Goal: Task Accomplishment & Management: Manage account settings

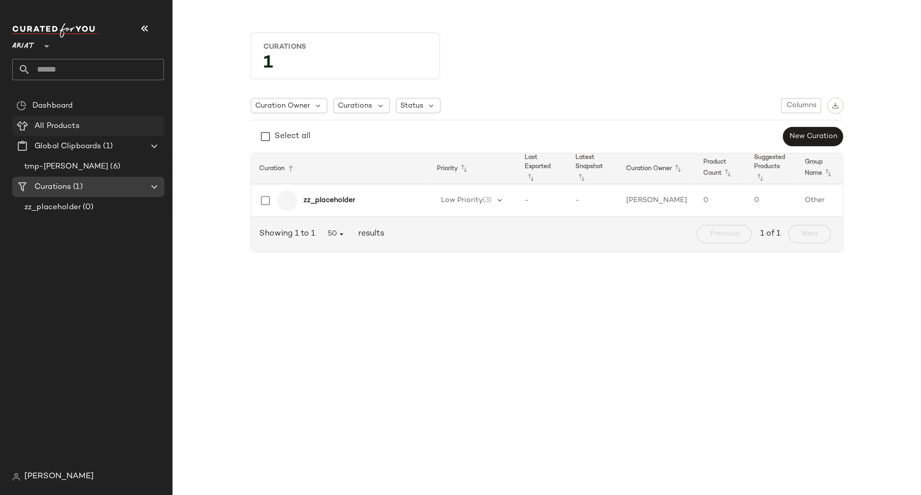
click at [50, 119] on Products "All Products" at bounding box center [88, 126] width 152 height 20
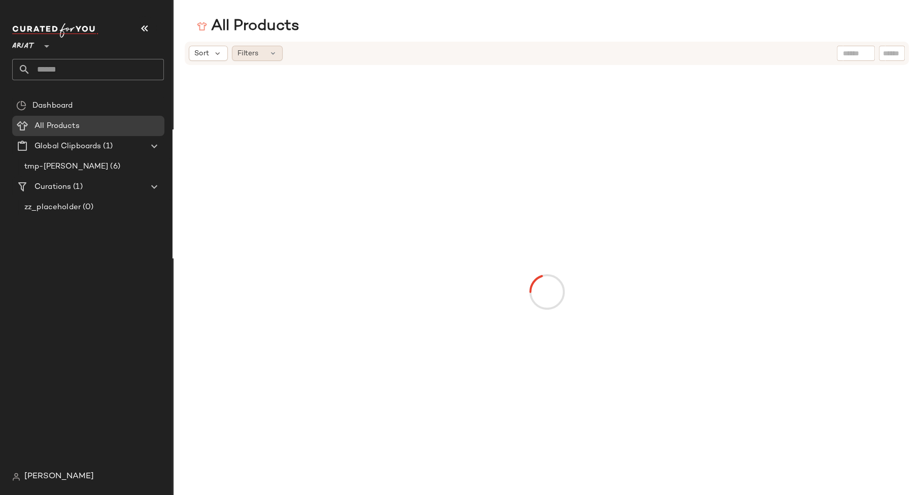
click at [268, 59] on div "Filters" at bounding box center [257, 53] width 51 height 15
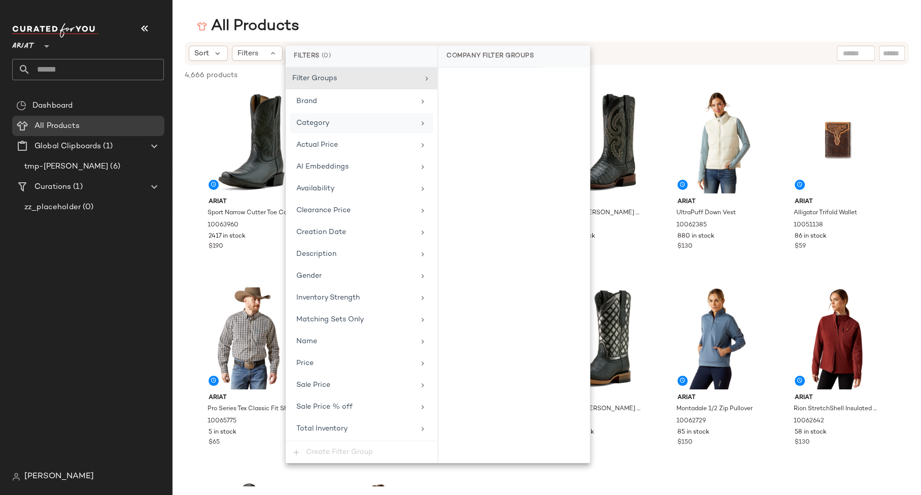
click at [345, 118] on div "Category" at bounding box center [355, 123] width 118 height 11
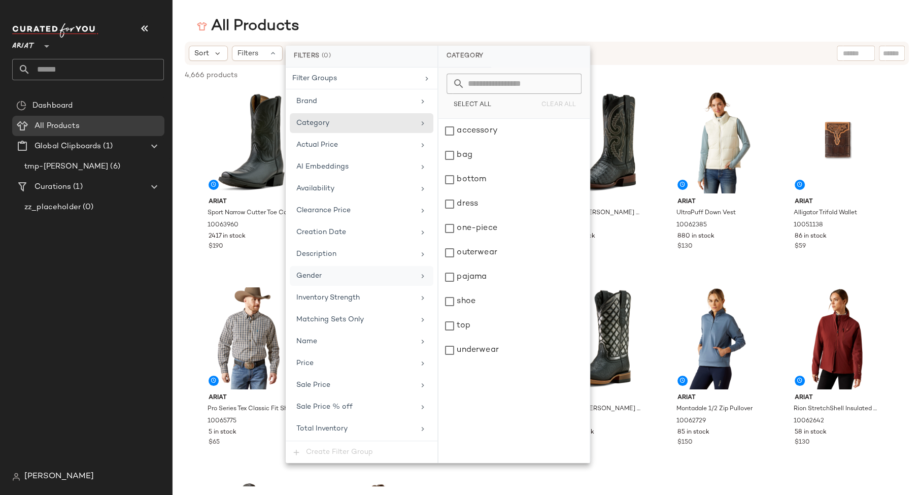
click at [337, 266] on div "Gender" at bounding box center [362, 276] width 144 height 20
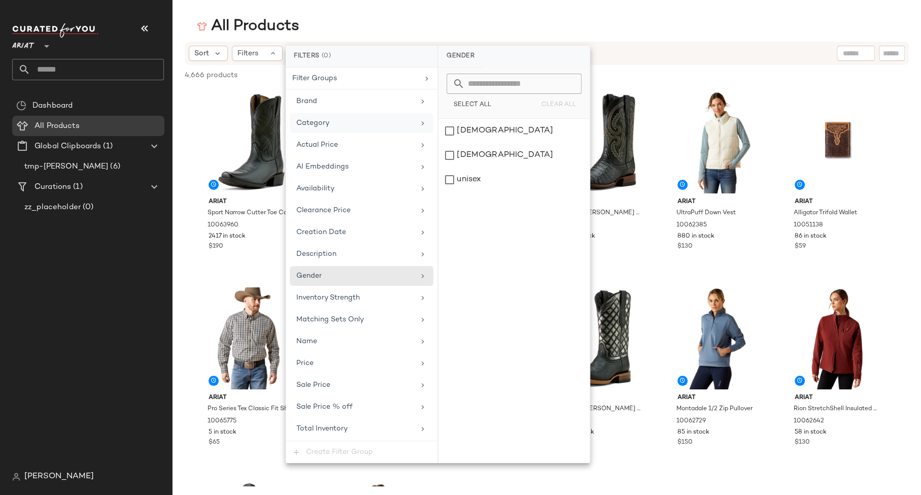
click at [364, 113] on div "Category" at bounding box center [362, 123] width 144 height 20
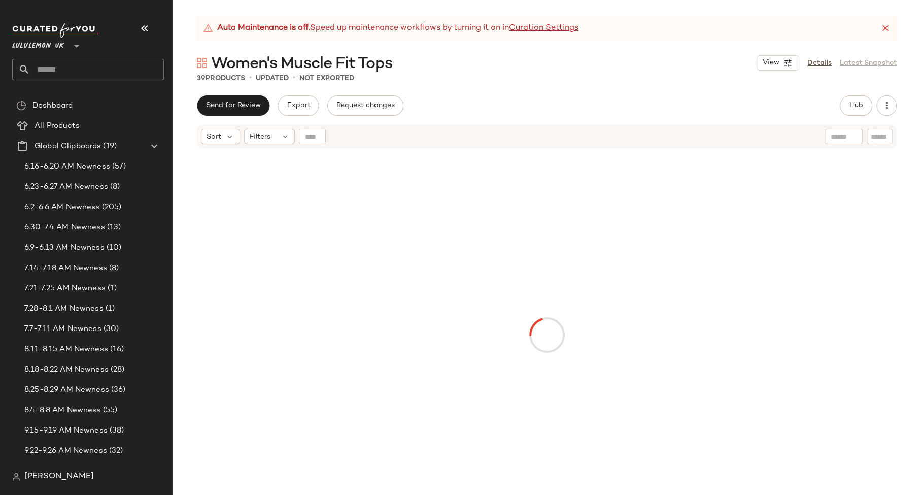
click at [662, 269] on div at bounding box center [546, 334] width 605 height 367
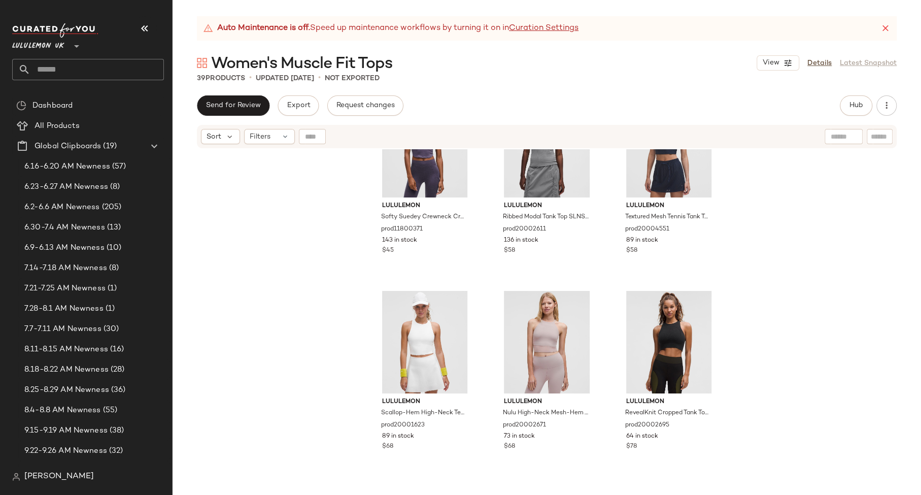
scroll to position [2177, 0]
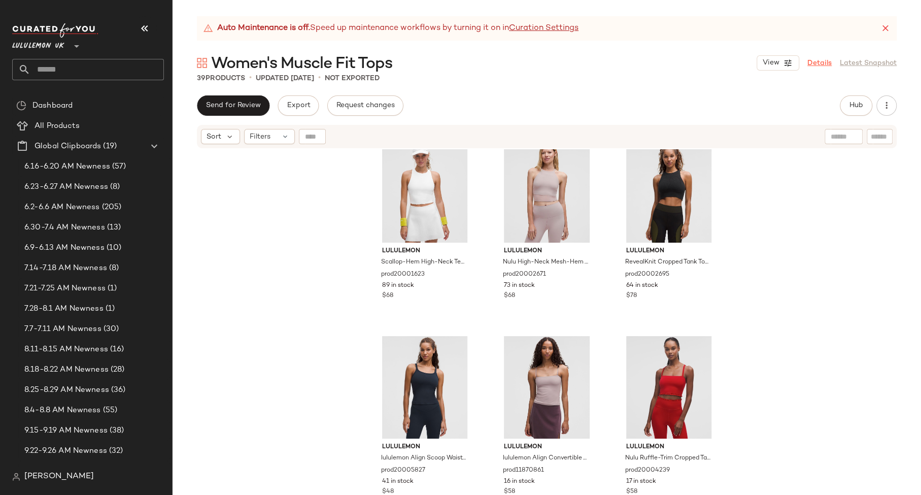
click at [820, 62] on link "Details" at bounding box center [819, 63] width 24 height 11
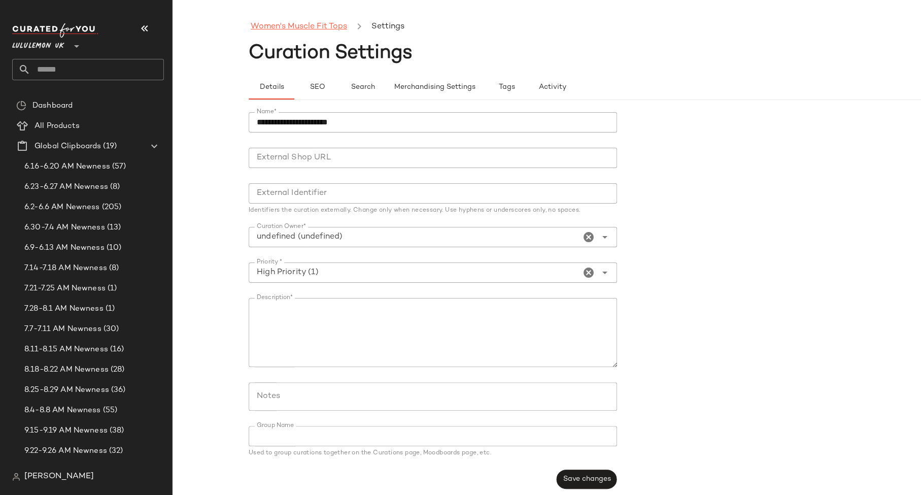
click at [296, 31] on link "Women's Muscle Fit Tops" at bounding box center [299, 26] width 96 height 13
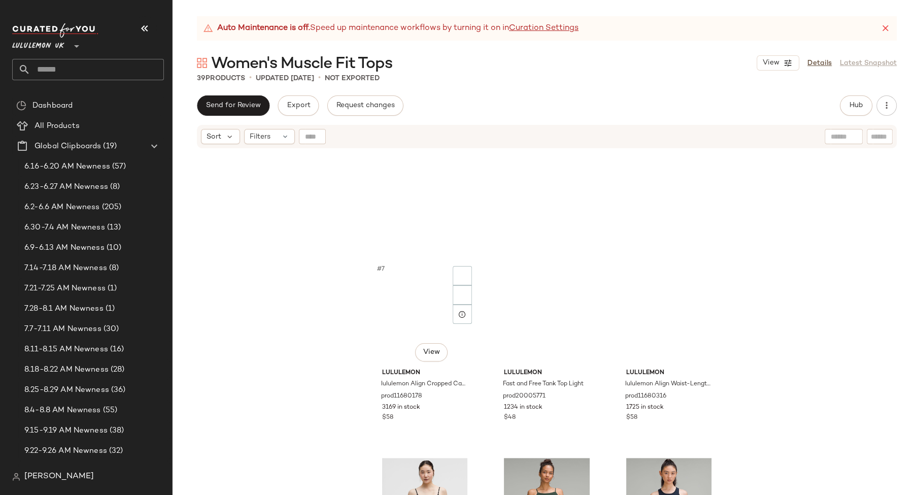
scroll to position [108, 0]
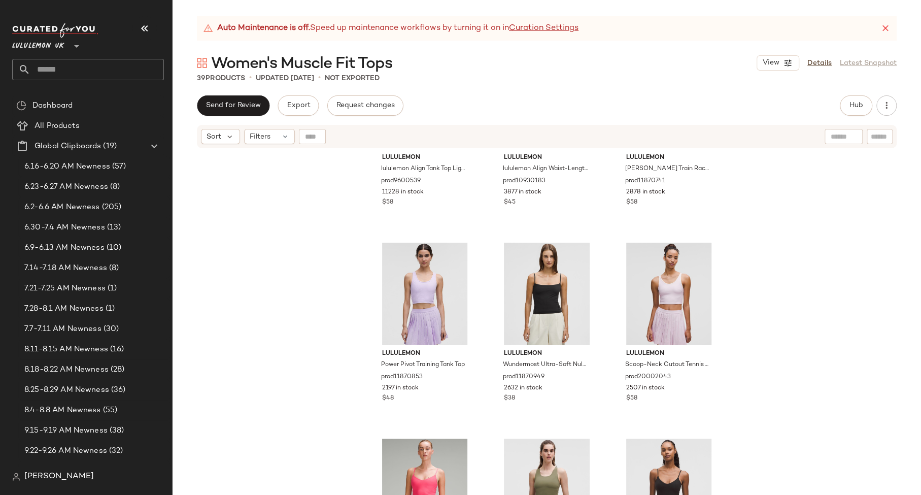
click at [852, 62] on div "View Details Latest Snapshot" at bounding box center [826, 62] width 140 height 15
click at [812, 64] on link "Details" at bounding box center [819, 63] width 24 height 11
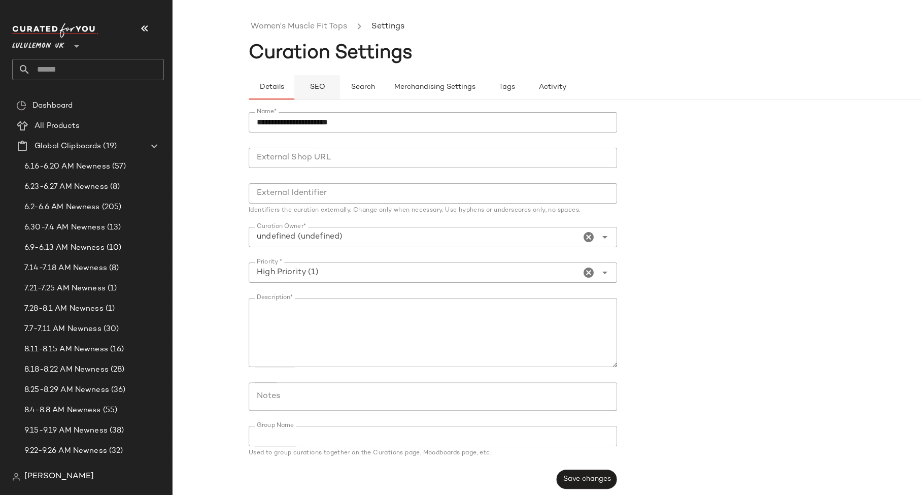
click at [320, 85] on span "SEO" at bounding box center [317, 87] width 16 height 8
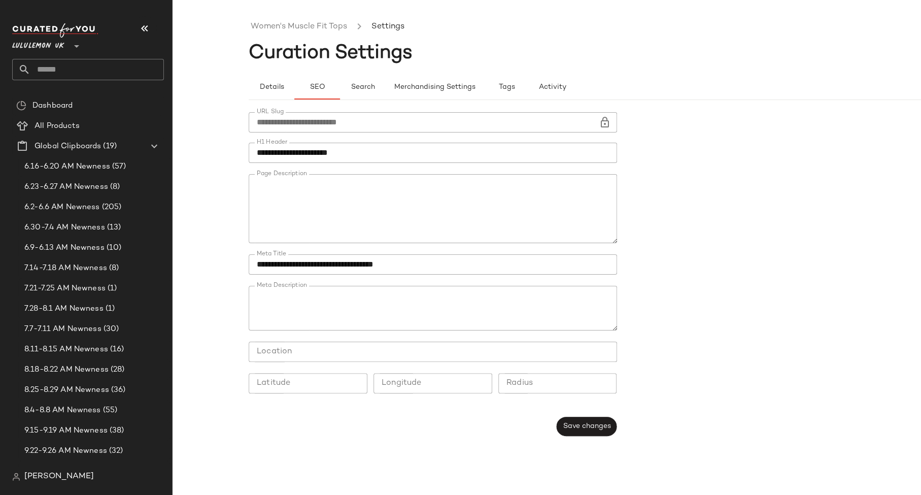
type button "seo"
click at [297, 27] on link "Women's Muscle Fit Tops" at bounding box center [299, 26] width 96 height 13
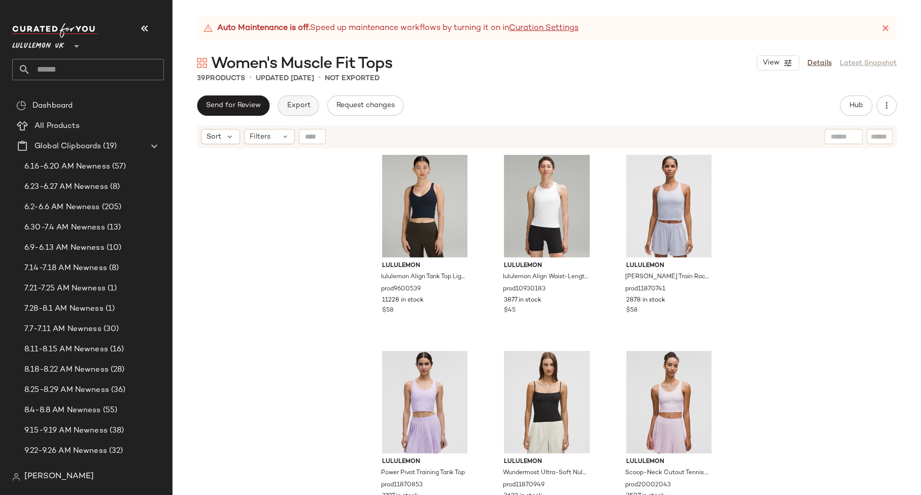
click at [291, 103] on span "Export" at bounding box center [298, 105] width 24 height 8
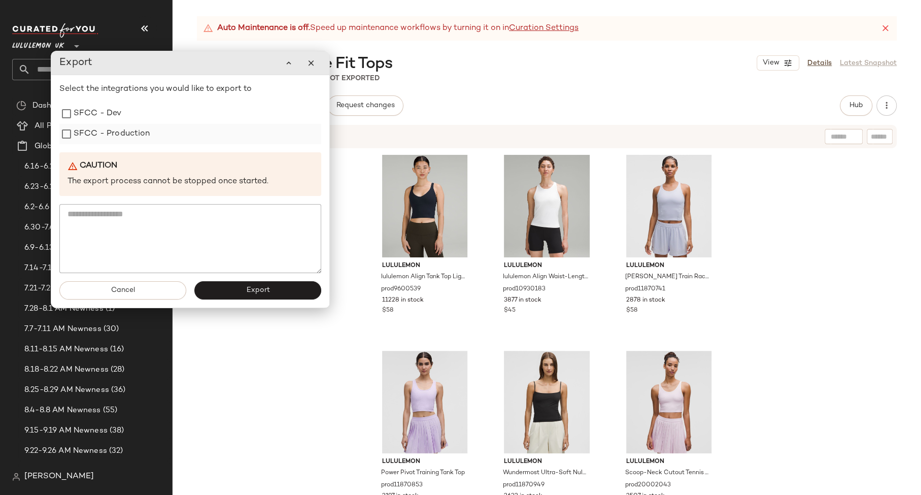
click at [123, 136] on label "SFCC - Production" at bounding box center [112, 134] width 77 height 20
click at [215, 297] on button "Export" at bounding box center [257, 290] width 127 height 18
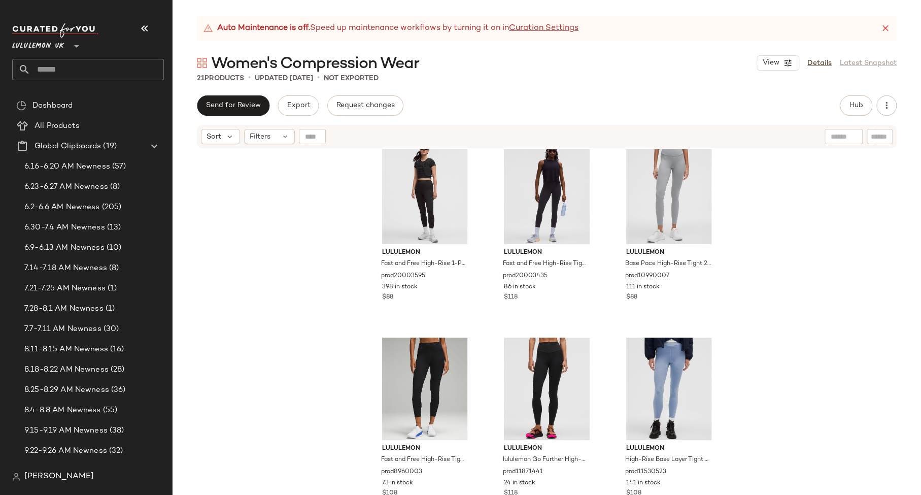
scroll to position [1002, 0]
click at [825, 63] on link "Details" at bounding box center [819, 63] width 24 height 11
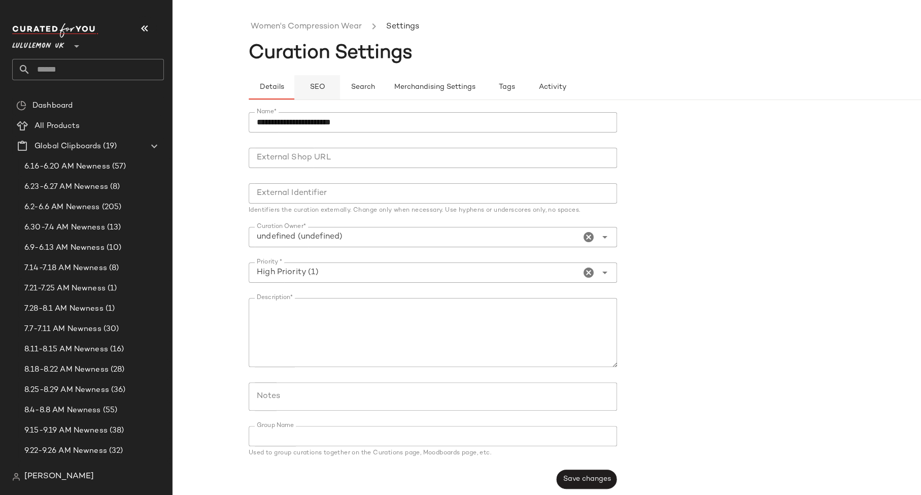
click at [325, 93] on button "SEO" at bounding box center [317, 87] width 46 height 24
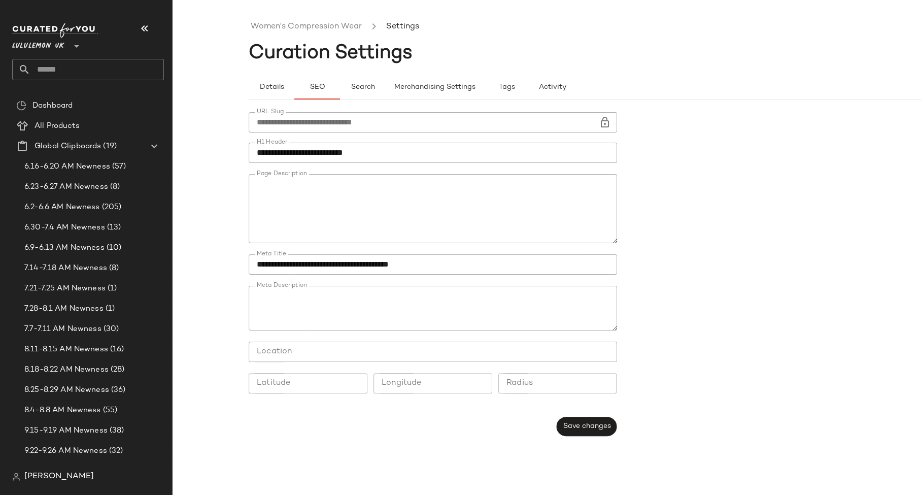
click at [313, 141] on div "**********" at bounding box center [433, 258] width 368 height 292
click at [310, 154] on input "**********" at bounding box center [433, 153] width 368 height 20
click at [274, 86] on span "Details" at bounding box center [271, 87] width 25 height 8
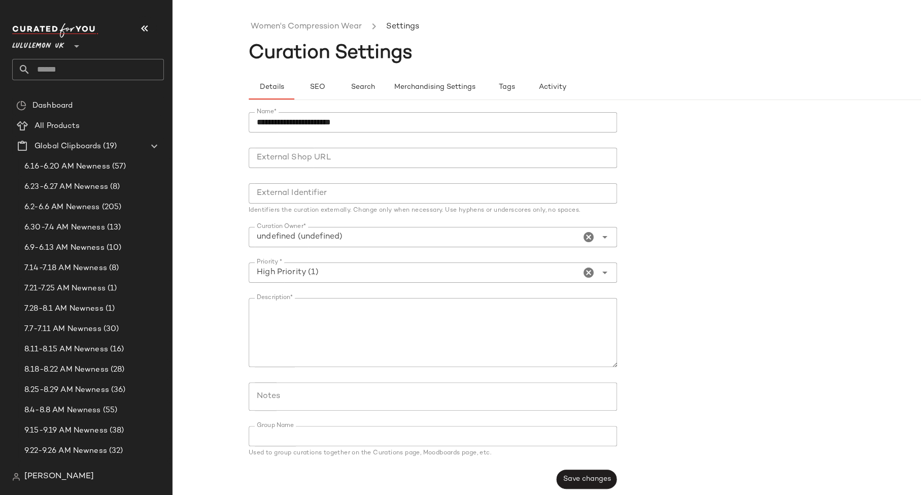
click at [278, 117] on input "**********" at bounding box center [433, 122] width 368 height 20
paste input "****"
type input "**********"
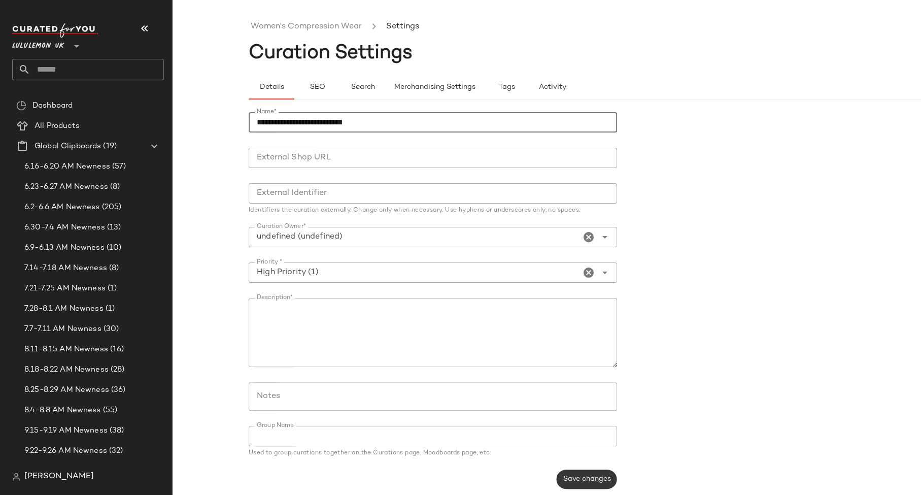
click at [579, 472] on button "Save changes" at bounding box center [586, 478] width 60 height 19
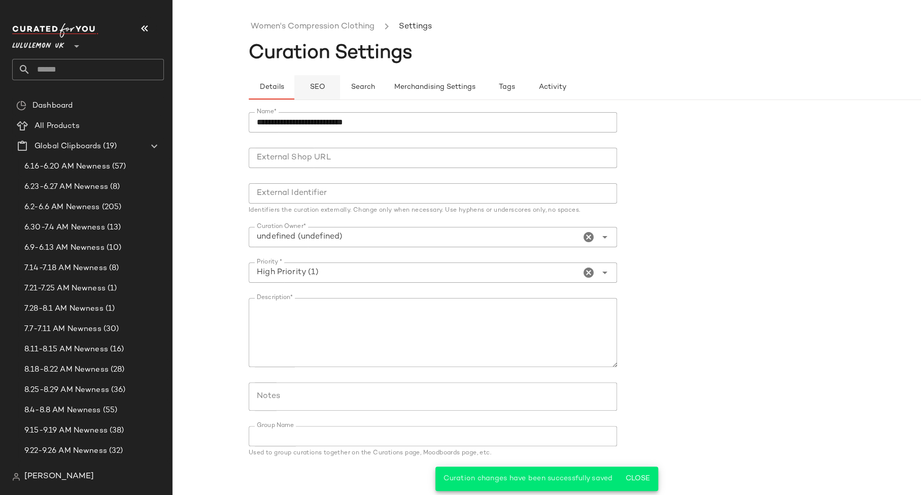
click at [316, 86] on span "SEO" at bounding box center [317, 87] width 16 height 8
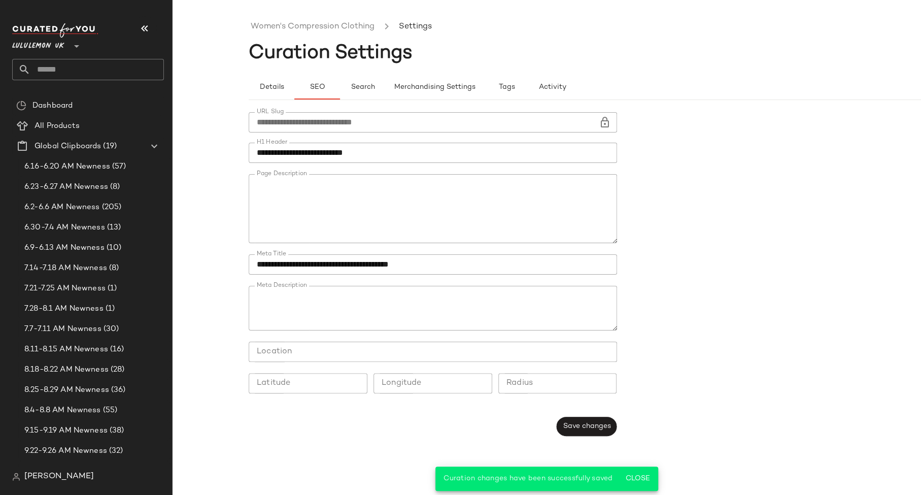
type button "seo"
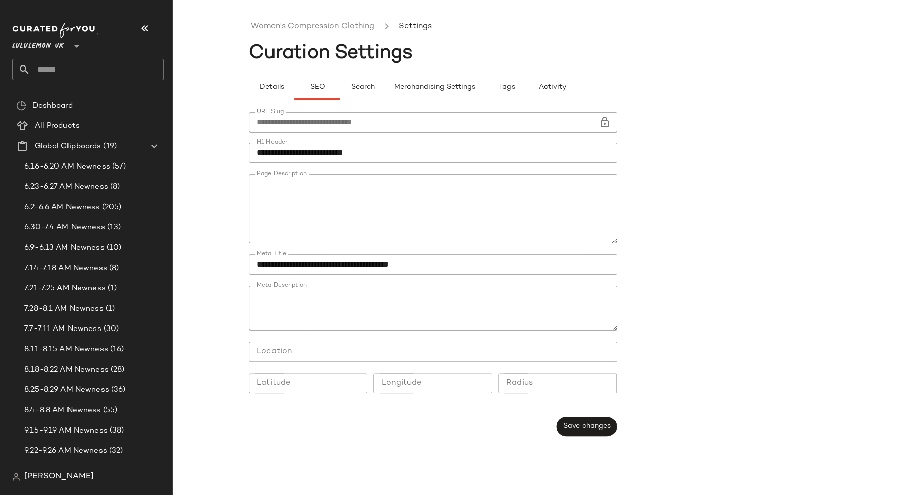
scroll to position [165, 0]
click at [276, 25] on link "Women's Compression Clothing" at bounding box center [313, 26] width 124 height 13
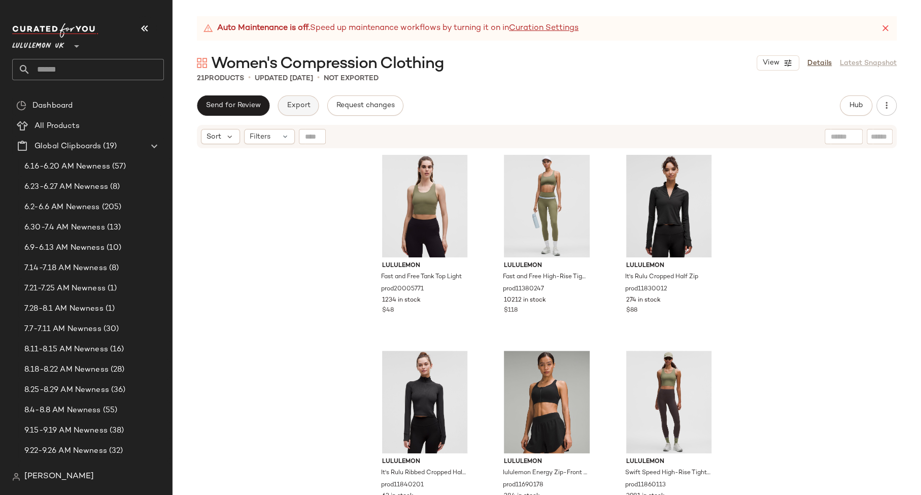
click at [292, 104] on span "Export" at bounding box center [298, 105] width 24 height 8
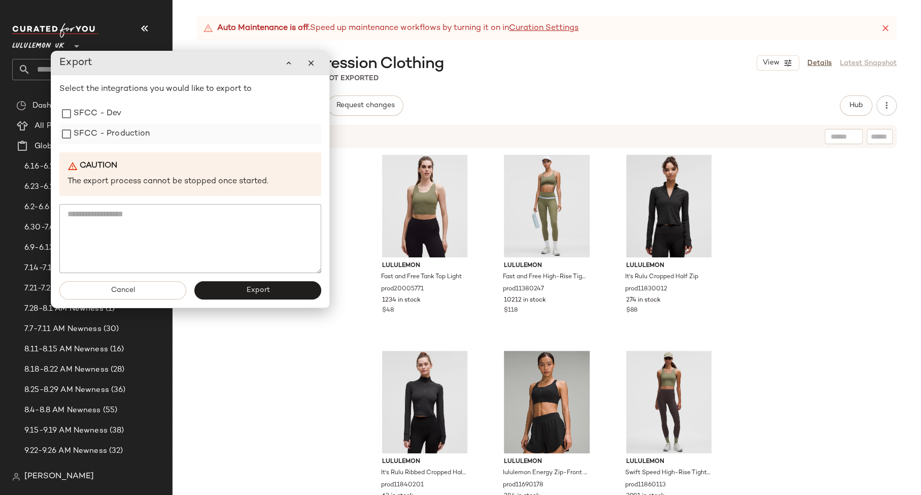
click at [132, 129] on label "SFCC - Production" at bounding box center [112, 134] width 77 height 20
click at [221, 292] on button "Export" at bounding box center [257, 290] width 127 height 18
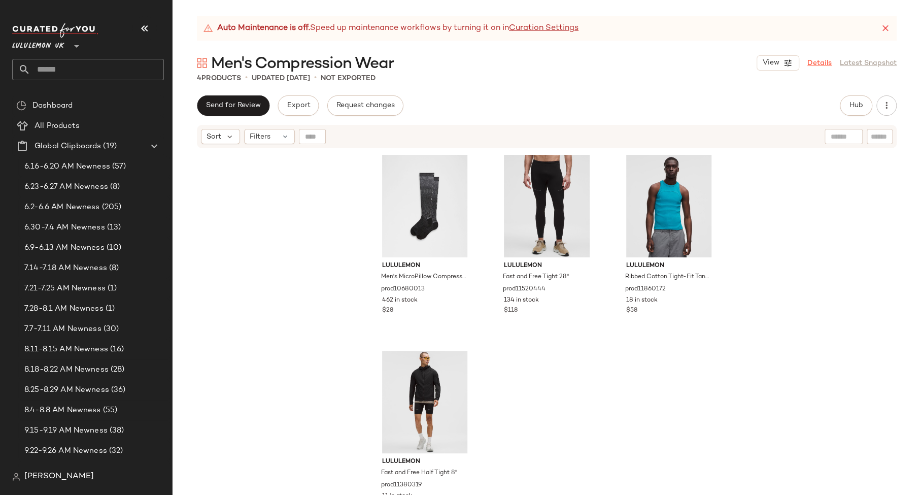
click at [822, 62] on link "Details" at bounding box center [819, 63] width 24 height 11
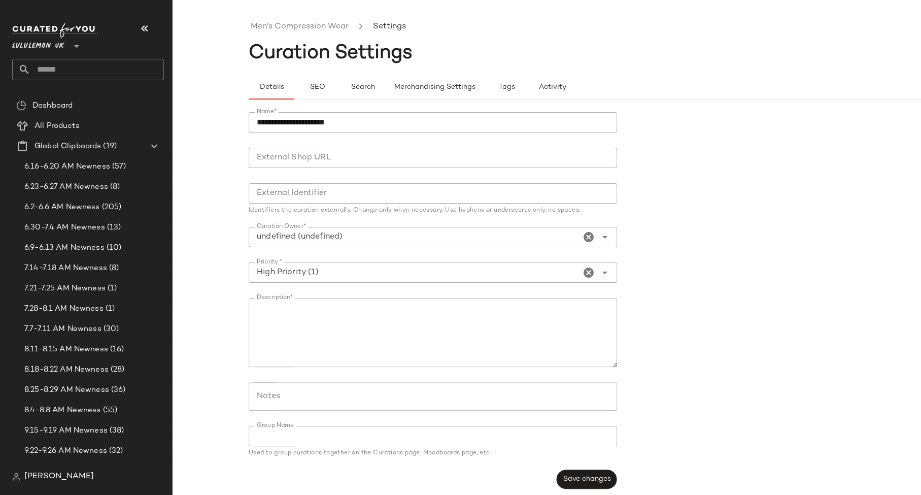
click at [344, 122] on input "**********" at bounding box center [433, 122] width 368 height 20
type input "**********"
click at [567, 480] on span "Save changes" at bounding box center [586, 479] width 48 height 8
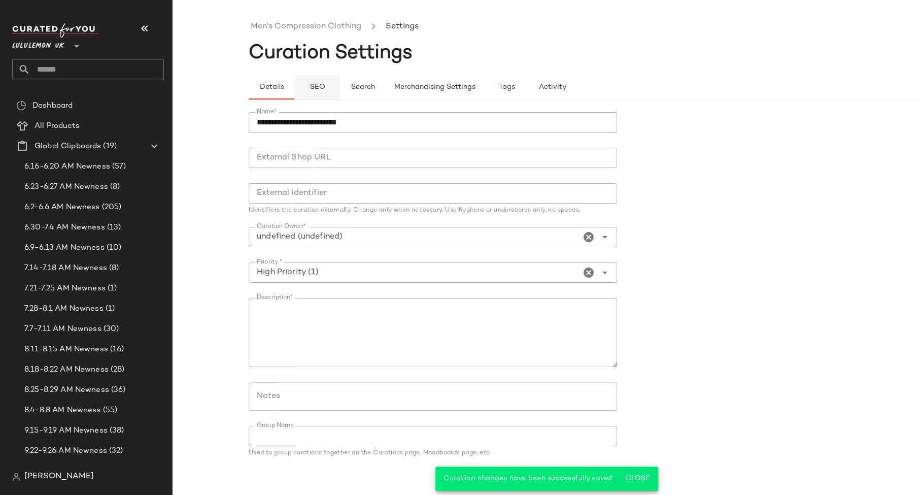
click at [325, 93] on button "SEO" at bounding box center [317, 87] width 46 height 24
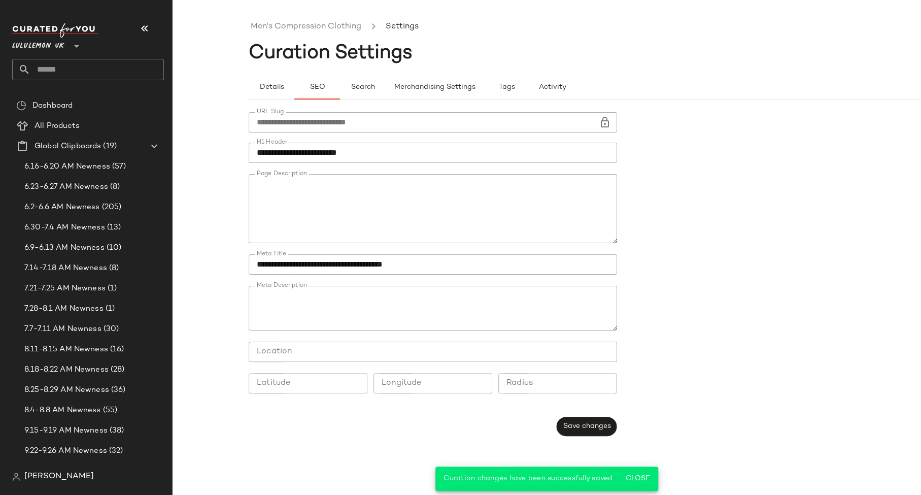
type button "seo"
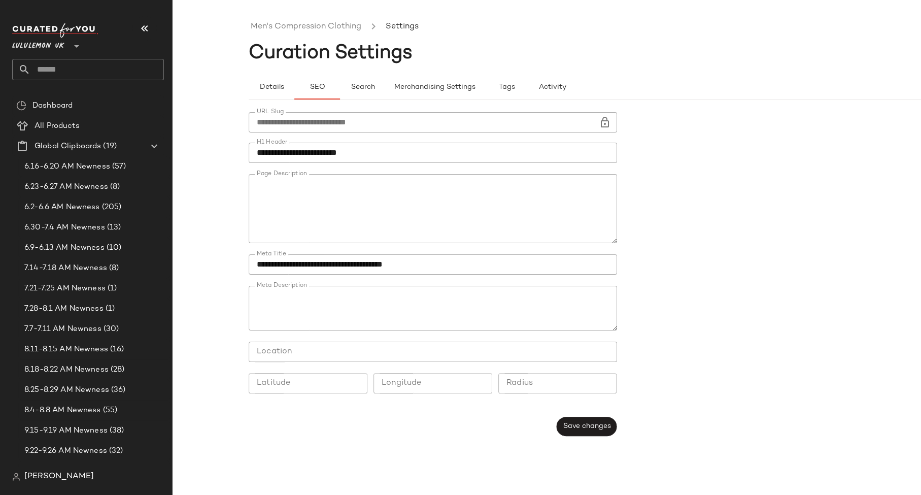
scroll to position [97, 0]
click at [574, 12] on main "**********" at bounding box center [460, 247] width 921 height 495
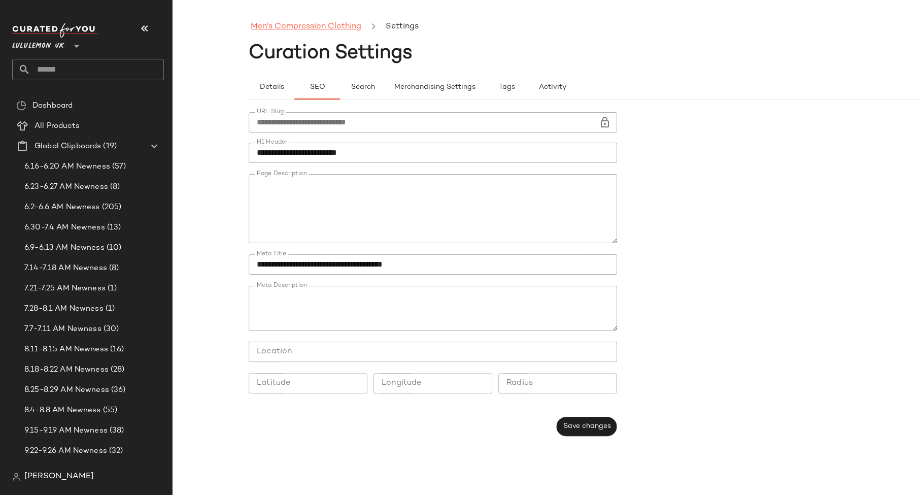
click at [327, 27] on link "Men's Compression Clothing" at bounding box center [306, 26] width 111 height 13
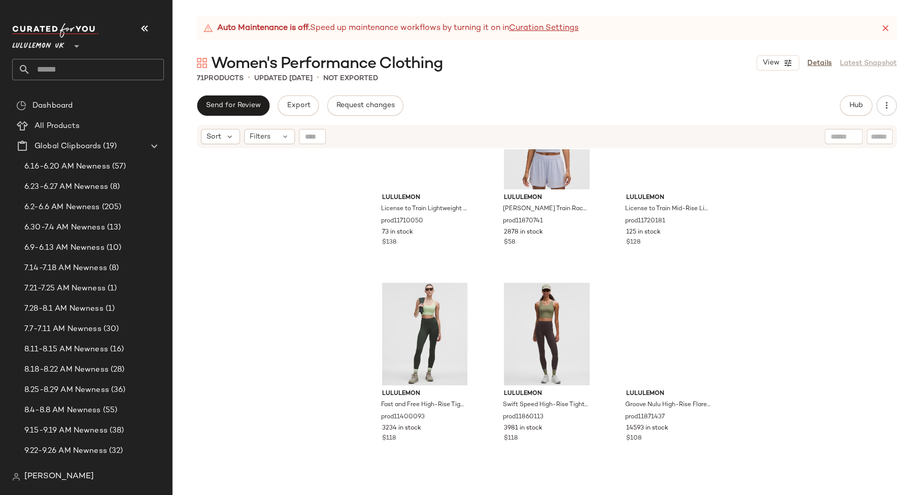
scroll to position [4067, 0]
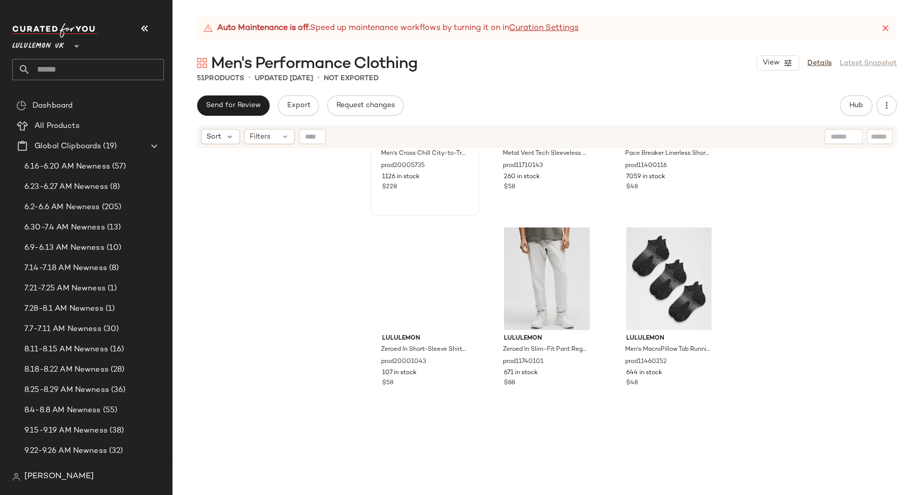
scroll to position [2297, 0]
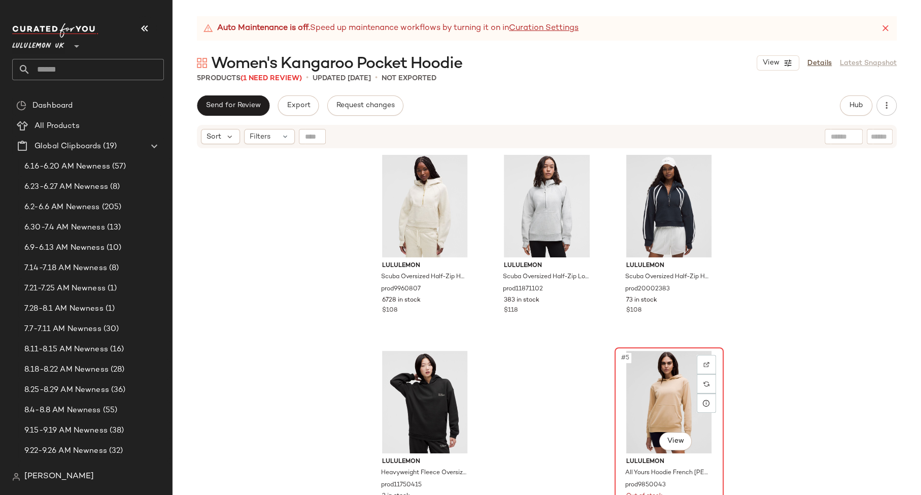
click at [667, 364] on div "#5 View" at bounding box center [669, 402] width 102 height 102
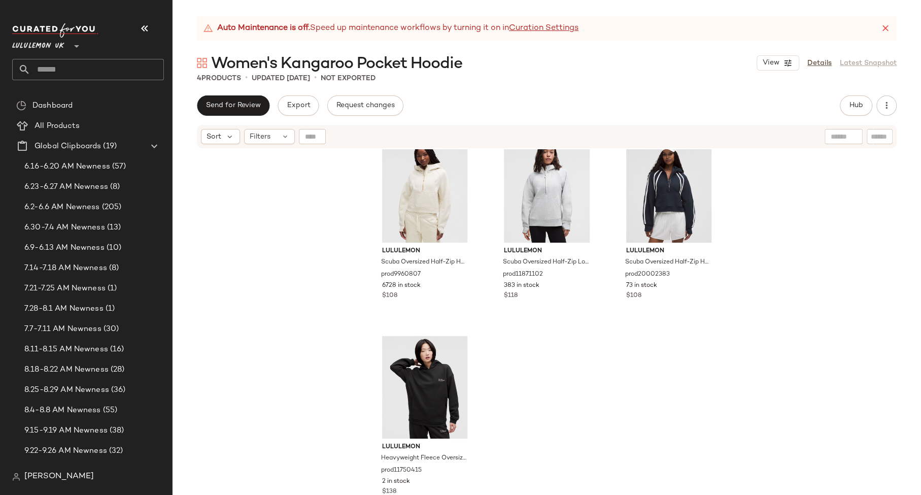
click at [815, 53] on div "Women's Kangaroo Pocket Hoodie​ View Details Latest Snapshot" at bounding box center [546, 63] width 748 height 20
click at [815, 64] on link "Details" at bounding box center [819, 63] width 24 height 11
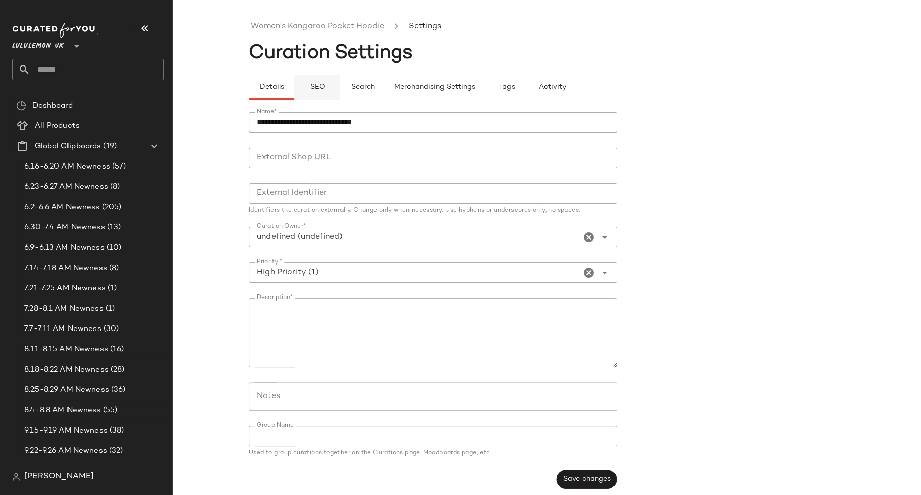
click at [324, 80] on button "SEO" at bounding box center [317, 87] width 46 height 24
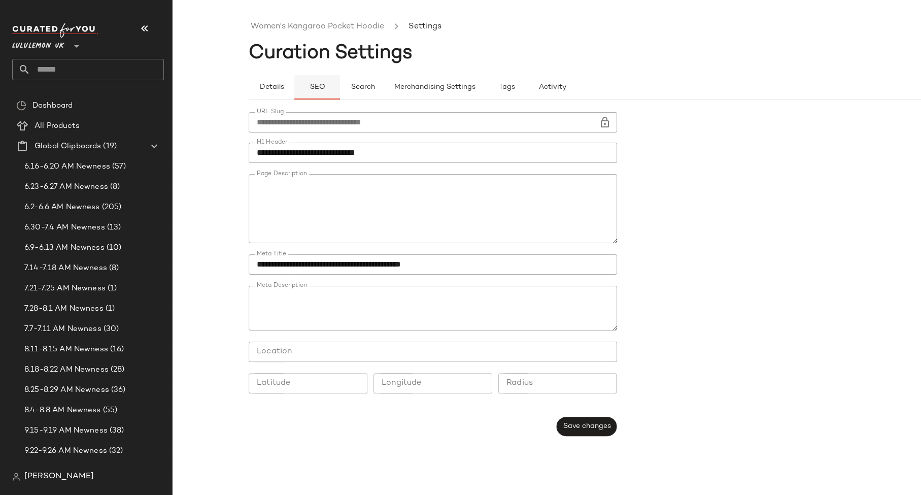
type button "seo"
click at [283, 25] on link "Women's Kangaroo Pocket Hoodie​" at bounding box center [317, 26] width 133 height 13
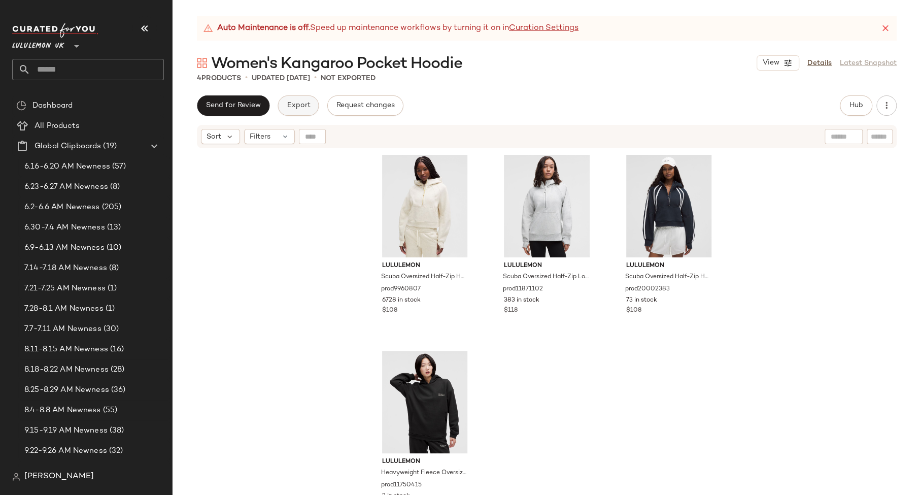
click at [298, 104] on span "Export" at bounding box center [298, 105] width 24 height 8
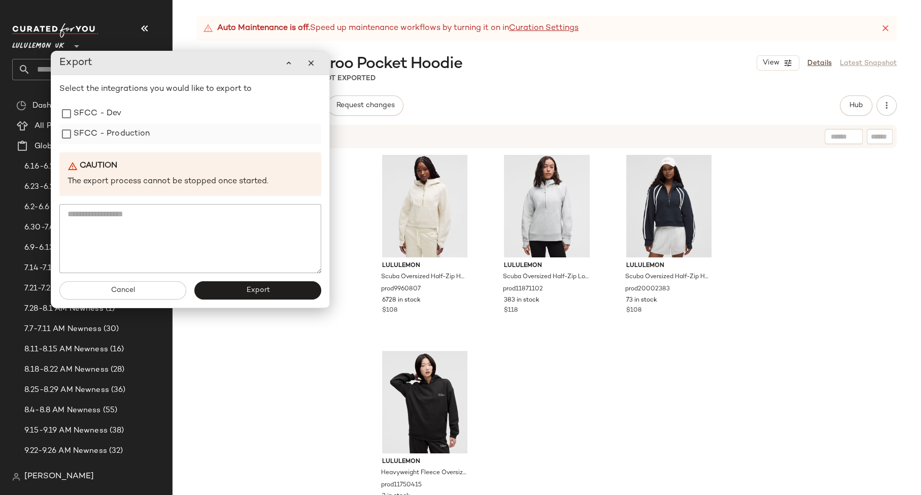
click at [151, 140] on div "SFCC - Production" at bounding box center [190, 134] width 262 height 20
click at [100, 146] on div "Select the integrations you would like to export to SFCC - Dev SFCC - Productio…" at bounding box center [190, 178] width 262 height 190
click at [98, 136] on label "SFCC - Production" at bounding box center [112, 134] width 77 height 20
click at [218, 299] on button "Export" at bounding box center [257, 290] width 127 height 18
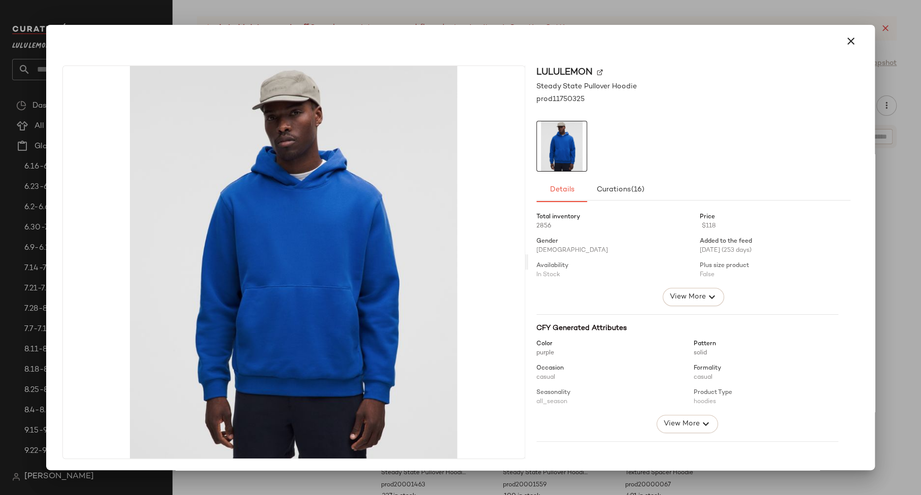
click at [907, 172] on div at bounding box center [460, 247] width 921 height 495
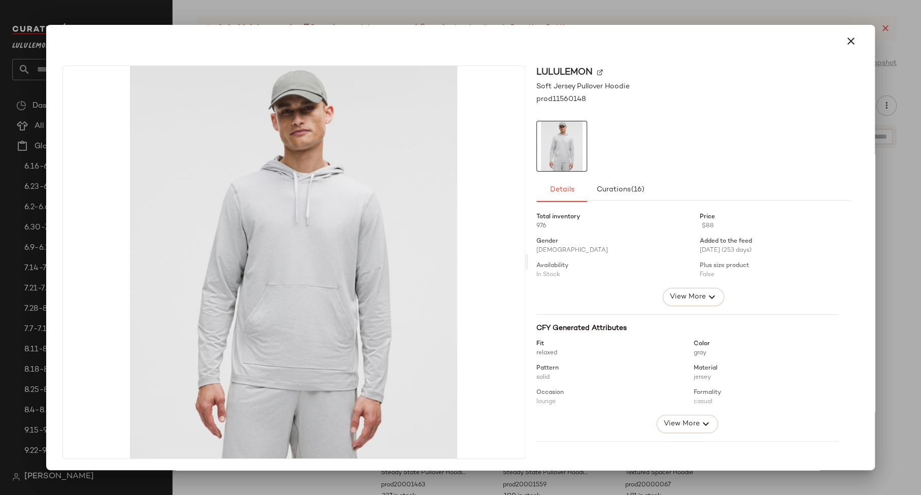
click at [880, 197] on div at bounding box center [460, 247] width 921 height 495
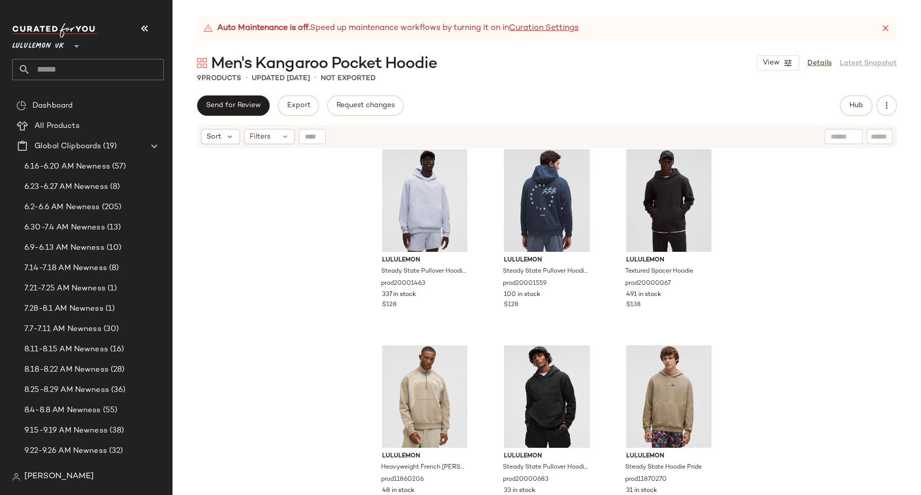
scroll to position [219, 0]
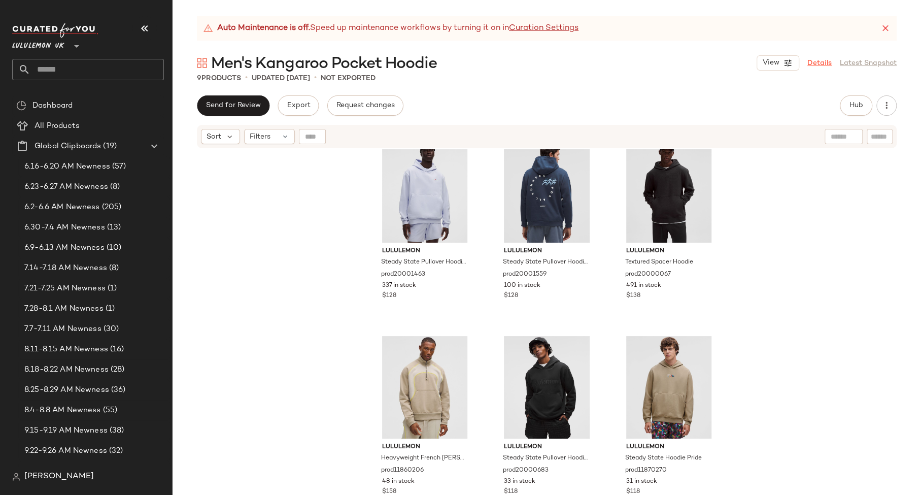
click at [818, 64] on link "Details" at bounding box center [819, 63] width 24 height 11
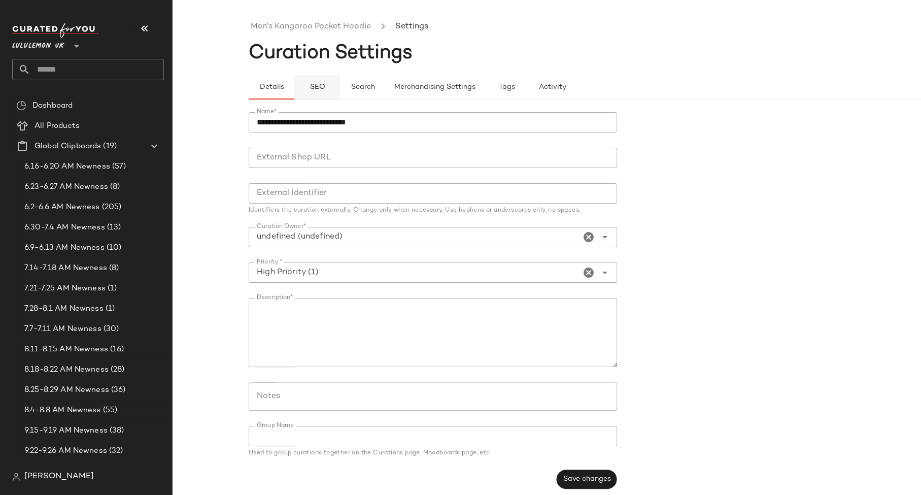
click at [308, 86] on button "SEO" at bounding box center [317, 87] width 46 height 24
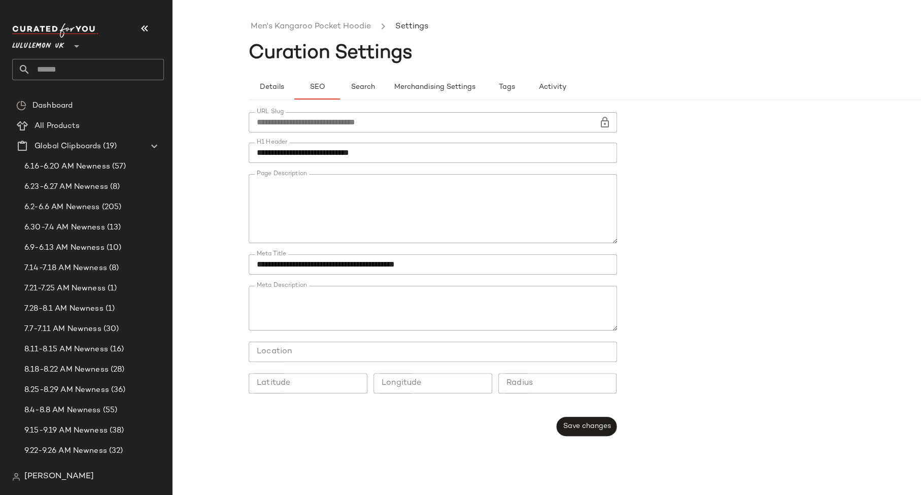
type button "seo"
click at [277, 25] on link "Men's Kangaroo Pocket Hoodie​" at bounding box center [311, 26] width 120 height 13
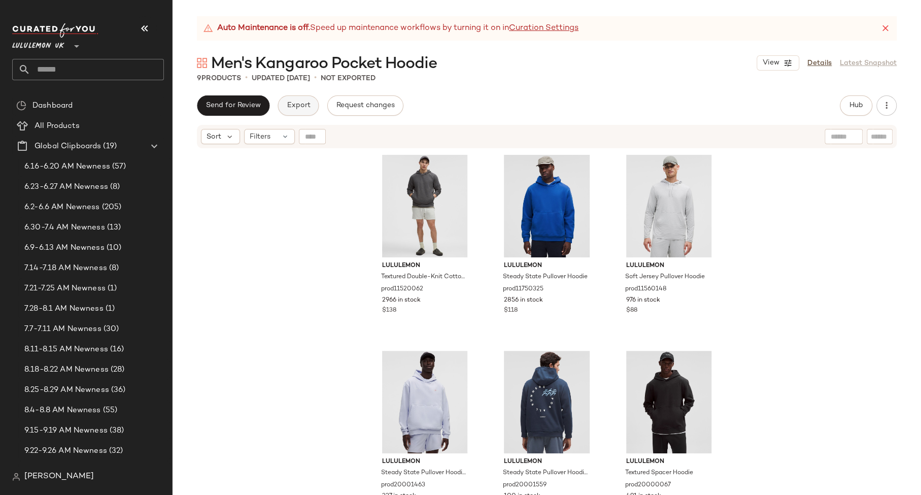
click at [304, 113] on button "Export" at bounding box center [297, 105] width 41 height 20
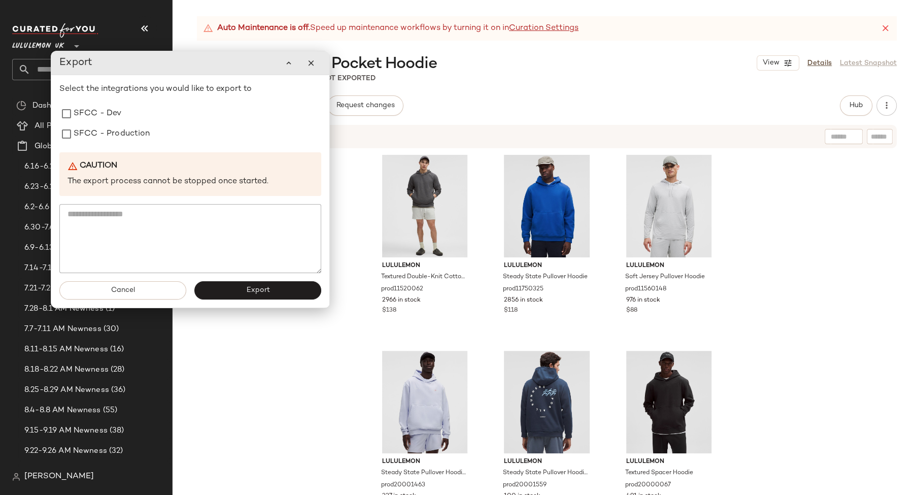
click at [134, 147] on div "Select the integrations you would like to export to SFCC - Dev SFCC - Productio…" at bounding box center [190, 178] width 262 height 190
click at [125, 136] on label "SFCC - Production" at bounding box center [112, 134] width 77 height 20
click at [229, 298] on button "Export" at bounding box center [257, 290] width 127 height 18
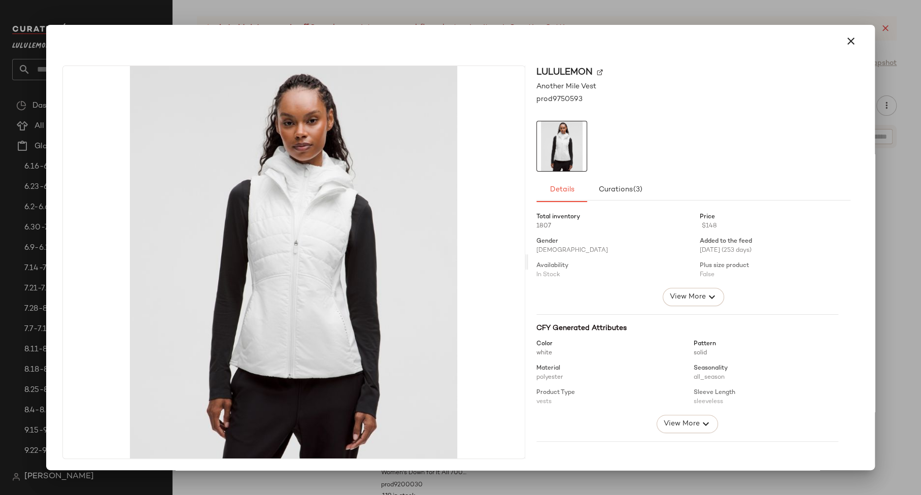
click at [574, 19] on div at bounding box center [460, 247] width 921 height 495
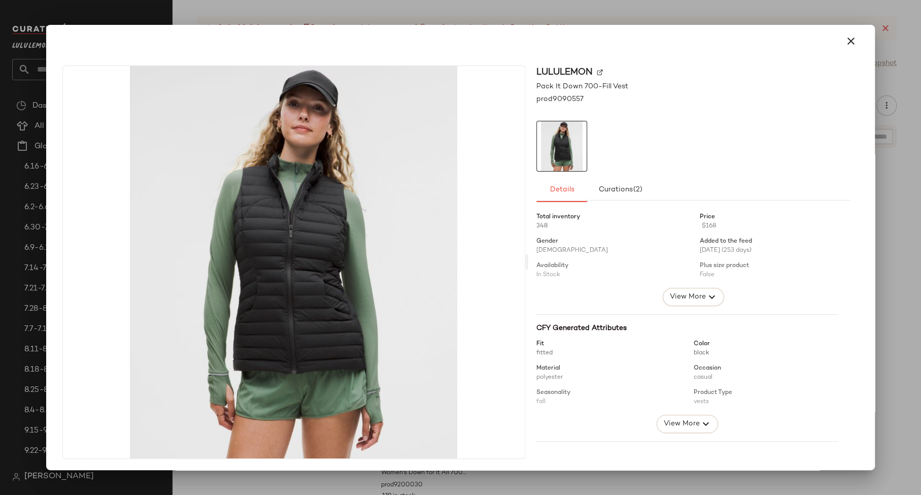
click at [677, 16] on div at bounding box center [460, 247] width 921 height 495
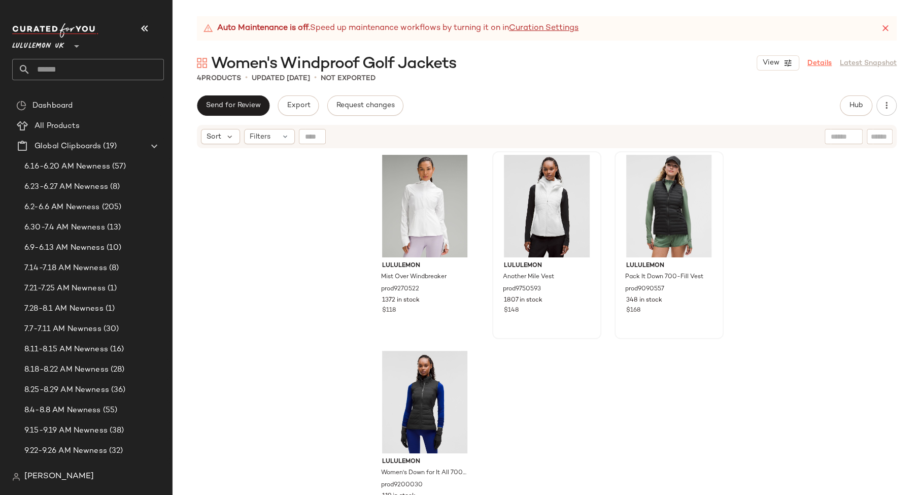
click at [818, 61] on link "Details" at bounding box center [819, 63] width 24 height 11
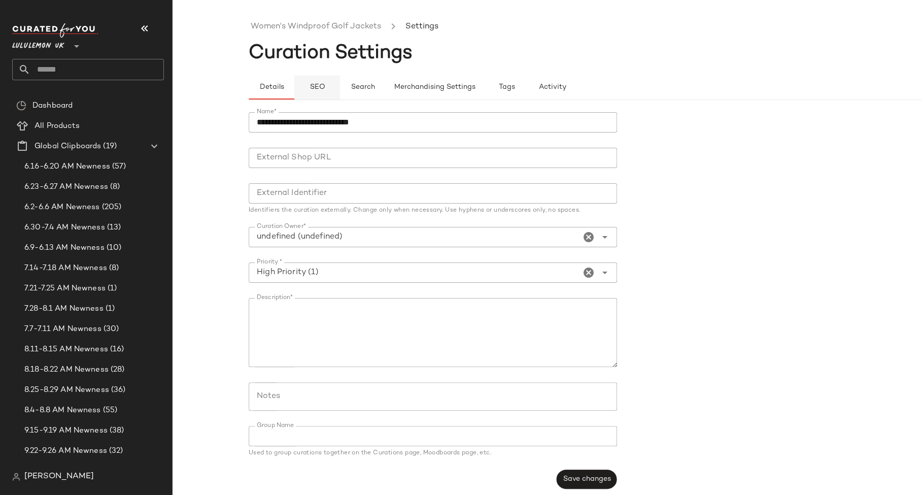
click at [309, 77] on button "SEO" at bounding box center [317, 87] width 46 height 24
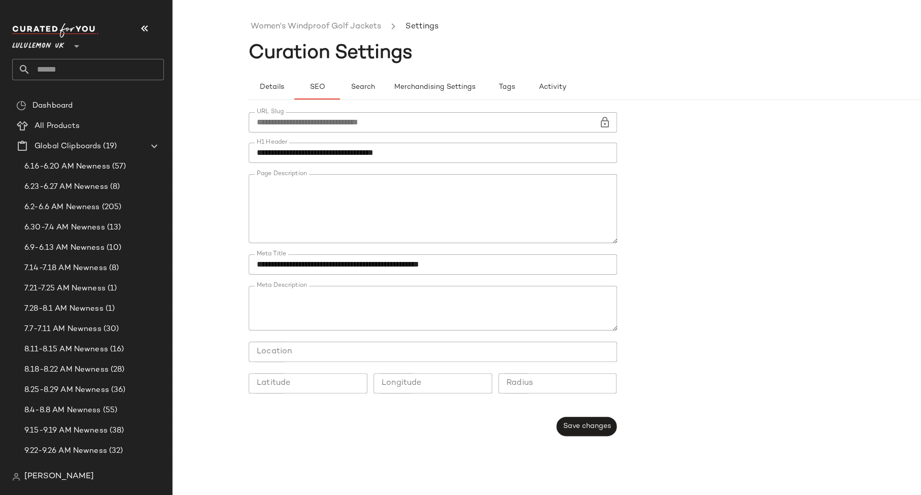
click at [346, 145] on input "**********" at bounding box center [433, 153] width 368 height 20
click at [265, 85] on span "Details" at bounding box center [271, 87] width 25 height 8
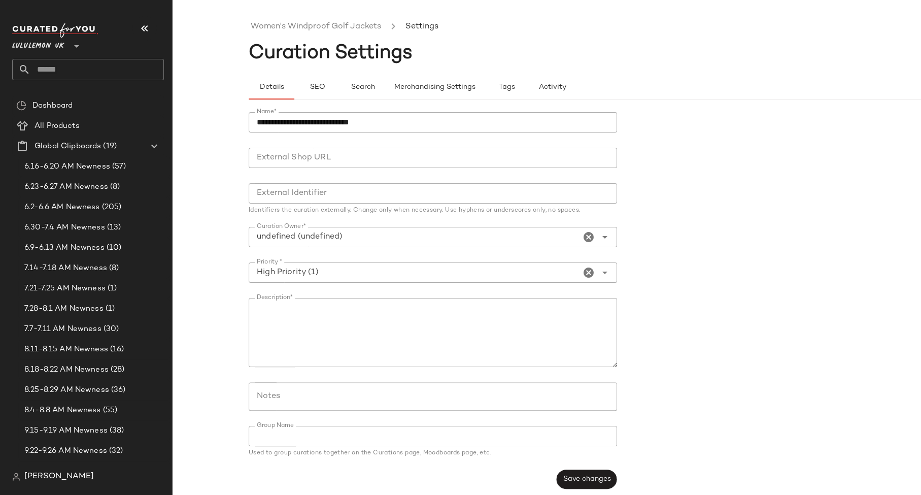
click at [303, 128] on input "**********" at bounding box center [433, 122] width 368 height 20
paste input "********"
type input "**********"
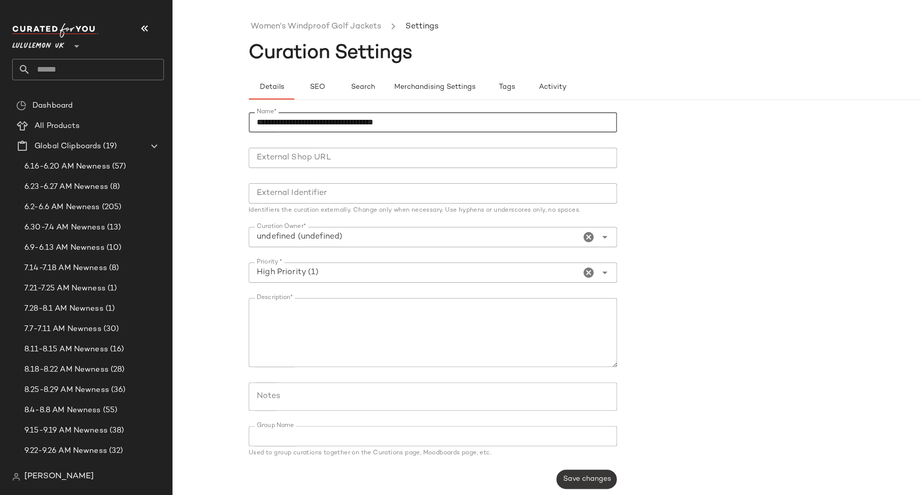
click at [571, 479] on span "Save changes" at bounding box center [586, 479] width 48 height 8
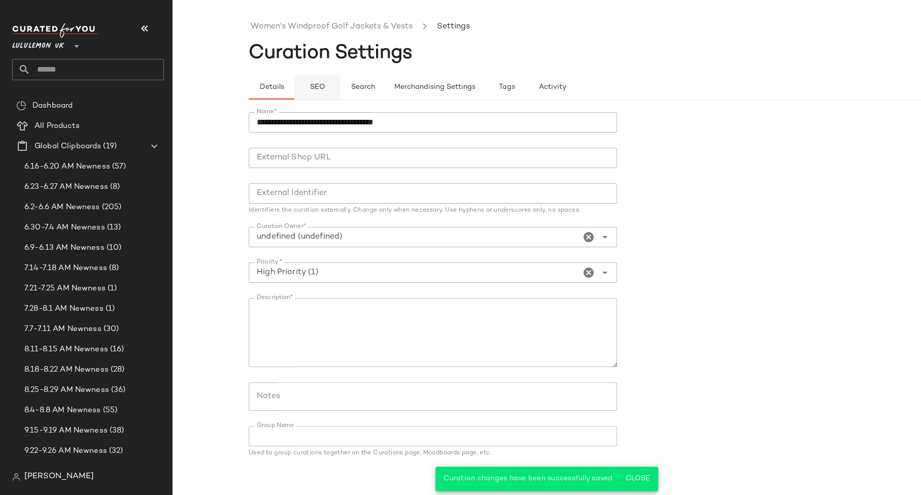
click at [308, 82] on button "SEO" at bounding box center [317, 87] width 46 height 24
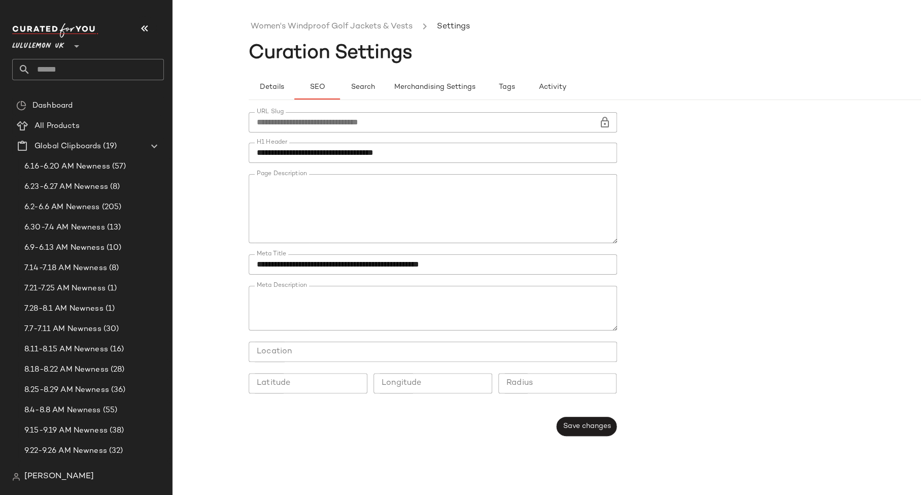
type button "seo"
click at [261, 30] on link "Women's Windproof Golf Jackets & Vests" at bounding box center [332, 26] width 162 height 13
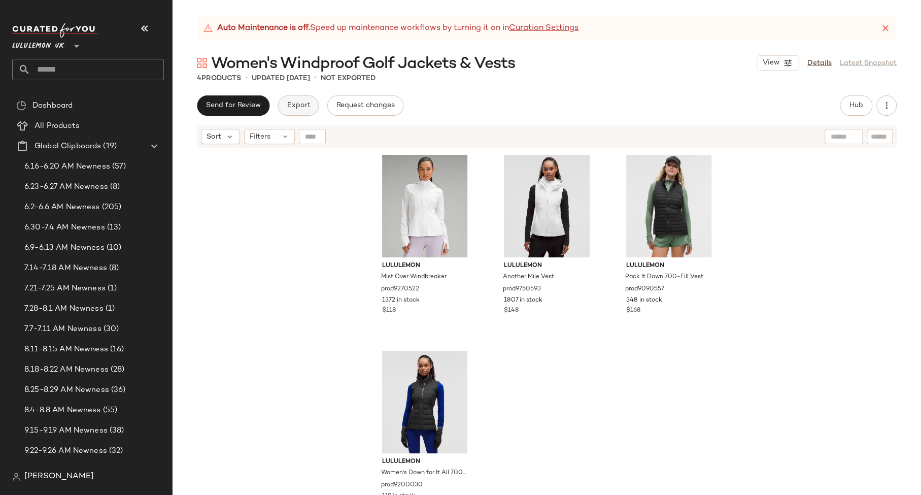
click at [299, 107] on span "Export" at bounding box center [298, 105] width 24 height 8
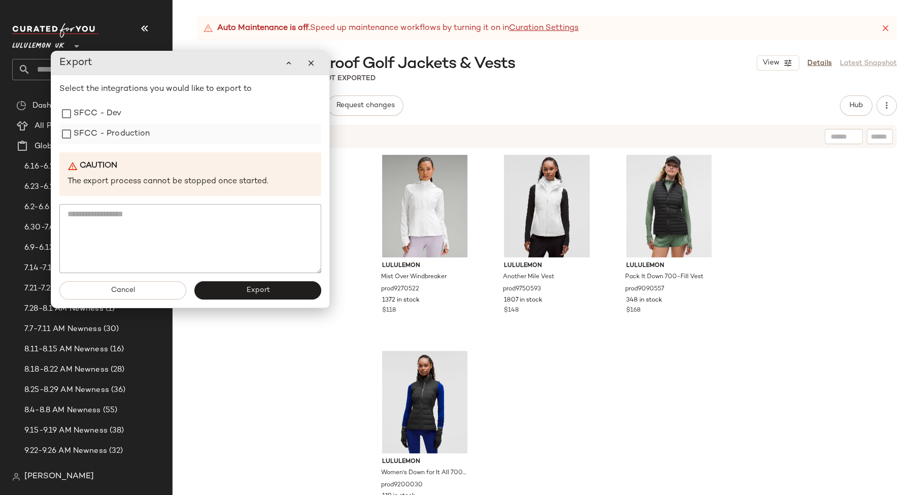
click at [136, 141] on label "SFCC - Production" at bounding box center [112, 134] width 77 height 20
click at [243, 286] on button "Export" at bounding box center [257, 290] width 127 height 18
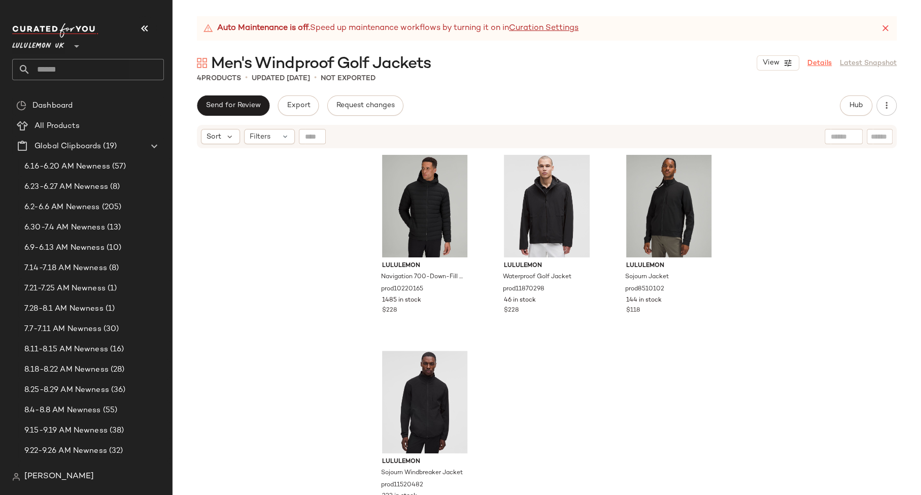
click at [815, 63] on link "Details" at bounding box center [819, 63] width 24 height 11
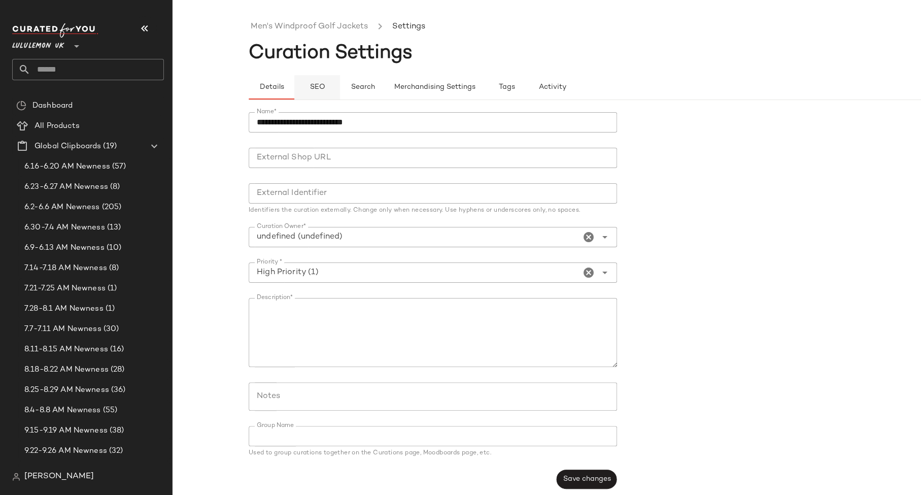
click at [317, 84] on span "SEO" at bounding box center [317, 87] width 16 height 8
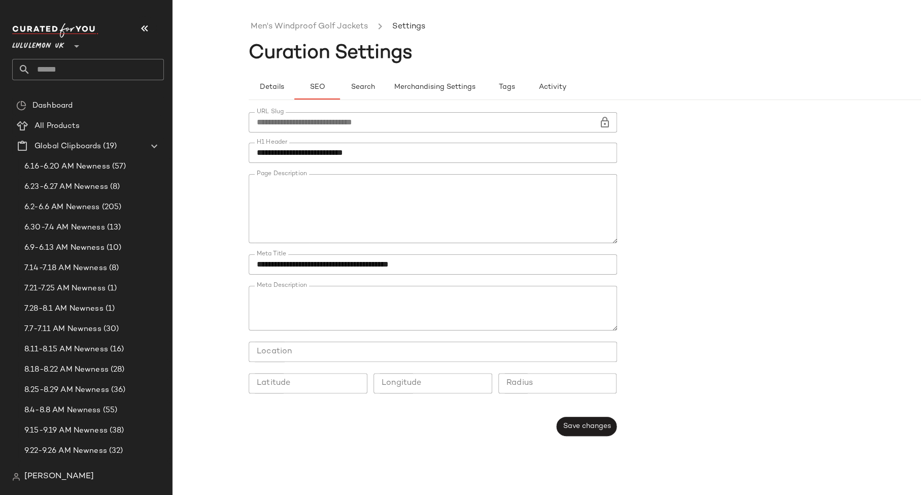
type button "seo"
click at [292, 19] on ul "Men's Windproof Golf Jackets Settings" at bounding box center [623, 26] width 748 height 23
click at [294, 31] on link "Men's Windproof Golf Jackets" at bounding box center [309, 26] width 117 height 13
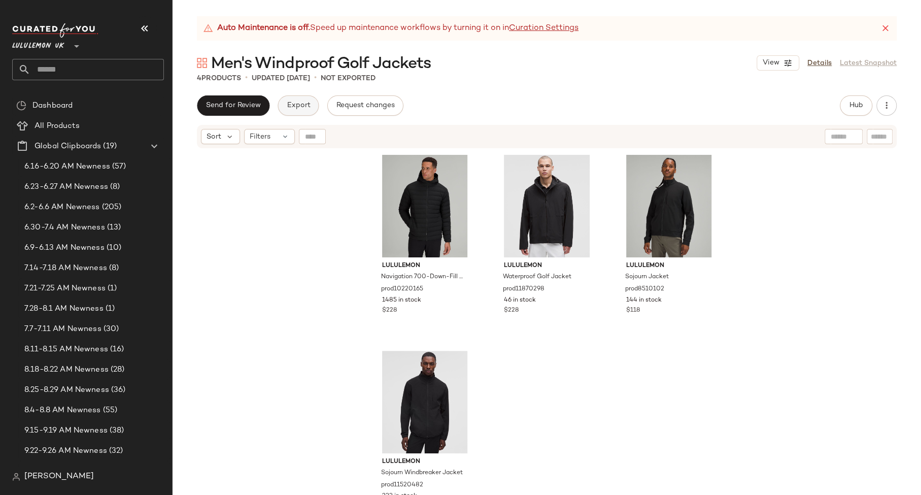
click at [292, 104] on span "Export" at bounding box center [298, 105] width 24 height 8
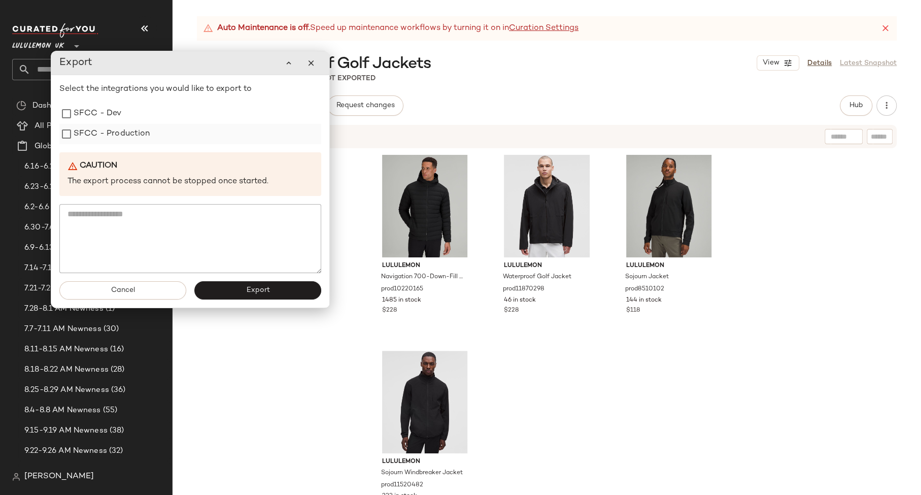
click at [134, 139] on label "SFCC - Production" at bounding box center [112, 134] width 77 height 20
click at [230, 294] on button "Export" at bounding box center [257, 290] width 127 height 18
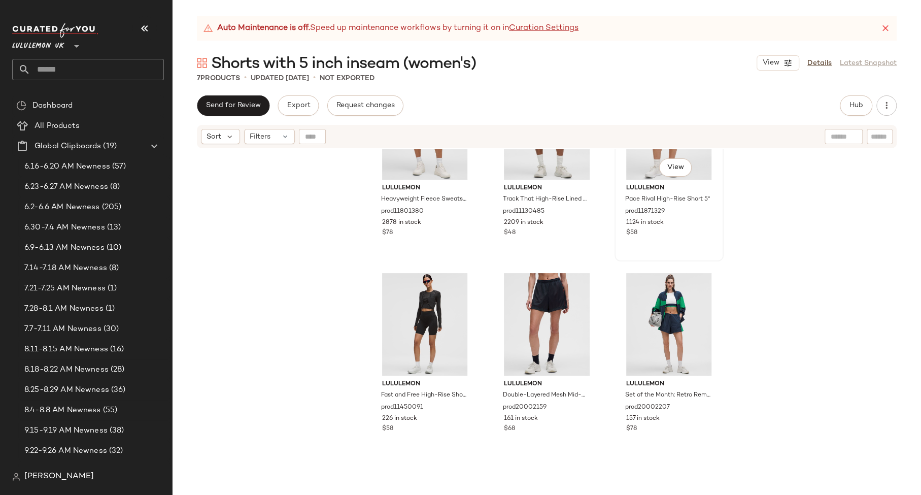
scroll to position [211, 0]
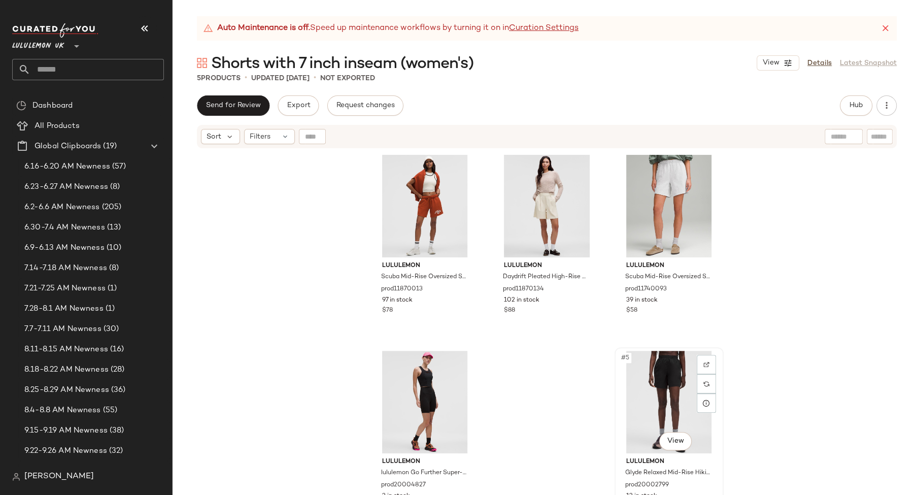
scroll to position [15, 0]
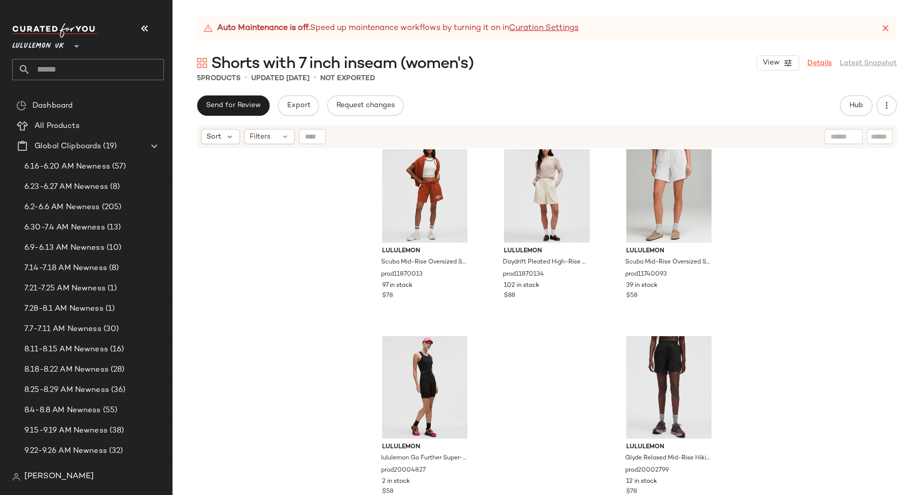
click at [812, 65] on link "Details" at bounding box center [819, 63] width 24 height 11
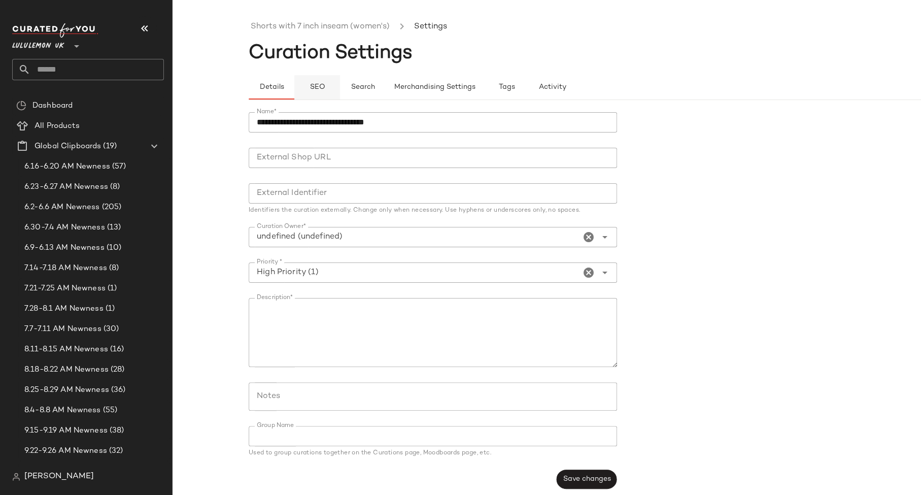
click at [316, 87] on span "SEO" at bounding box center [317, 87] width 16 height 8
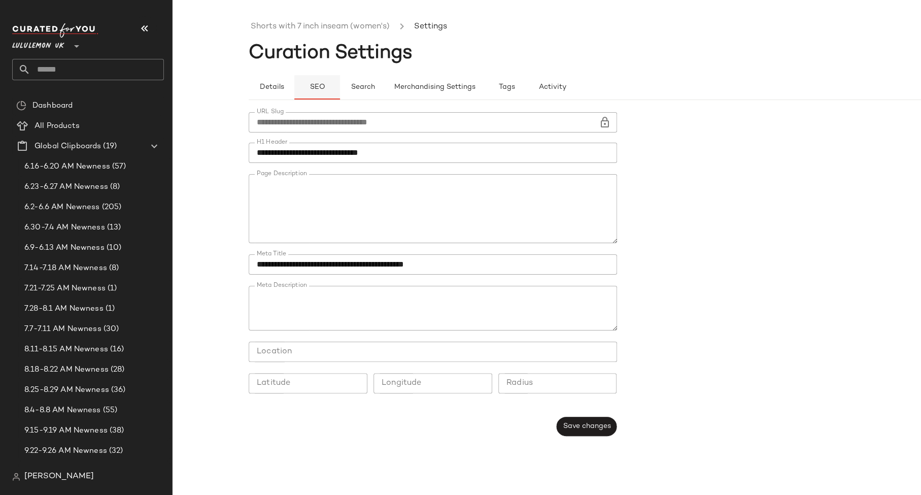
type button "seo"
click at [307, 31] on link "Shorts with 7 inch inseam (women's)" at bounding box center [320, 26] width 139 height 13
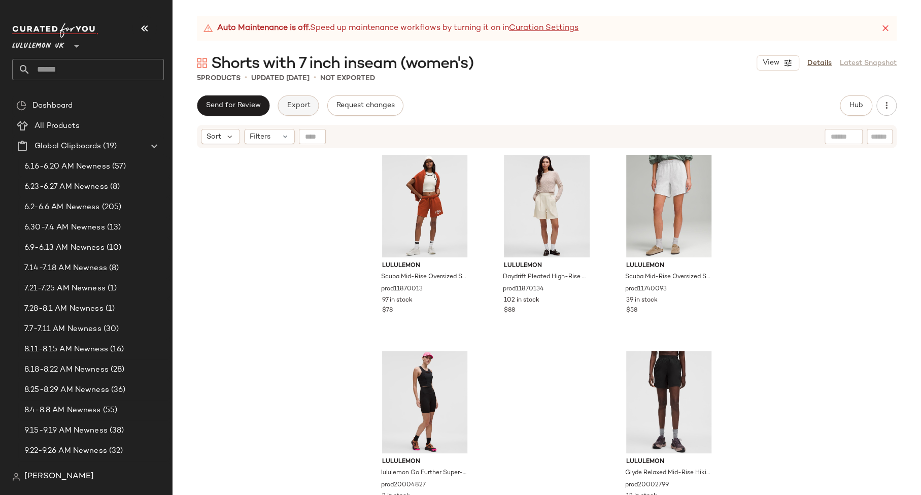
click at [296, 101] on span "Export" at bounding box center [298, 105] width 24 height 8
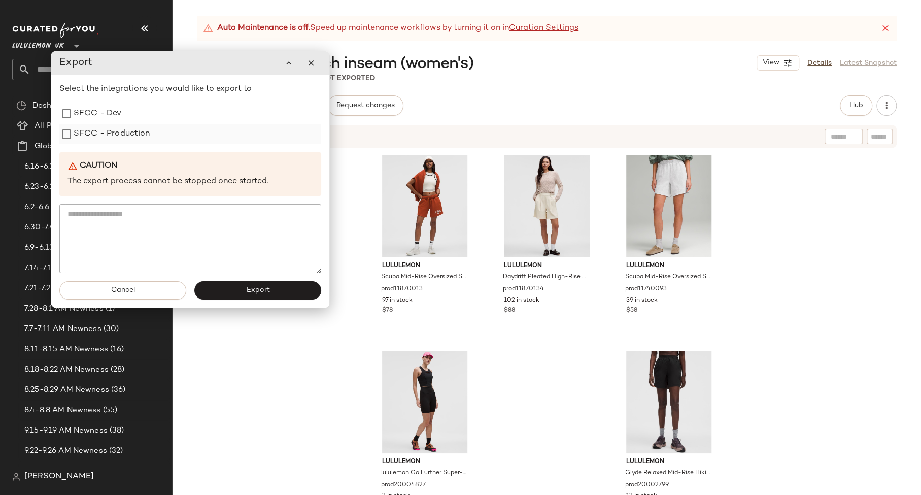
click at [120, 136] on label "SFCC - Production" at bounding box center [112, 134] width 77 height 20
click at [268, 293] on span "Export" at bounding box center [258, 290] width 24 height 8
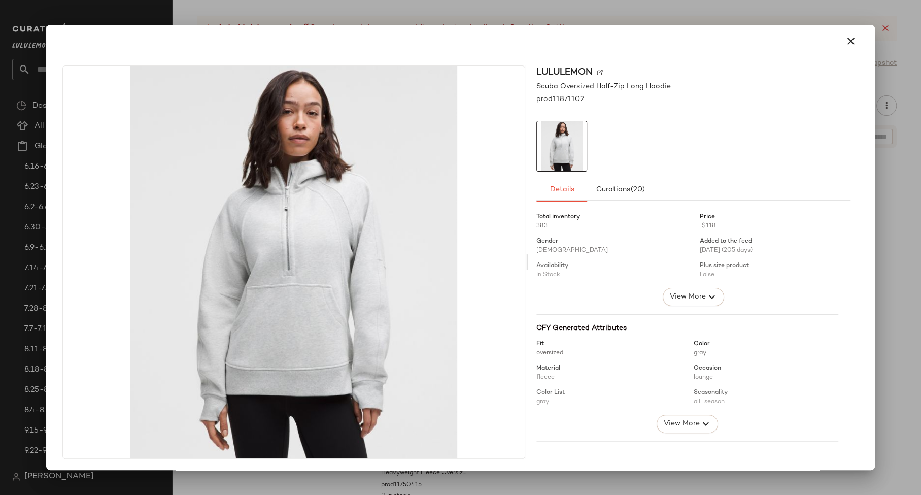
click at [897, 177] on div at bounding box center [460, 247] width 921 height 495
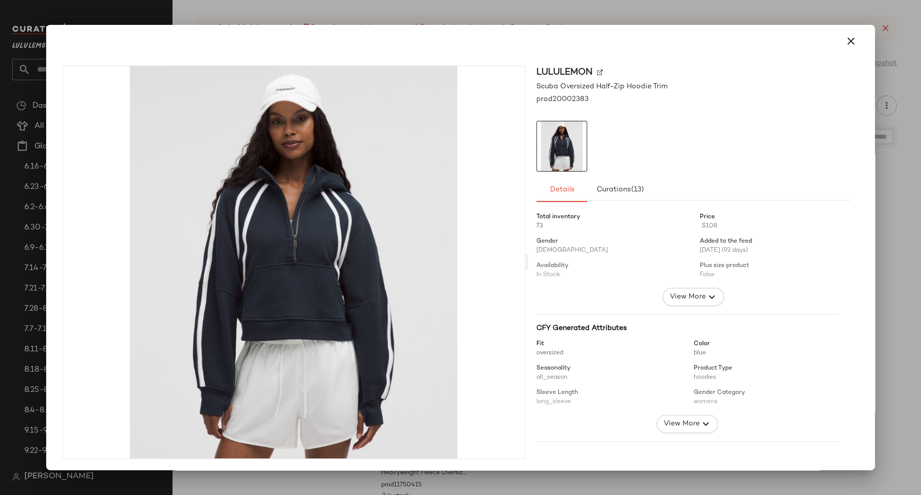
click at [904, 301] on div at bounding box center [460, 247] width 921 height 495
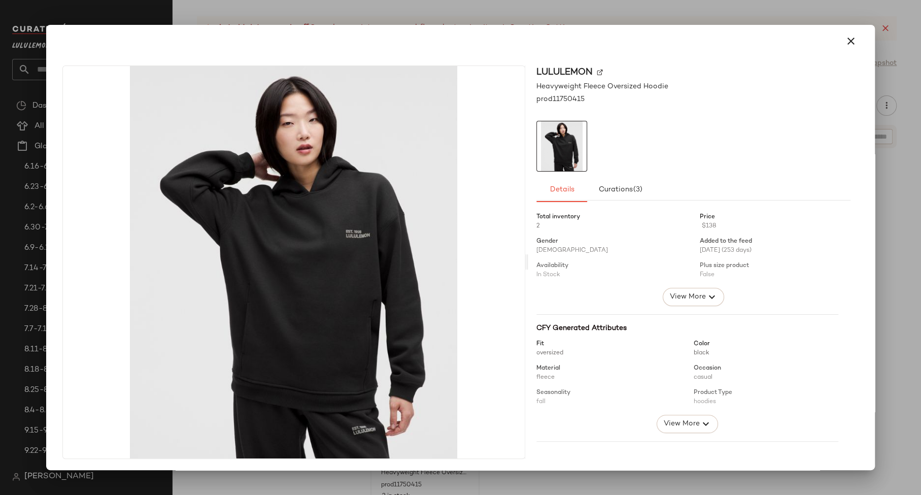
click at [594, 22] on div at bounding box center [460, 247] width 921 height 495
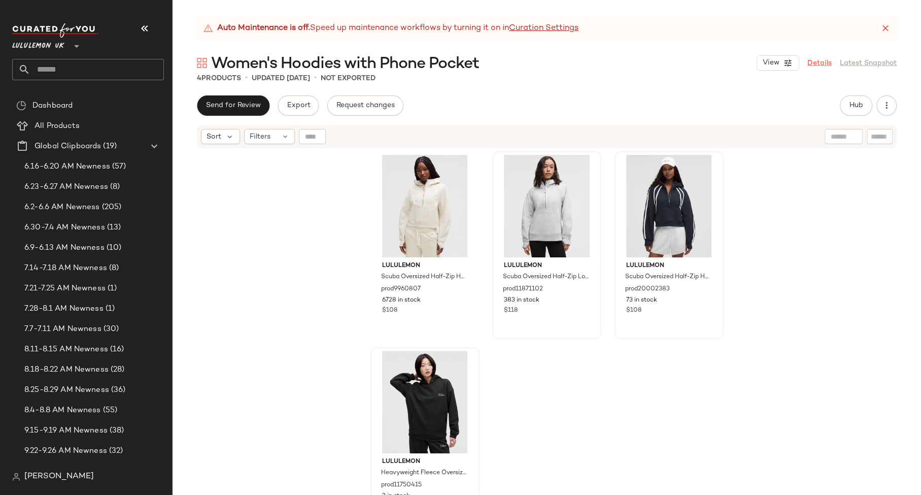
click at [809, 61] on link "Details" at bounding box center [819, 63] width 24 height 11
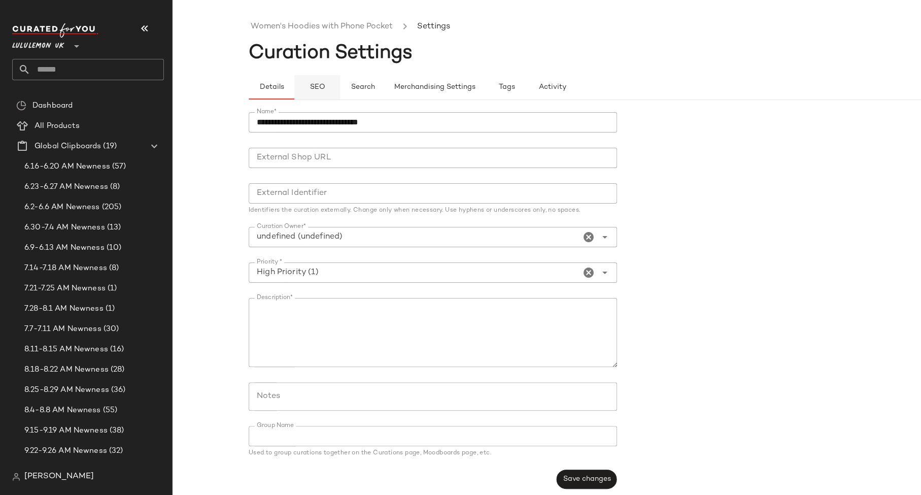
click at [321, 88] on span "SEO" at bounding box center [317, 87] width 16 height 8
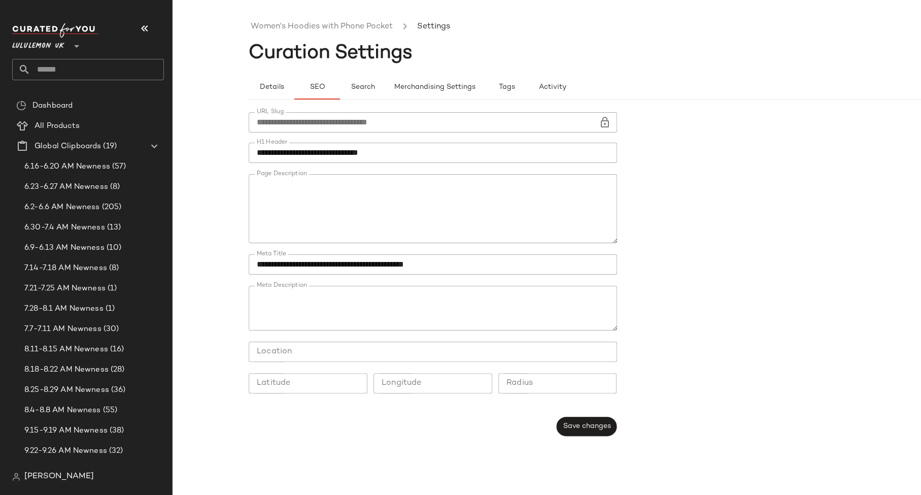
type button "seo"
click at [281, 23] on link "Women's Hoodies with Phone Pocket" at bounding box center [322, 26] width 142 height 13
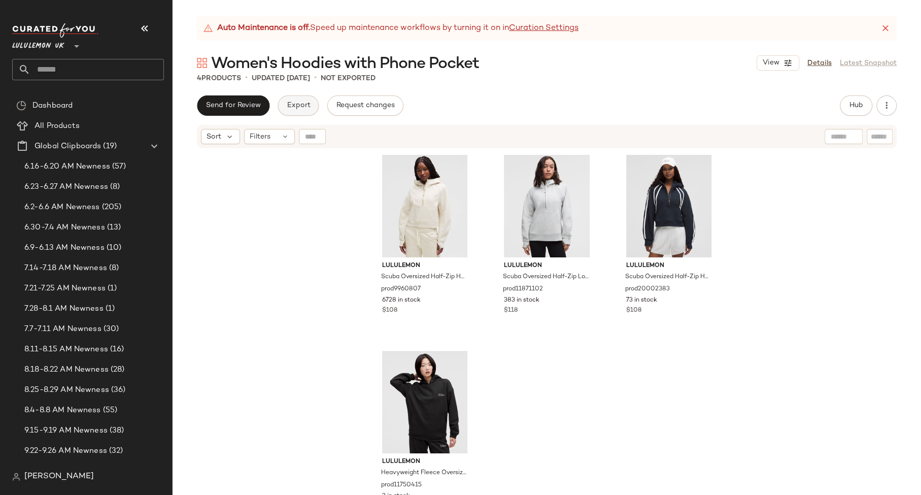
click at [306, 109] on span "Export" at bounding box center [298, 105] width 24 height 8
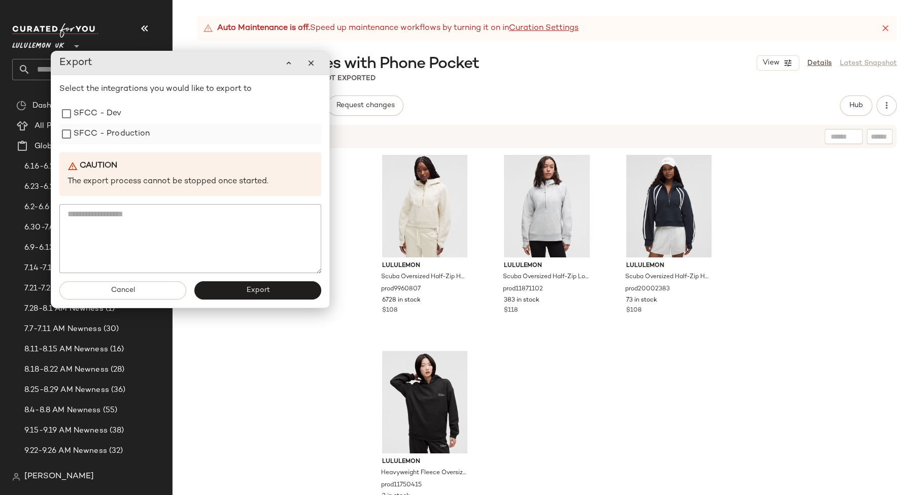
click at [123, 138] on label "SFCC - Production" at bounding box center [112, 134] width 77 height 20
click at [272, 291] on button "Export" at bounding box center [257, 290] width 127 height 18
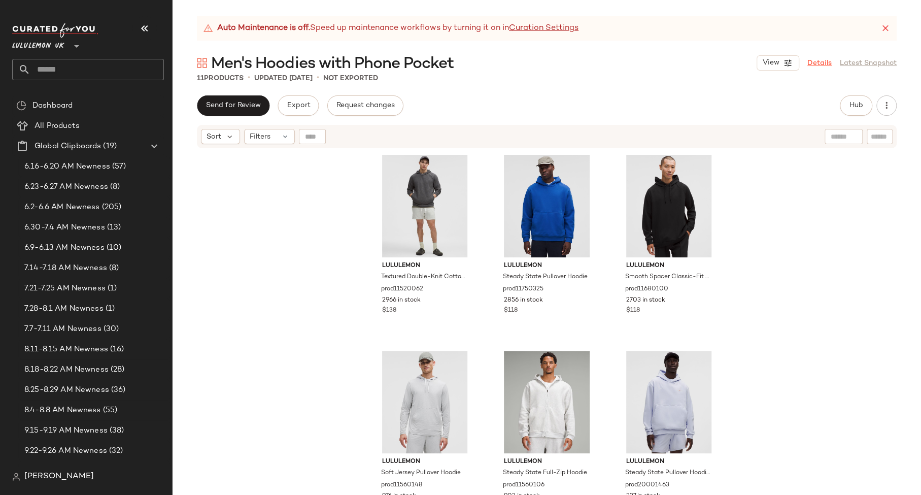
click at [811, 65] on link "Details" at bounding box center [819, 63] width 24 height 11
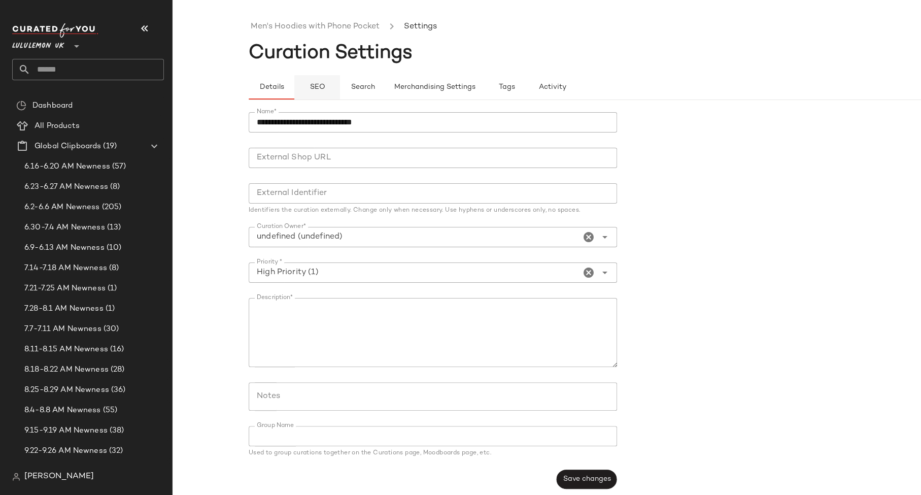
click at [320, 86] on span "SEO" at bounding box center [317, 87] width 16 height 8
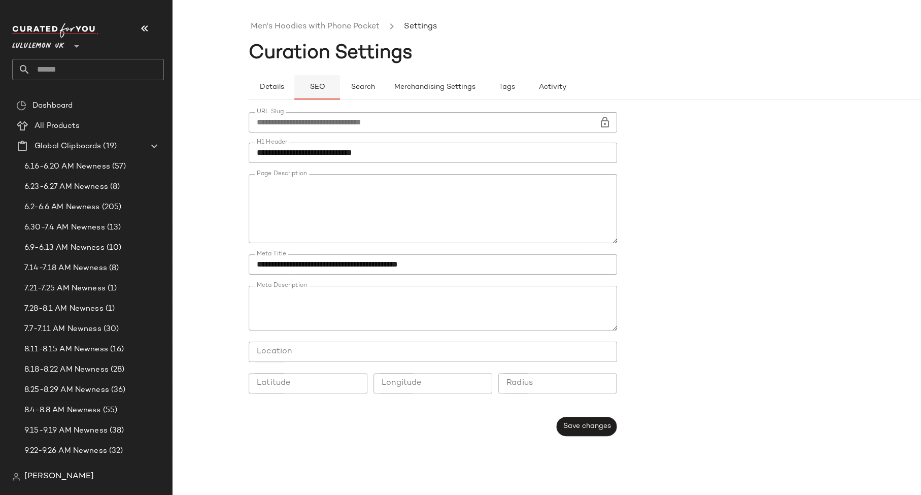
type button "seo"
click at [270, 27] on link "Men's Hoodies with Phone Pocket" at bounding box center [315, 26] width 129 height 13
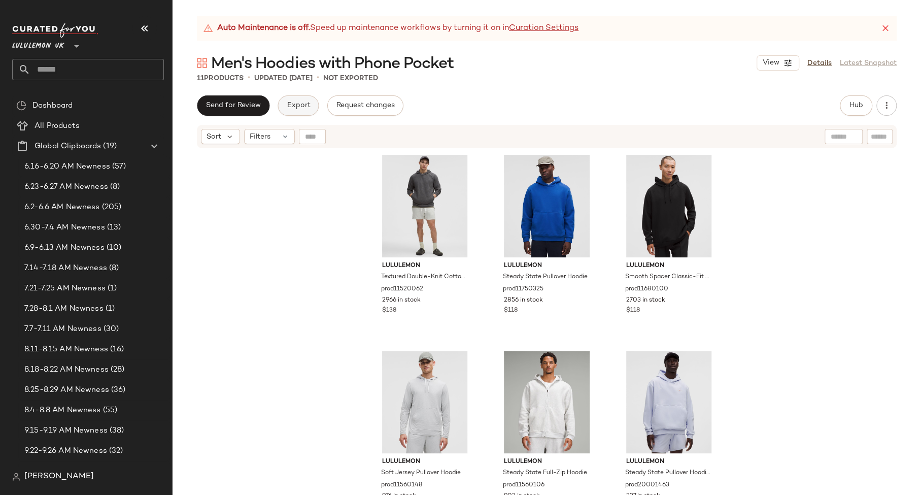
click at [297, 107] on span "Export" at bounding box center [298, 105] width 24 height 8
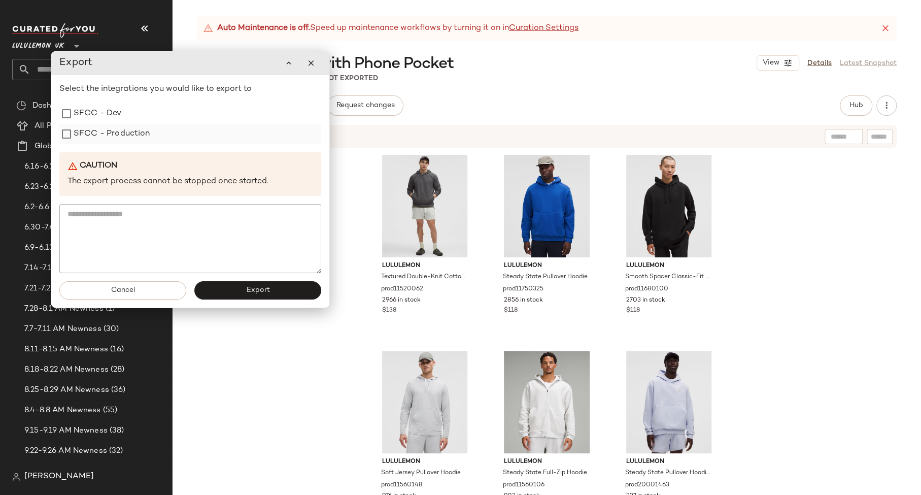
click at [119, 143] on label "SFCC - Production" at bounding box center [112, 134] width 77 height 20
click at [253, 294] on button "Export" at bounding box center [257, 290] width 127 height 18
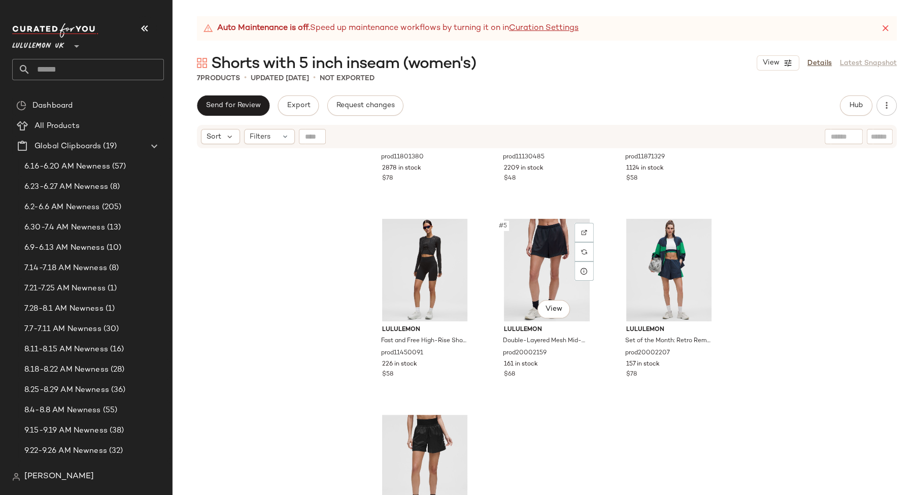
scroll to position [219, 0]
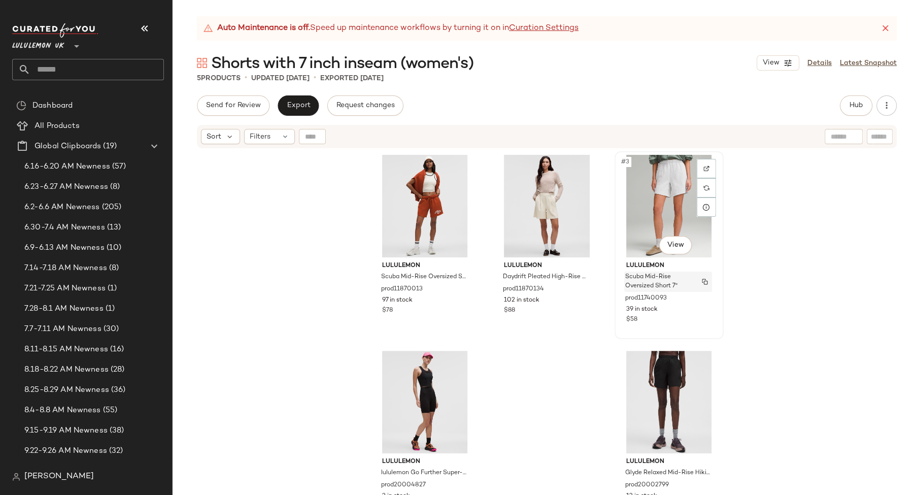
scroll to position [15, 0]
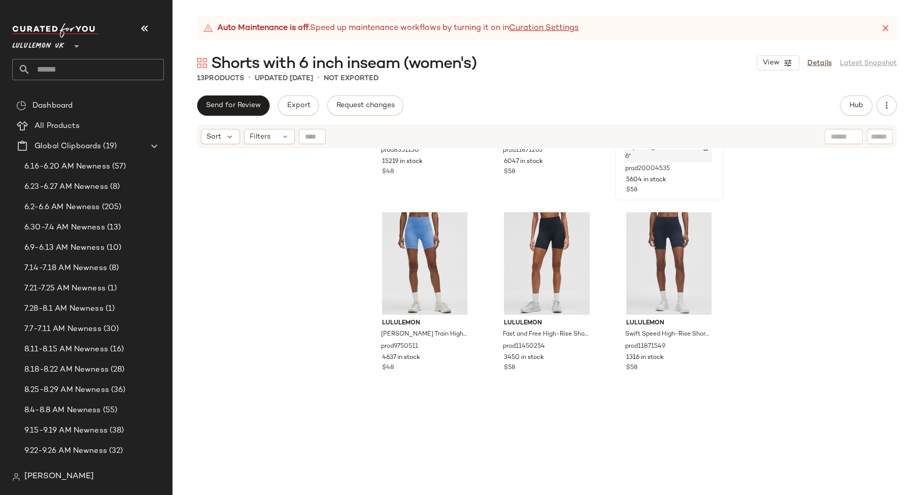
scroll to position [256, 0]
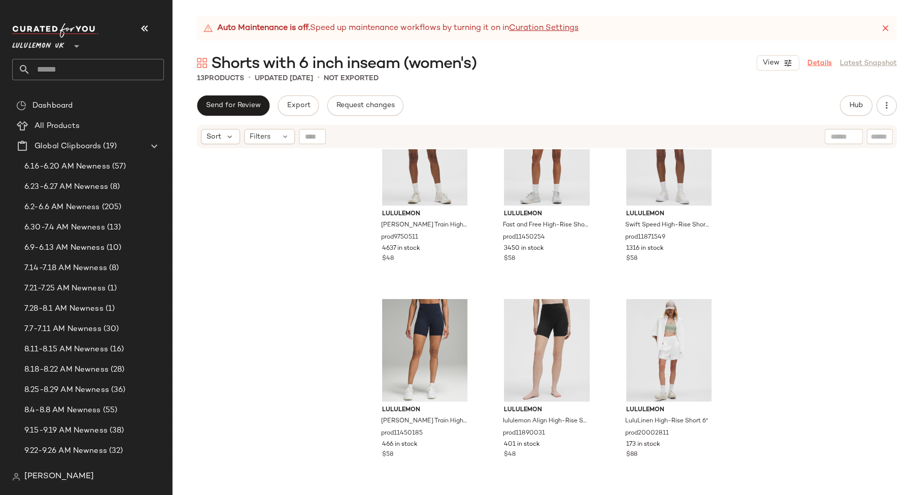
click at [827, 66] on link "Details" at bounding box center [819, 63] width 24 height 11
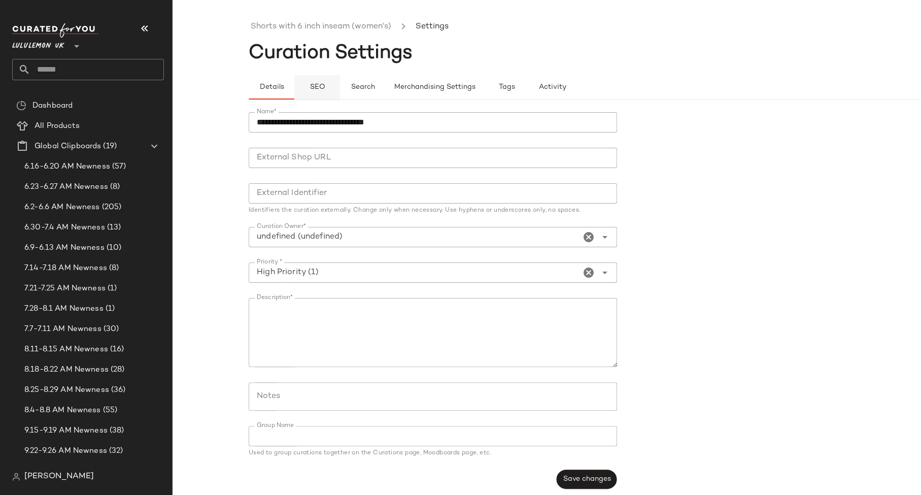
click at [311, 86] on span "SEO" at bounding box center [317, 87] width 16 height 8
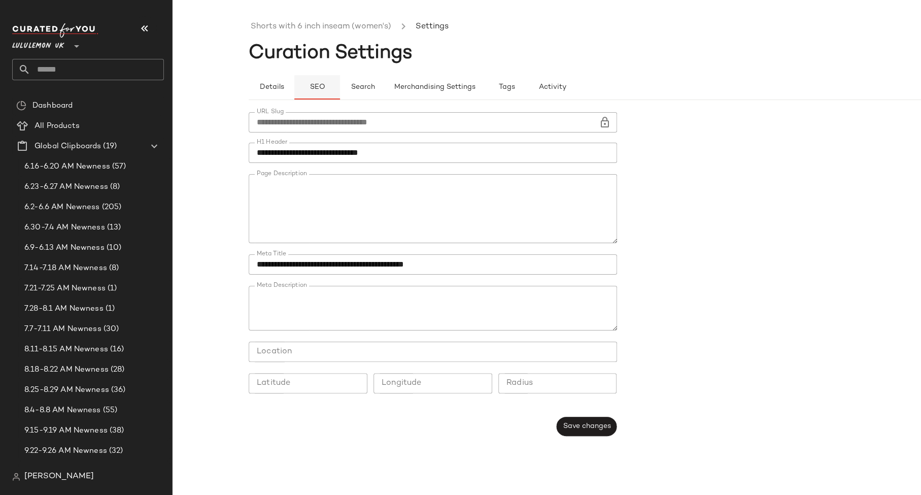
type button "seo"
click at [379, 204] on textarea "Page Description" at bounding box center [433, 208] width 368 height 69
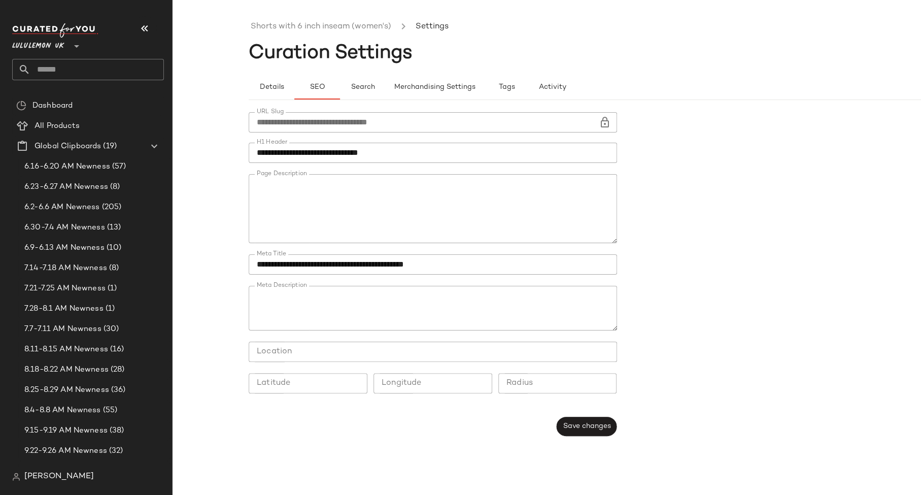
scroll to position [194, 0]
click at [324, 202] on textarea "Page Description" at bounding box center [433, 208] width 368 height 69
drag, startPoint x: 433, startPoint y: 222, endPoint x: 485, endPoint y: 218, distance: 52.9
click at [485, 218] on textarea "Page Description" at bounding box center [433, 208] width 368 height 69
click at [275, 29] on link "Shorts with 6 inch inseam (women's)" at bounding box center [321, 26] width 141 height 13
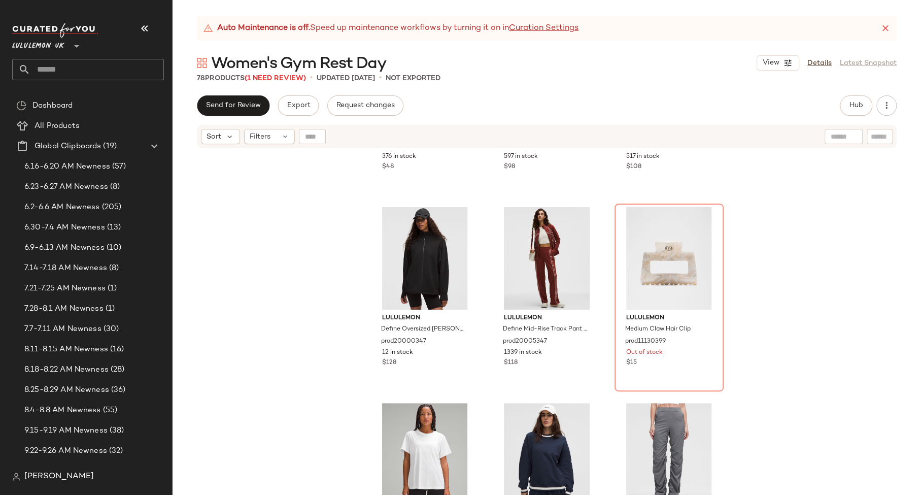
scroll to position [3093, 0]
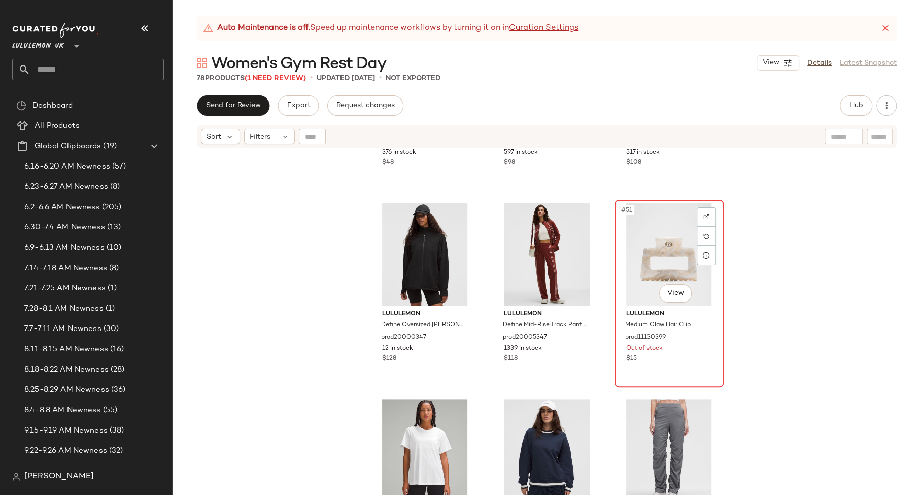
click at [677, 270] on div "#51 View" at bounding box center [669, 254] width 102 height 102
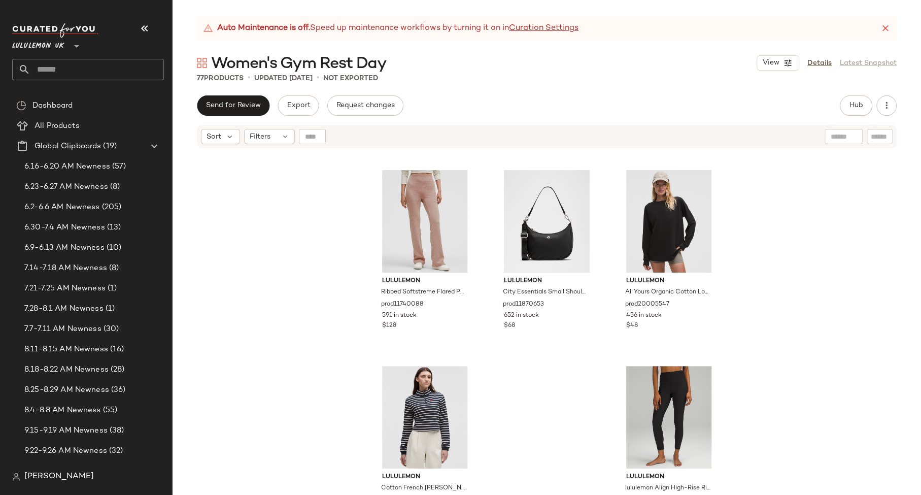
scroll to position [4722, 0]
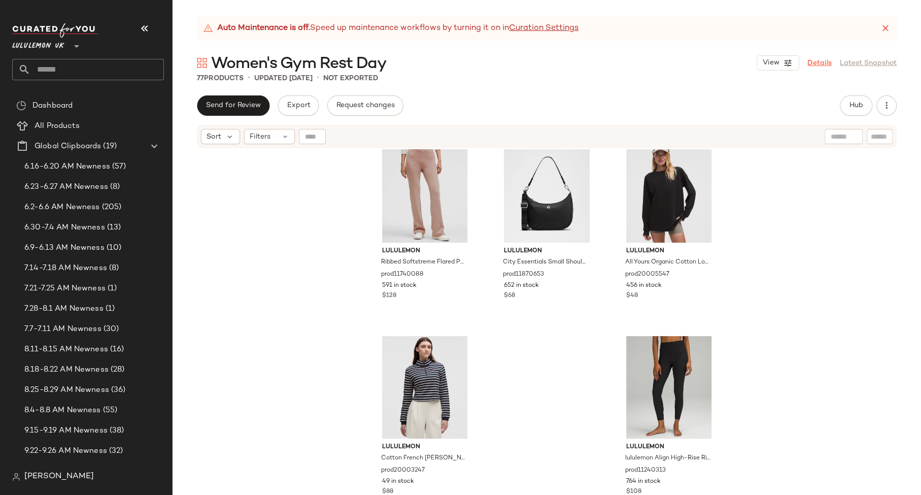
click at [821, 64] on link "Details" at bounding box center [819, 63] width 24 height 11
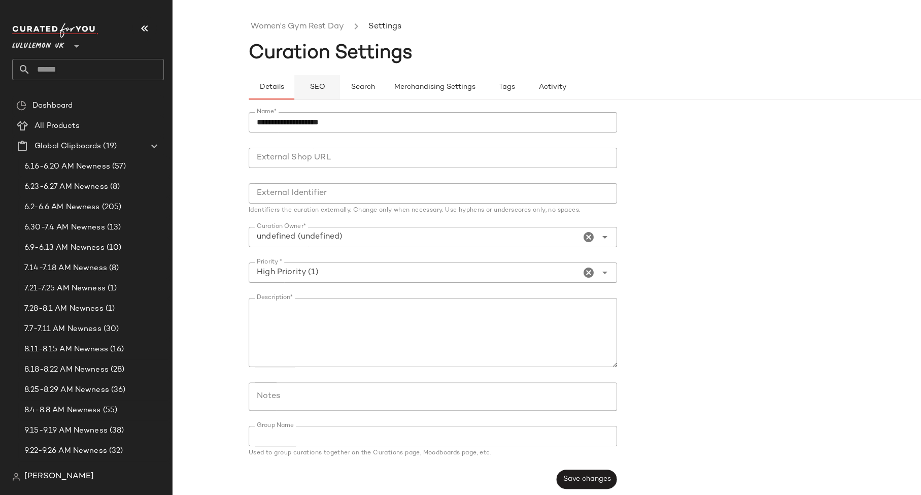
click at [317, 92] on button "SEO" at bounding box center [317, 87] width 46 height 24
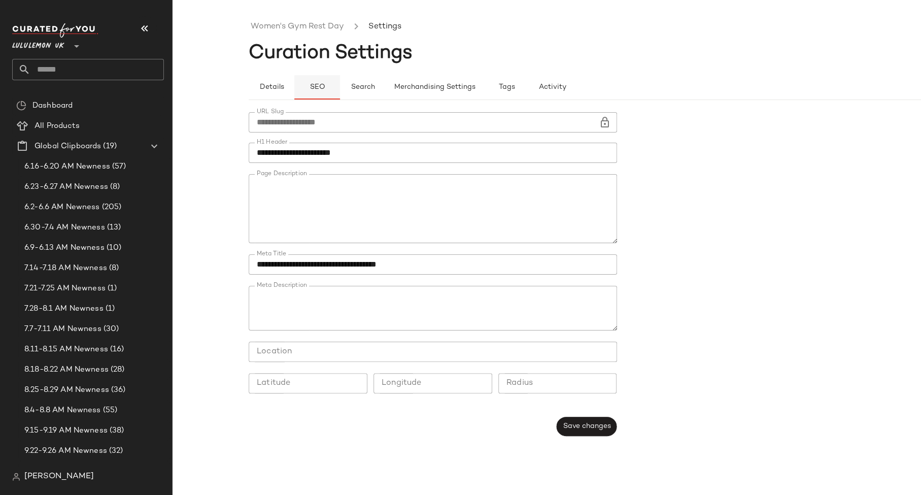
type button "seo"
click at [541, 275] on div at bounding box center [433, 279] width 368 height 11
click at [606, 12] on main "**********" at bounding box center [460, 247] width 921 height 495
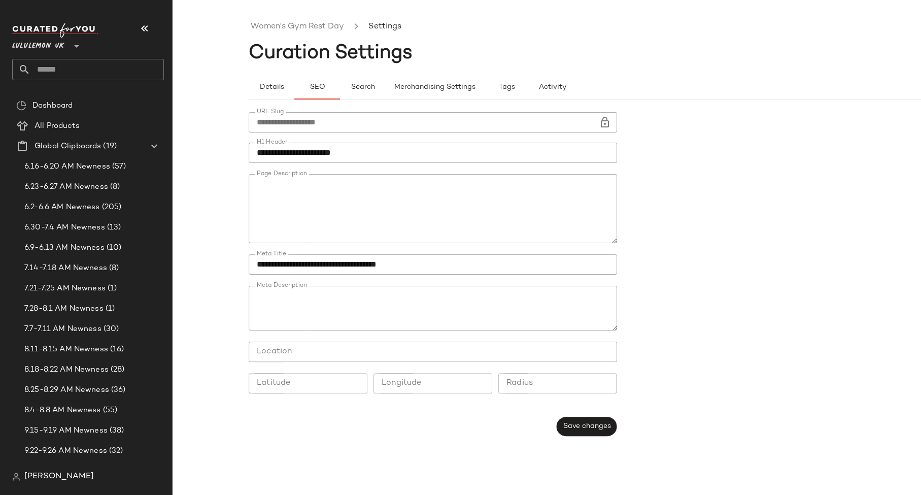
click at [606, 12] on main "**********" at bounding box center [460, 247] width 921 height 495
click at [271, 29] on link "Women's Gym Rest Day" at bounding box center [297, 26] width 93 height 13
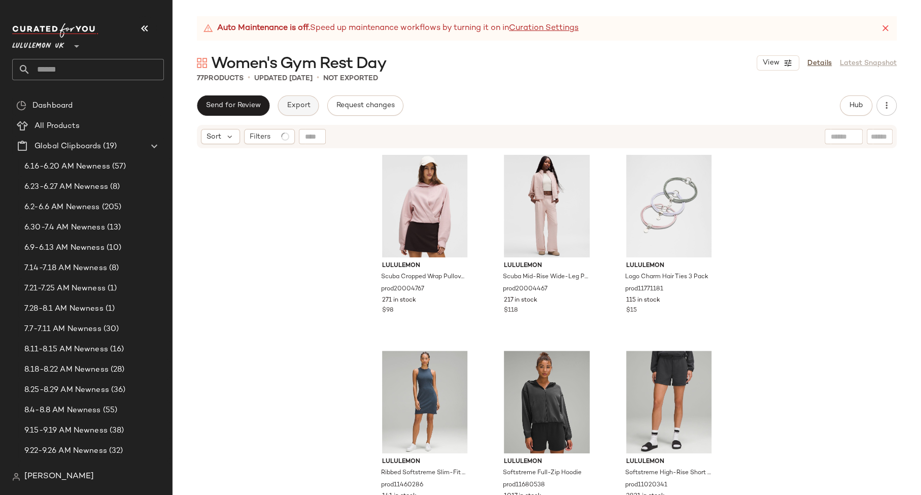
click at [293, 108] on span "Export" at bounding box center [298, 105] width 24 height 8
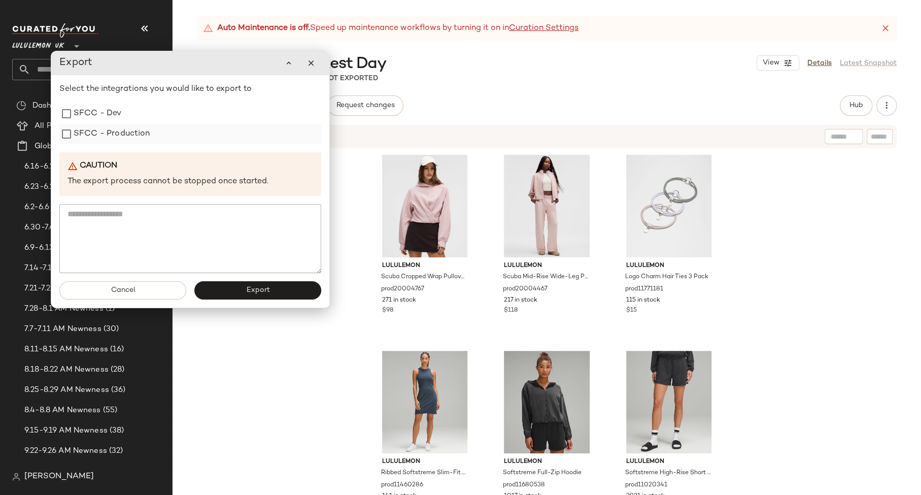
click at [143, 136] on label "SFCC - Production" at bounding box center [112, 134] width 77 height 20
click at [212, 291] on button "Export" at bounding box center [257, 290] width 127 height 18
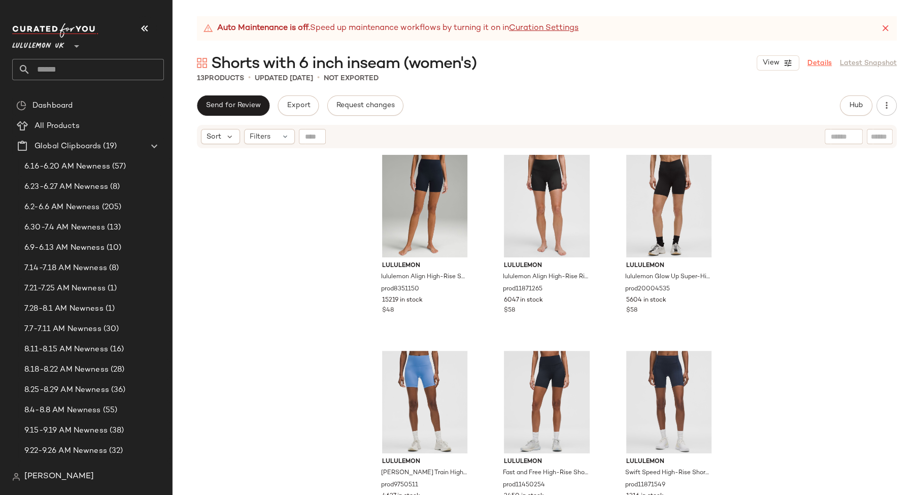
click at [817, 62] on link "Details" at bounding box center [819, 63] width 24 height 11
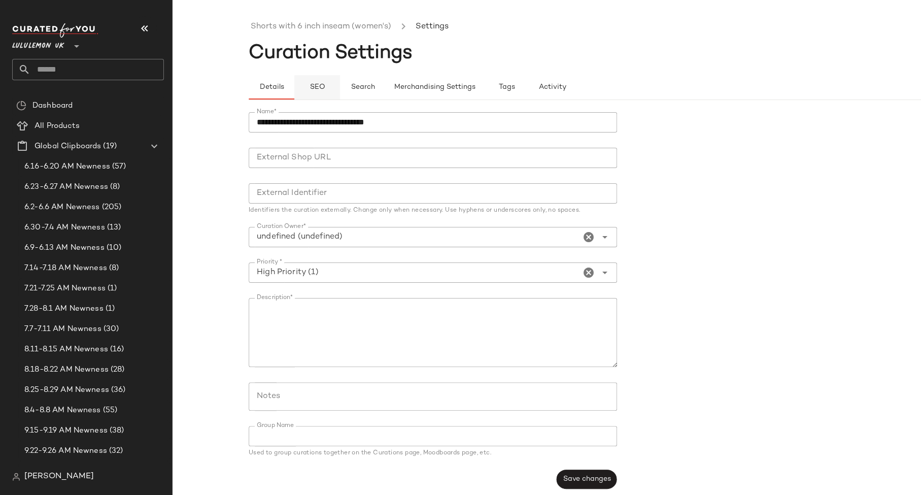
click at [327, 90] on button "SEO" at bounding box center [317, 87] width 46 height 24
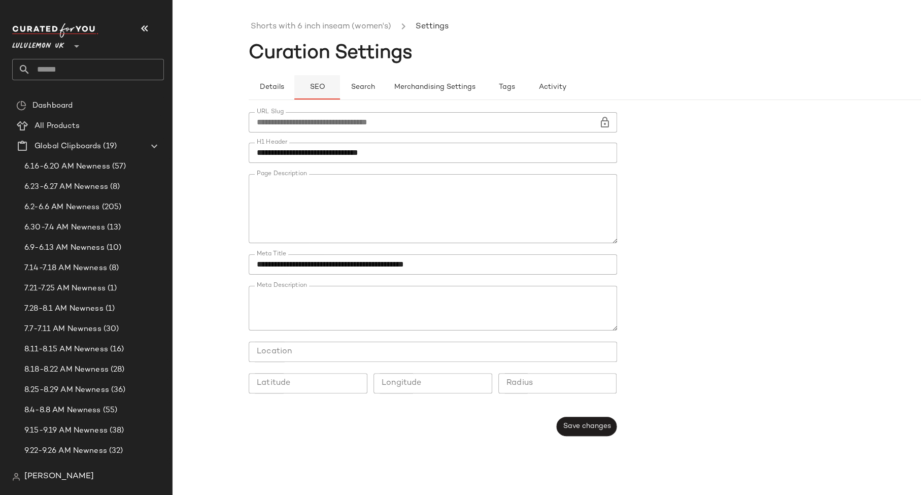
type button "seo"
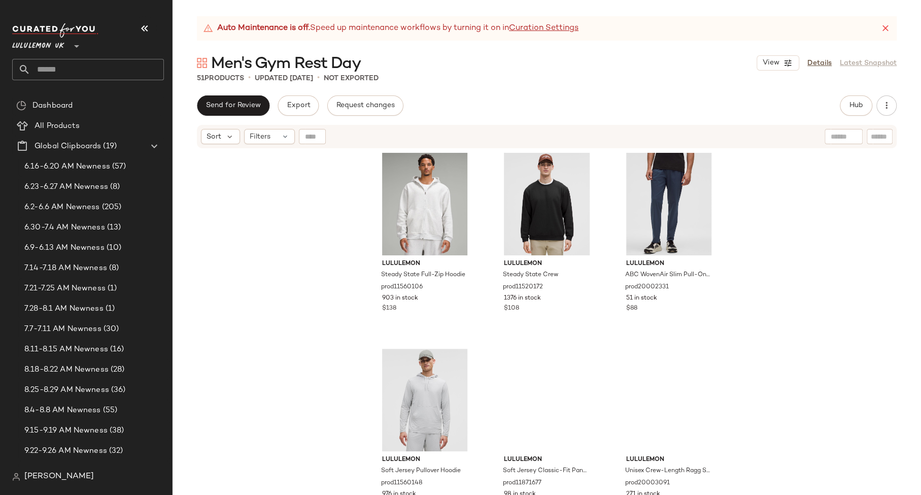
scroll to position [2960, 0]
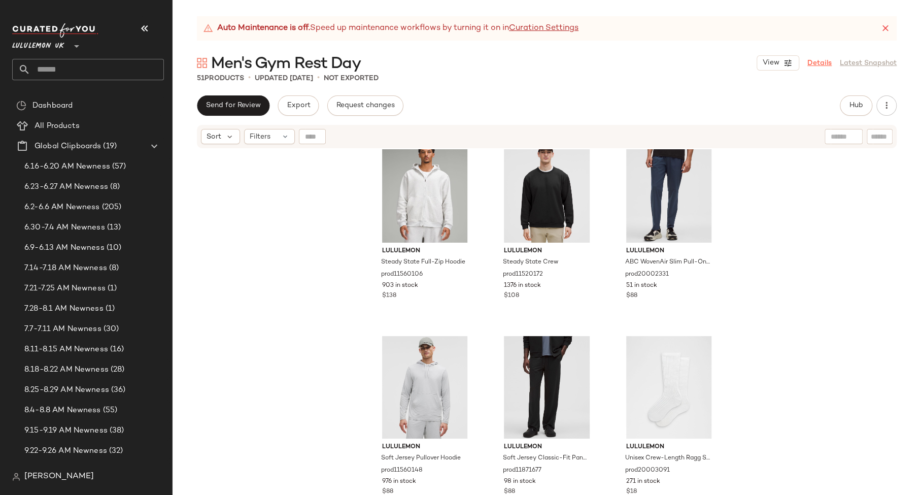
click at [815, 59] on link "Details" at bounding box center [819, 63] width 24 height 11
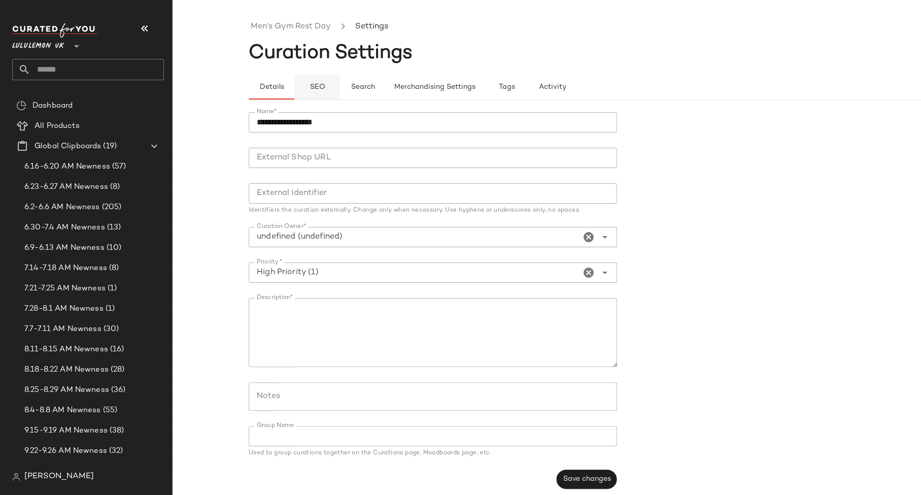
click at [335, 79] on button "SEO" at bounding box center [317, 87] width 46 height 24
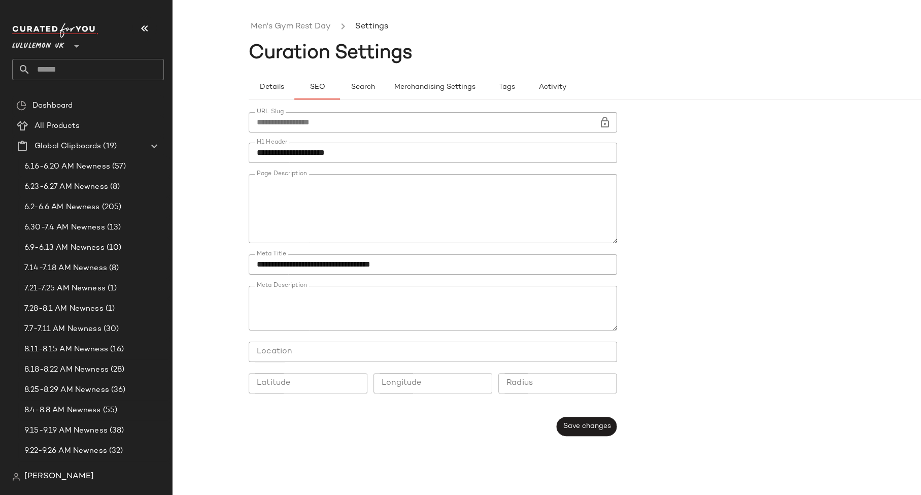
type button "seo"
click at [283, 25] on link "Men's Gym Rest Day" at bounding box center [291, 26] width 80 height 13
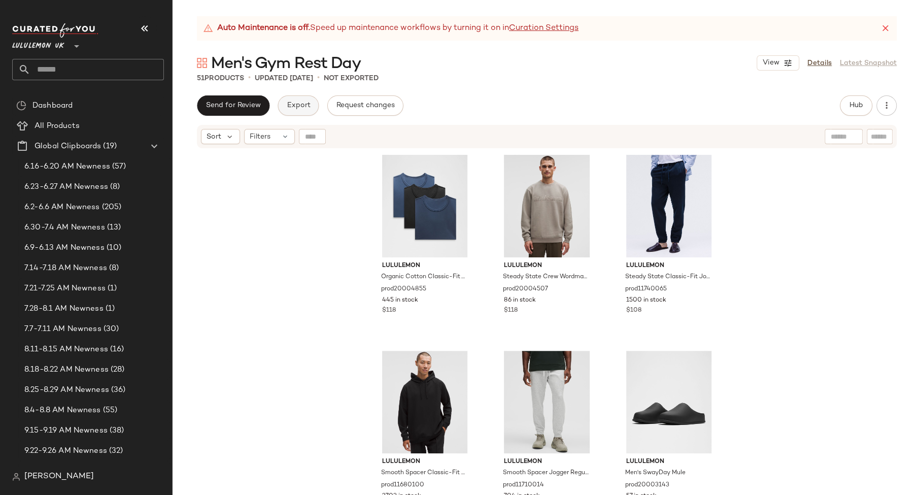
click at [289, 101] on span "Export" at bounding box center [298, 105] width 24 height 8
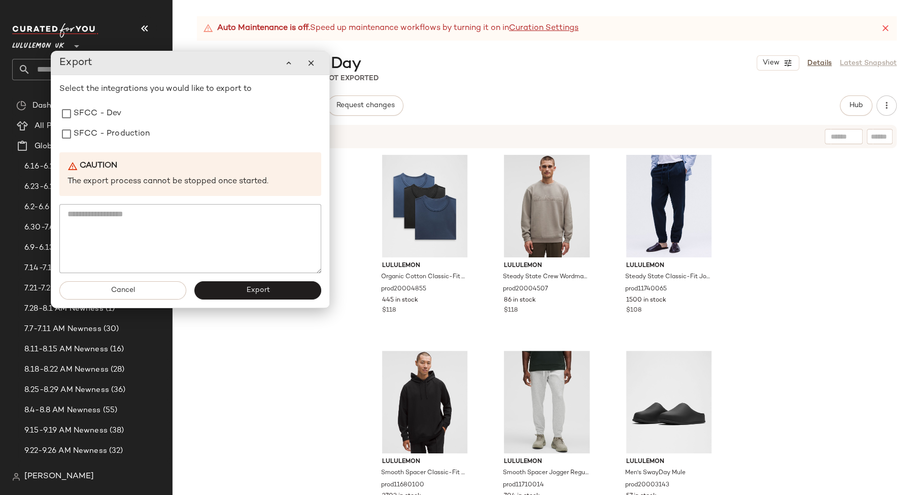
click at [138, 147] on div "Select the integrations you would like to export to SFCC - Dev SFCC - Productio…" at bounding box center [190, 178] width 262 height 190
click at [154, 139] on div "SFCC - Production" at bounding box center [190, 134] width 262 height 20
click at [135, 139] on label "SFCC - Production" at bounding box center [112, 134] width 77 height 20
click at [235, 287] on button "Export" at bounding box center [257, 290] width 127 height 18
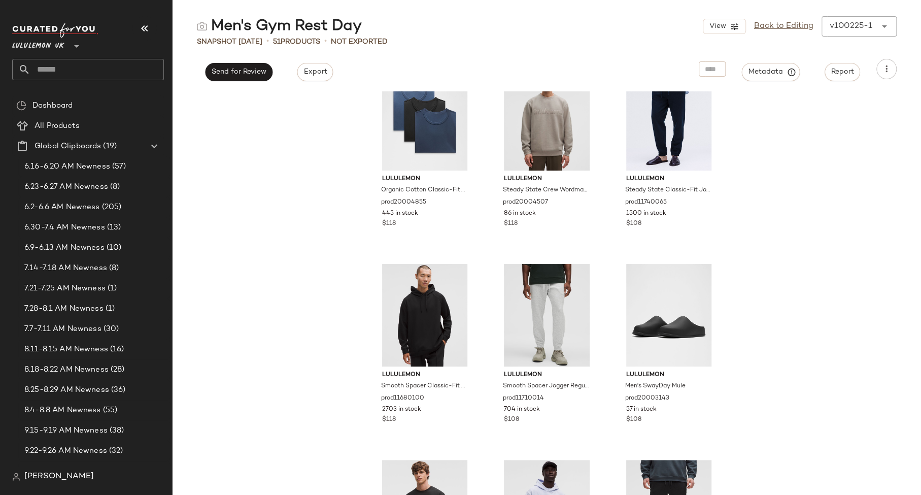
scroll to position [32, 0]
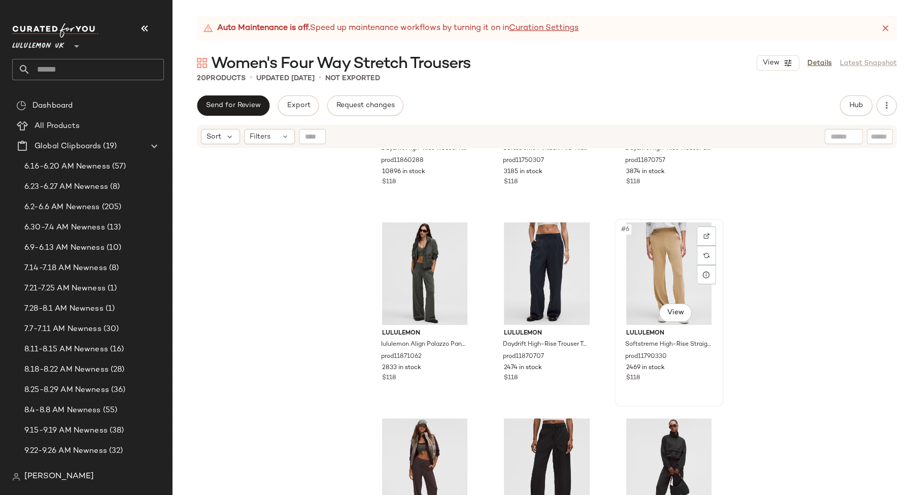
scroll to position [134, 0]
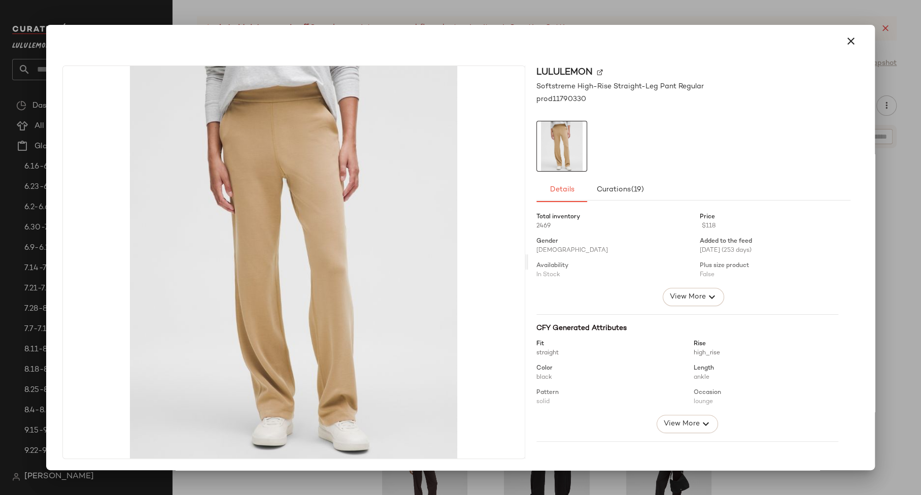
click at [617, 486] on div at bounding box center [460, 247] width 921 height 495
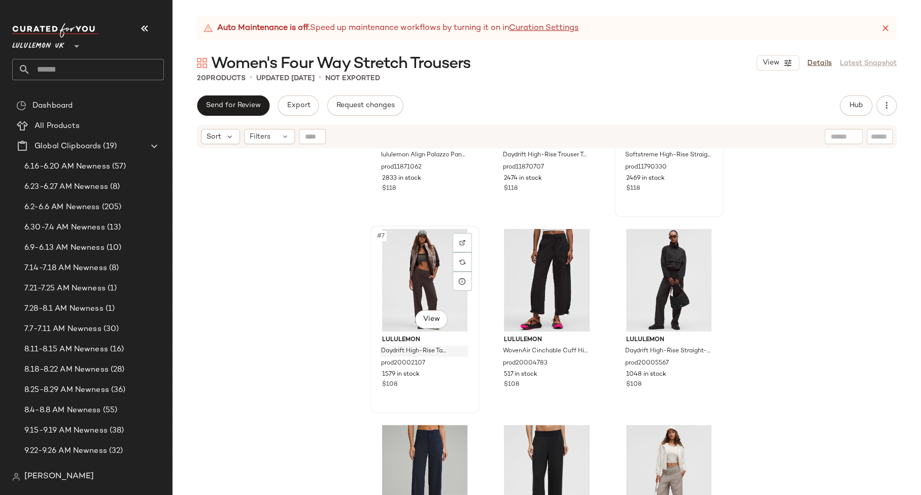
scroll to position [333, 0]
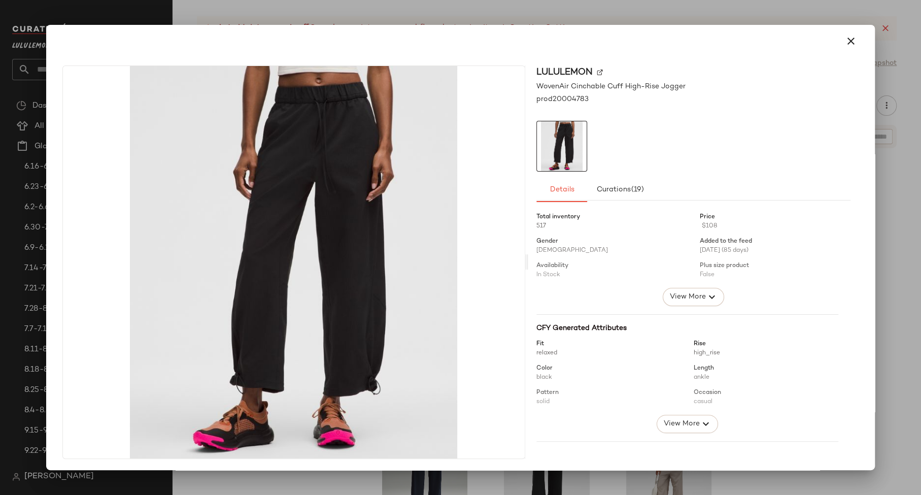
click at [597, 75] on img at bounding box center [600, 72] width 6 height 6
click at [379, 20] on div at bounding box center [460, 247] width 921 height 495
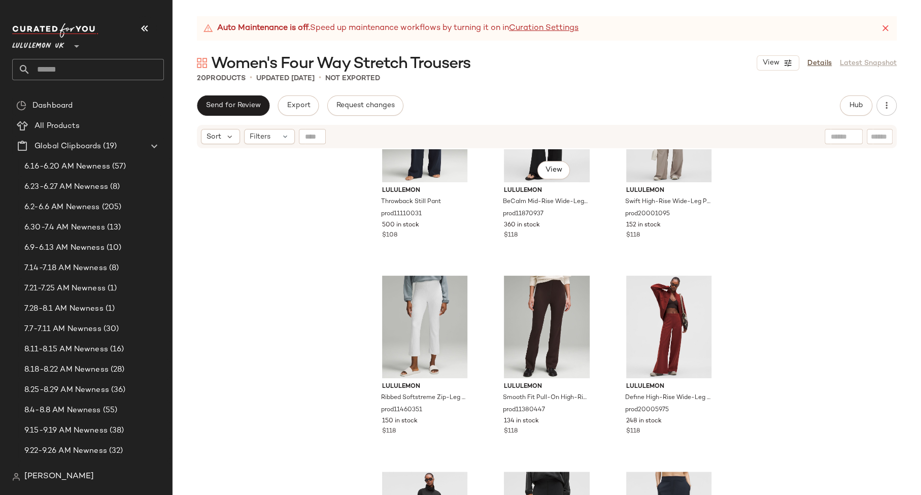
scroll to position [672, 0]
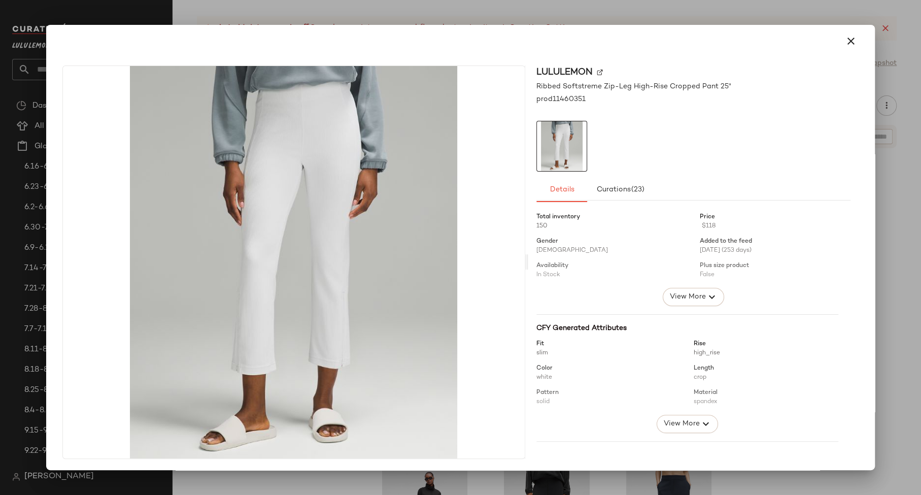
click at [373, 479] on div at bounding box center [460, 247] width 921 height 495
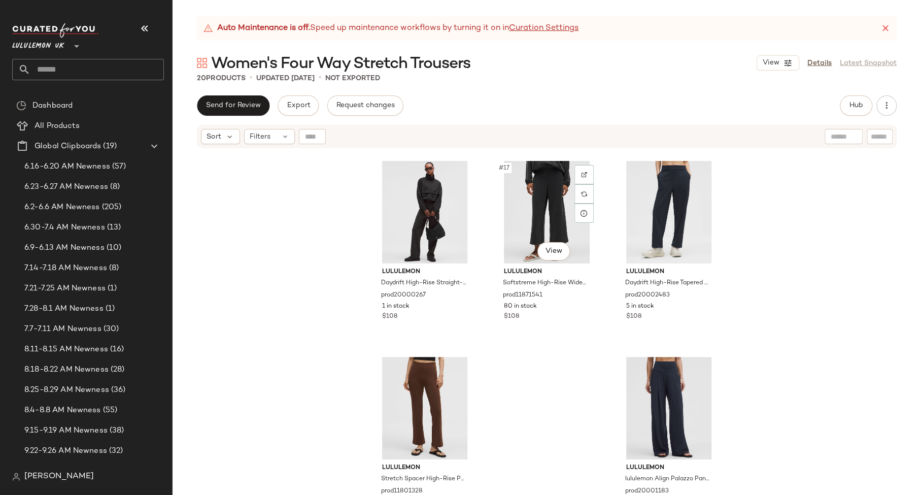
scroll to position [1002, 0]
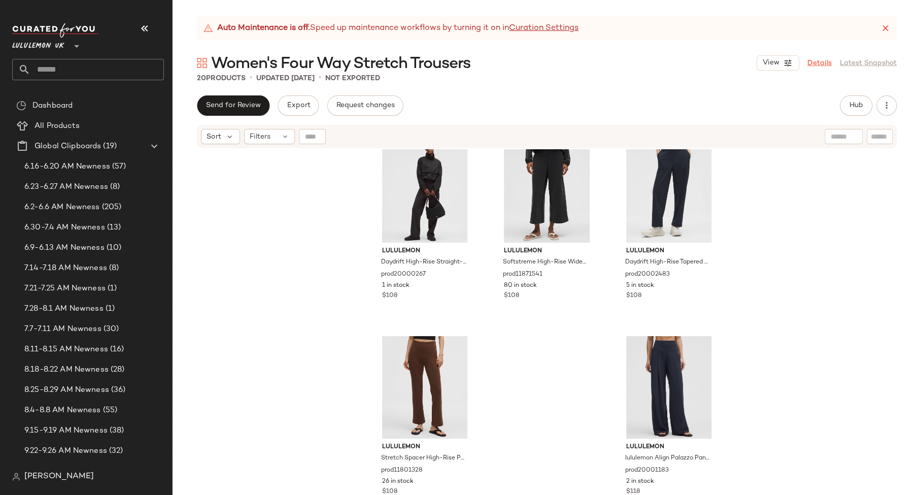
click at [818, 61] on link "Details" at bounding box center [819, 63] width 24 height 11
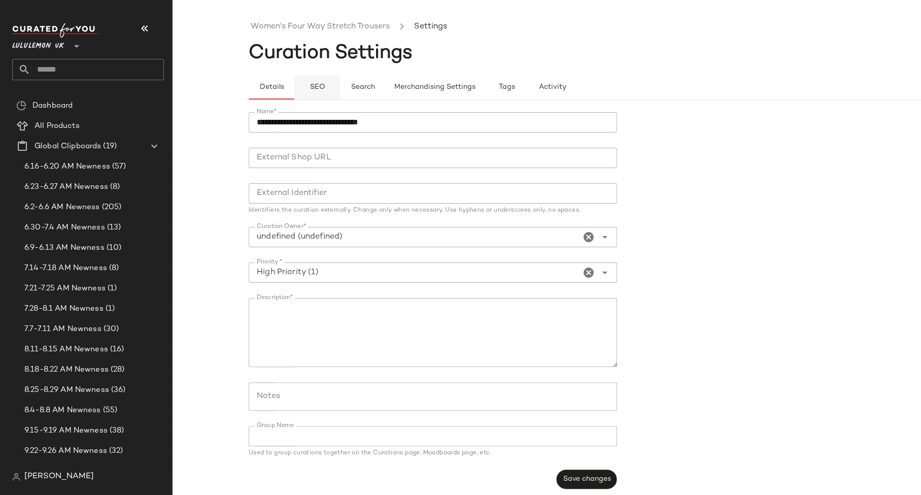
click at [318, 83] on span "SEO" at bounding box center [317, 87] width 16 height 8
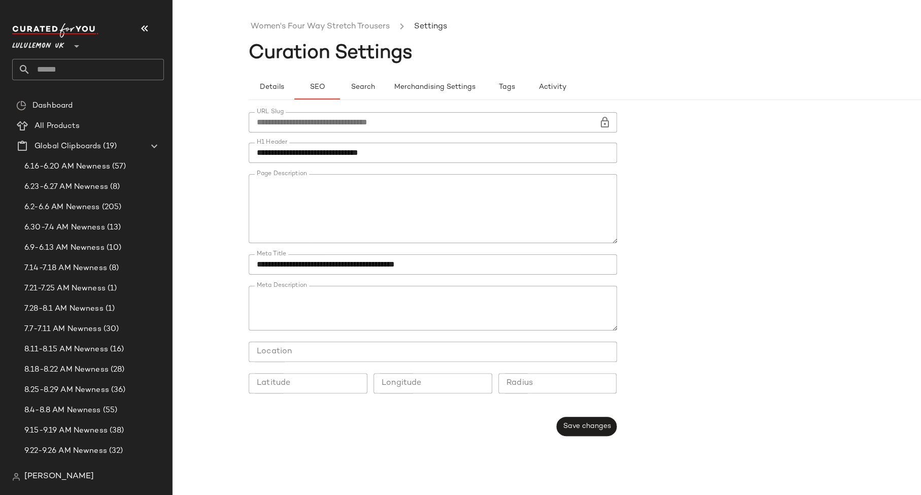
type button "seo"
click at [271, 23] on link "Women's Four Way Stretch Trousers" at bounding box center [320, 26] width 139 height 13
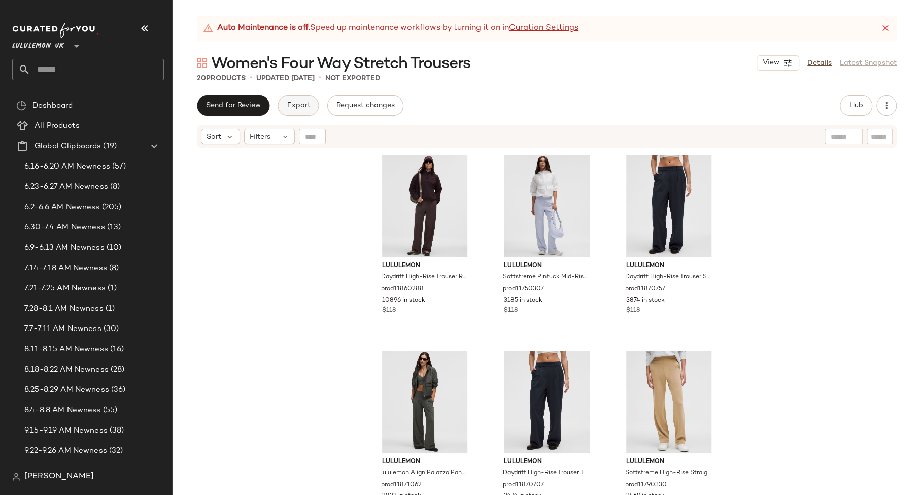
click at [295, 104] on span "Export" at bounding box center [298, 105] width 24 height 8
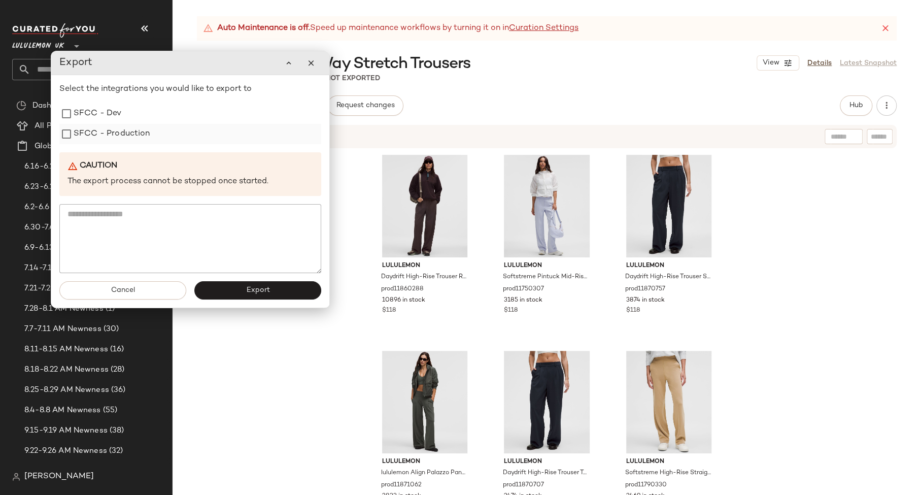
click at [143, 135] on label "SFCC - Production" at bounding box center [112, 134] width 77 height 20
click at [261, 297] on button "Export" at bounding box center [257, 290] width 127 height 18
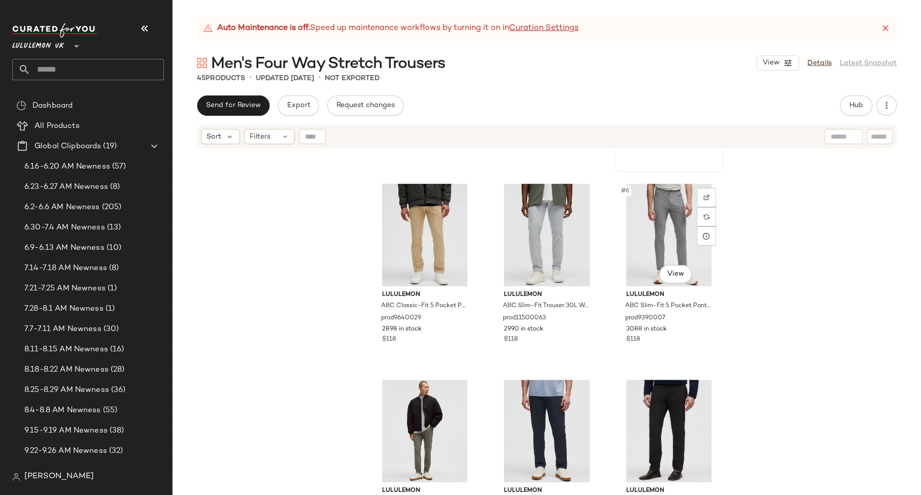
scroll to position [171, 0]
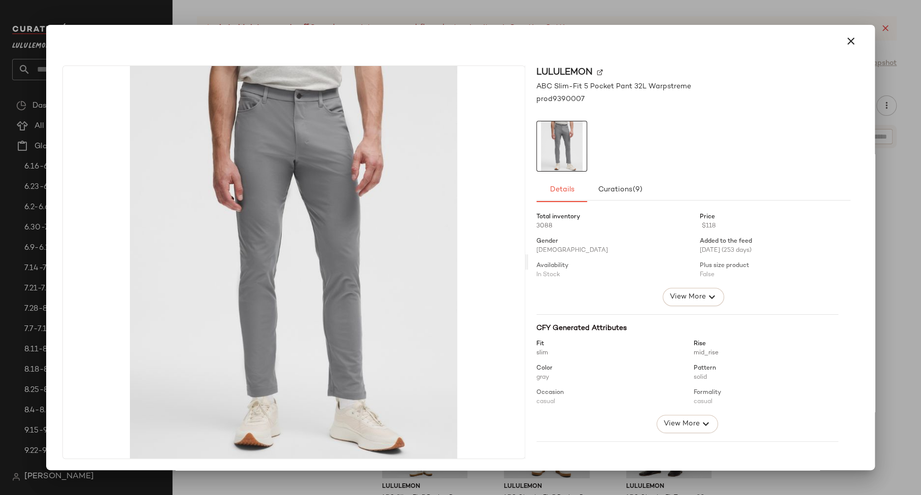
click at [884, 78] on div at bounding box center [460, 247] width 921 height 495
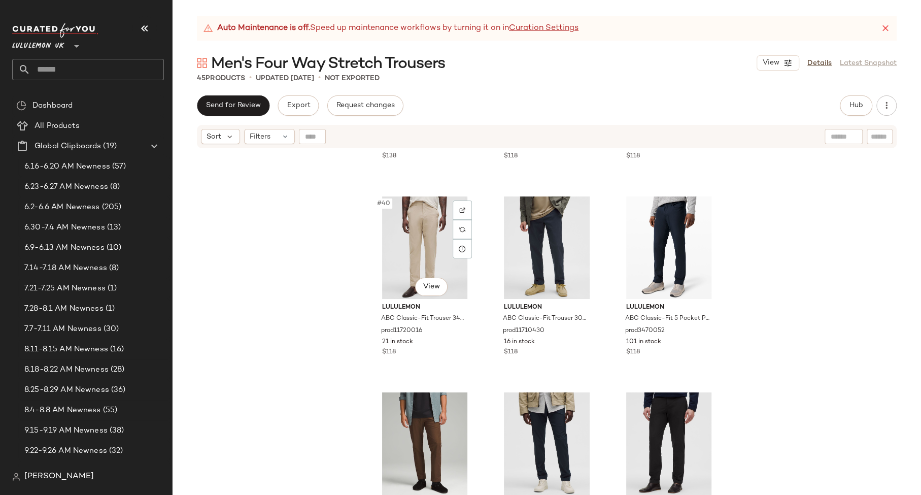
scroll to position [2568, 0]
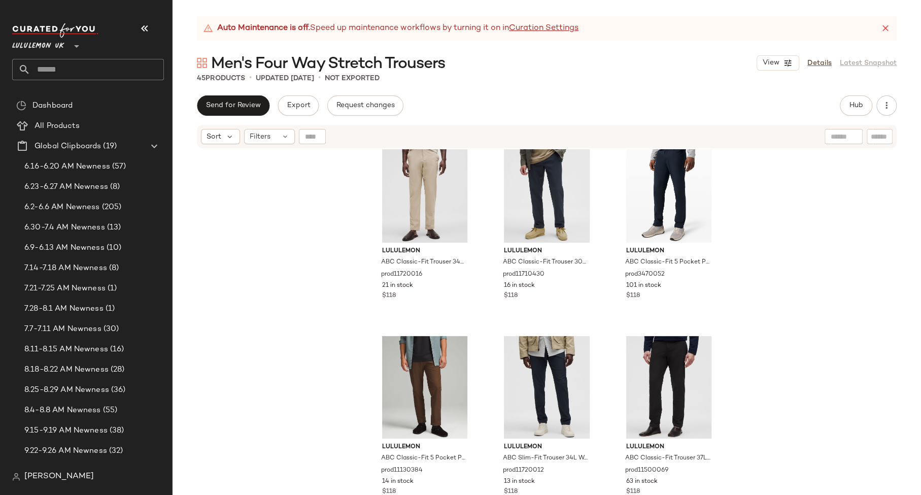
click at [823, 73] on div "45 Products • updated [DATE] • Not Exported" at bounding box center [546, 78] width 748 height 10
click at [822, 68] on div "View Details Latest Snapshot" at bounding box center [826, 62] width 140 height 15
click at [819, 60] on link "Details" at bounding box center [819, 63] width 24 height 11
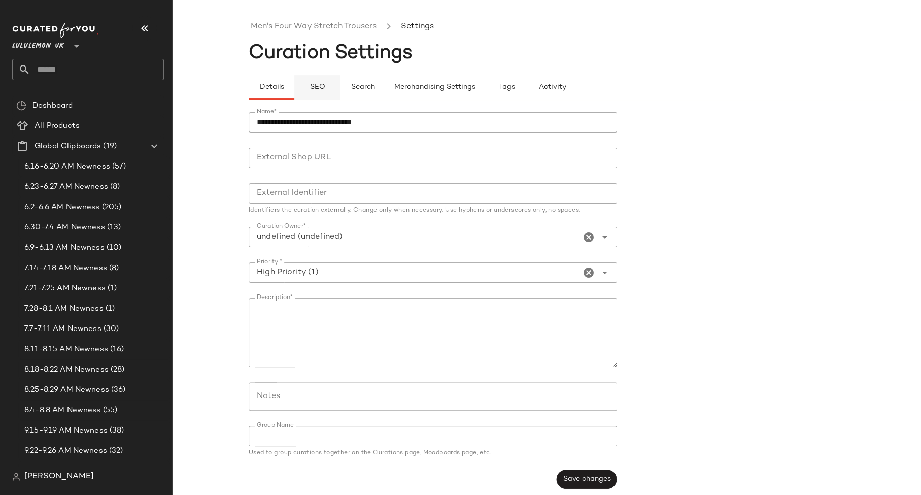
click at [329, 82] on button "SEO" at bounding box center [317, 87] width 46 height 24
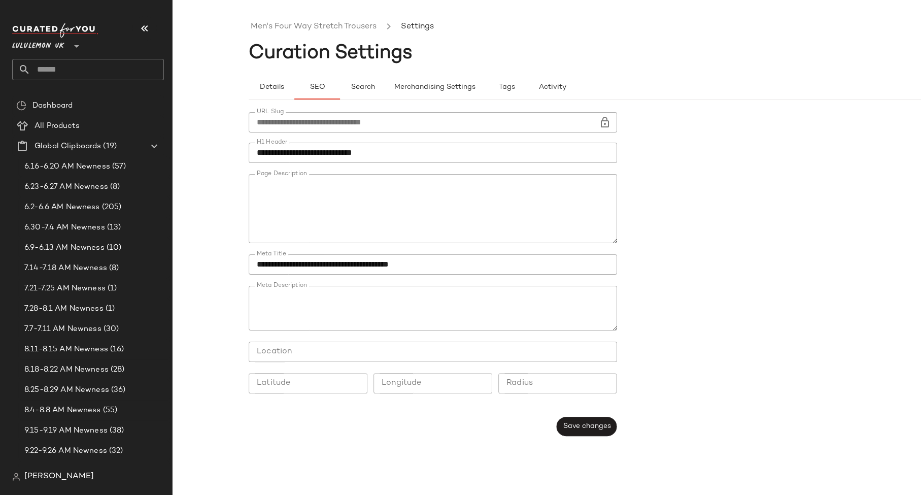
type button "seo"
click at [280, 25] on link "Men's Four Way Stretch Trousers" at bounding box center [314, 26] width 126 height 13
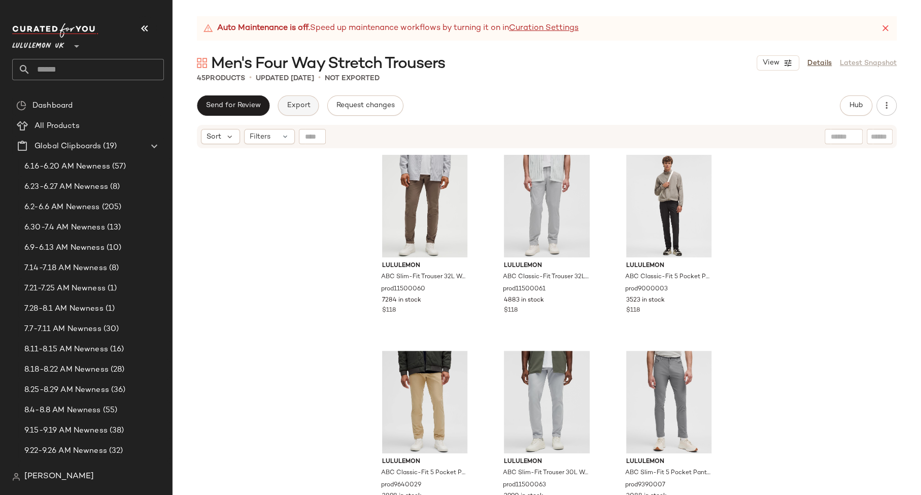
click at [299, 108] on span "Export" at bounding box center [298, 105] width 24 height 8
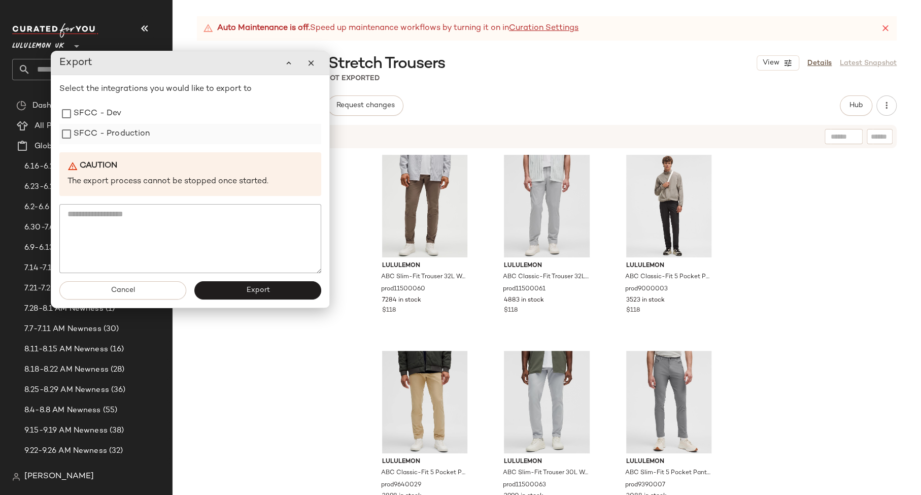
click at [128, 135] on label "SFCC - Production" at bounding box center [112, 134] width 77 height 20
click at [235, 297] on button "Export" at bounding box center [257, 290] width 127 height 18
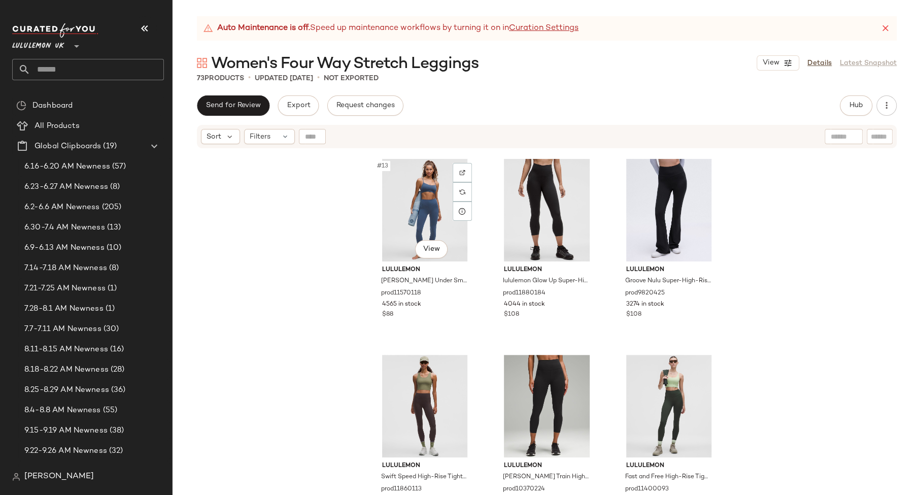
scroll to position [942, 0]
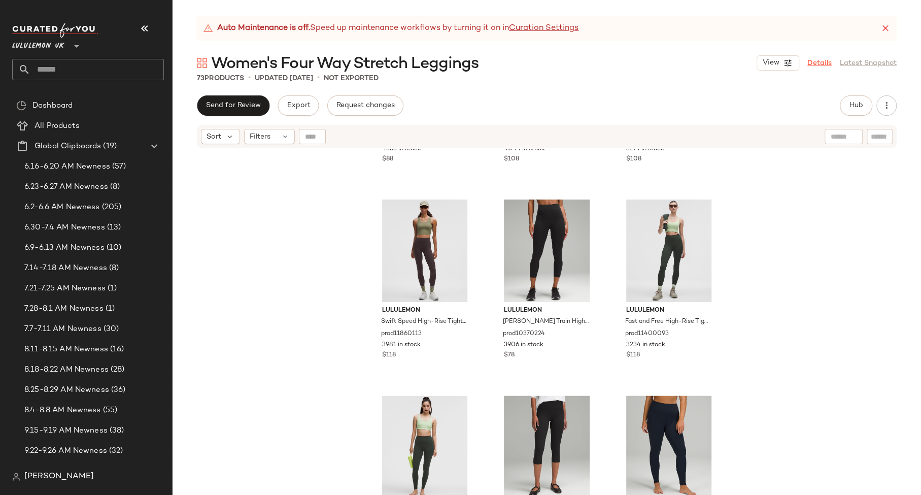
click at [818, 64] on link "Details" at bounding box center [819, 63] width 24 height 11
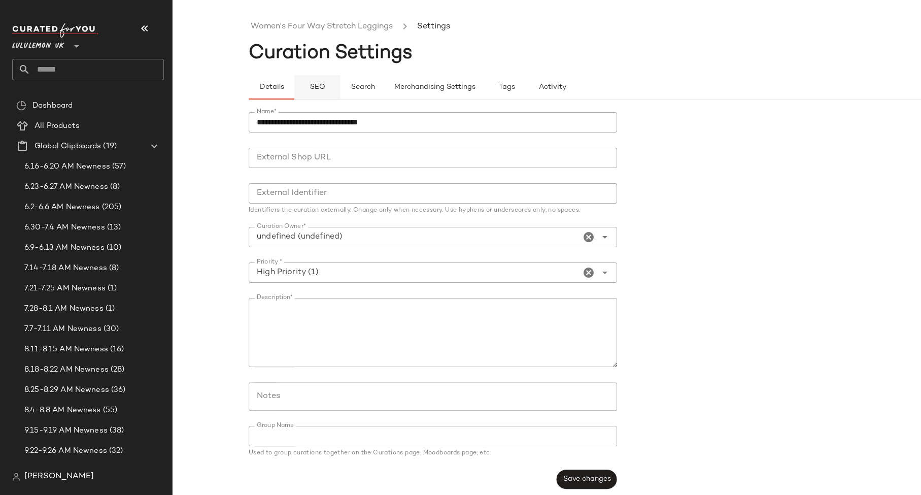
click at [327, 91] on button "SEO" at bounding box center [317, 87] width 46 height 24
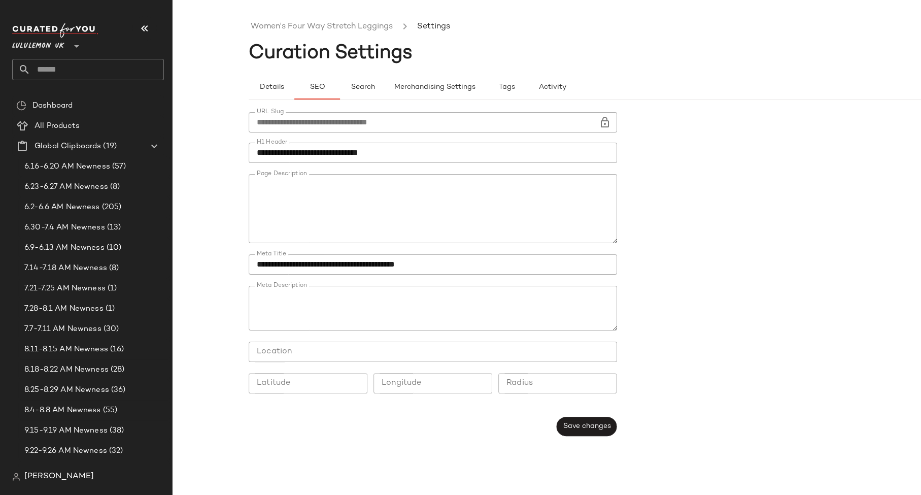
type button "seo"
click at [274, 26] on link "Women's Four Way Stretch Leggings" at bounding box center [322, 26] width 142 height 13
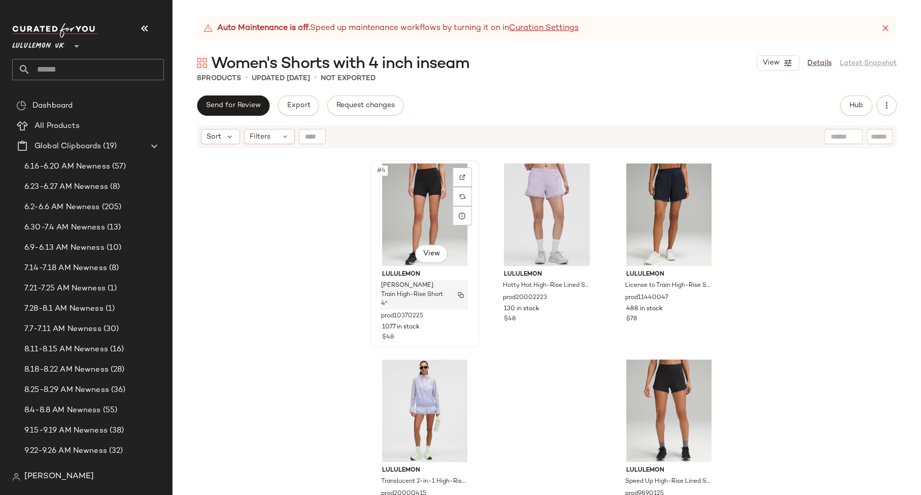
scroll to position [219, 0]
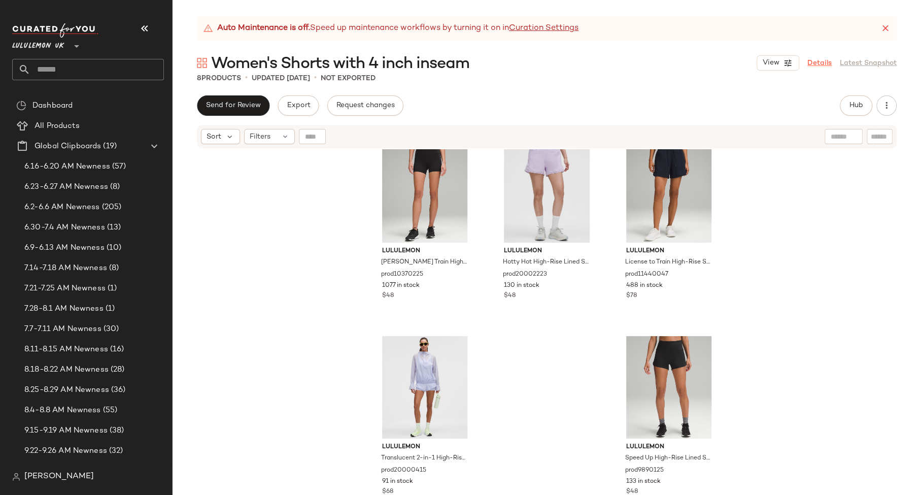
click at [824, 66] on link "Details" at bounding box center [819, 63] width 24 height 11
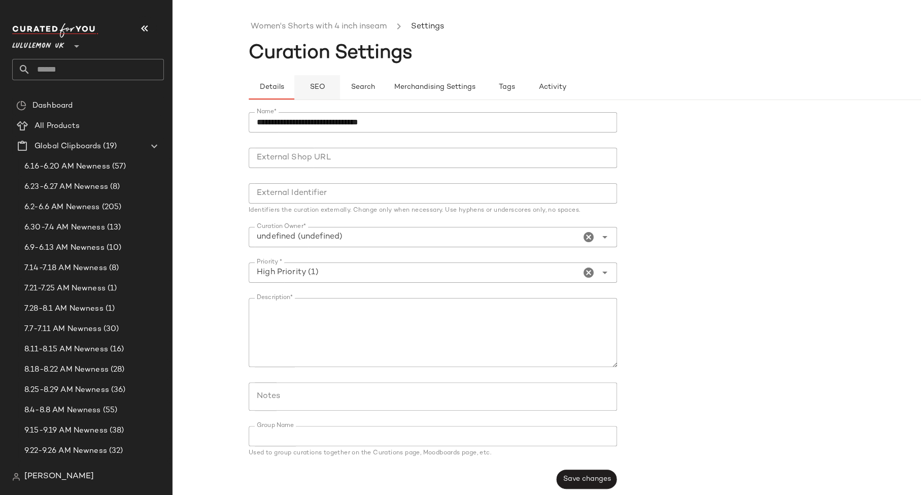
click at [326, 85] on button "SEO" at bounding box center [317, 87] width 46 height 24
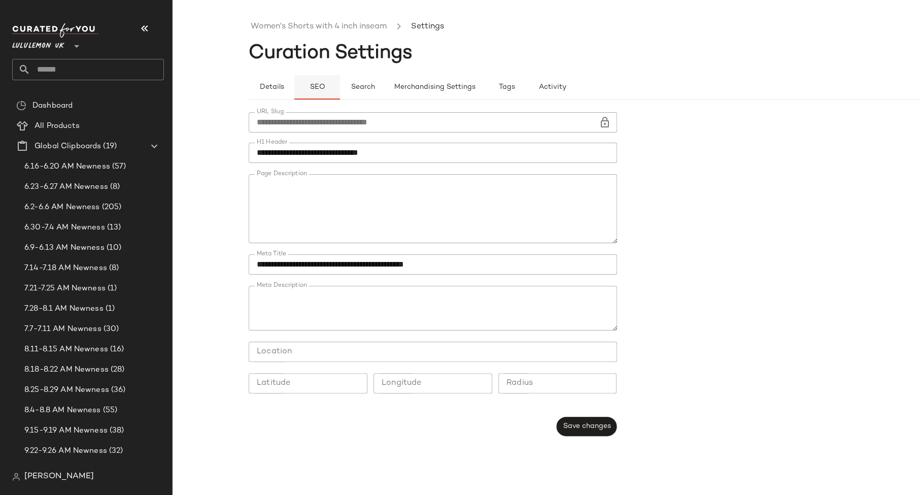
type button "seo"
click at [283, 29] on link "Women's Shorts with 4 inch inseam" at bounding box center [319, 26] width 136 height 13
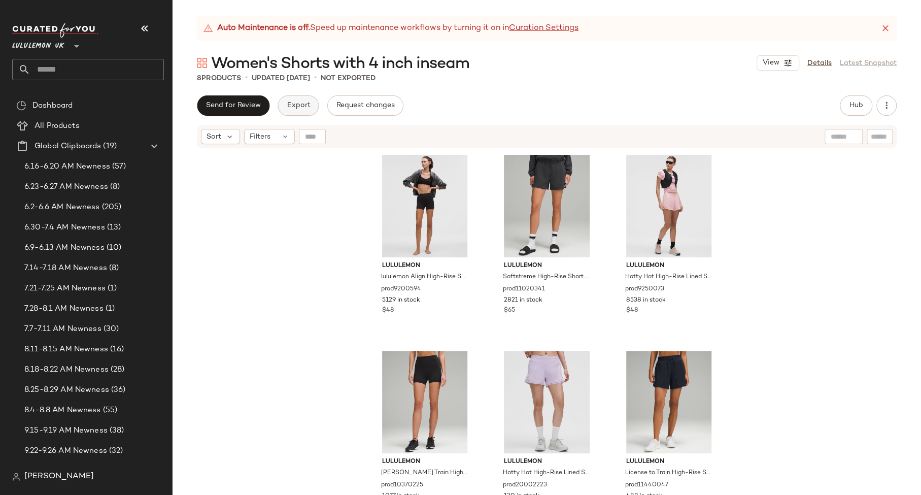
click at [306, 104] on span "Export" at bounding box center [298, 105] width 24 height 8
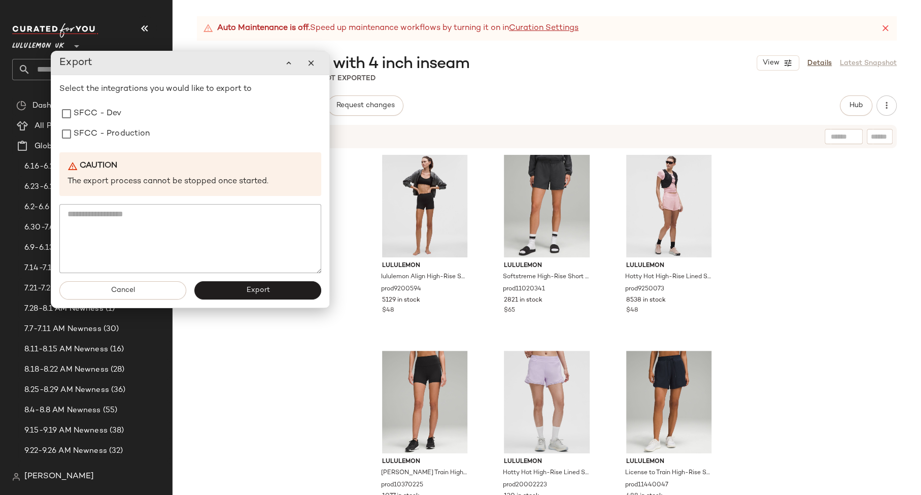
click at [133, 147] on div "Select the integrations you would like to export to SFCC - Dev SFCC - Productio…" at bounding box center [190, 178] width 262 height 190
click at [128, 142] on label "SFCC - Production" at bounding box center [112, 134] width 77 height 20
click at [221, 284] on button "Export" at bounding box center [257, 290] width 127 height 18
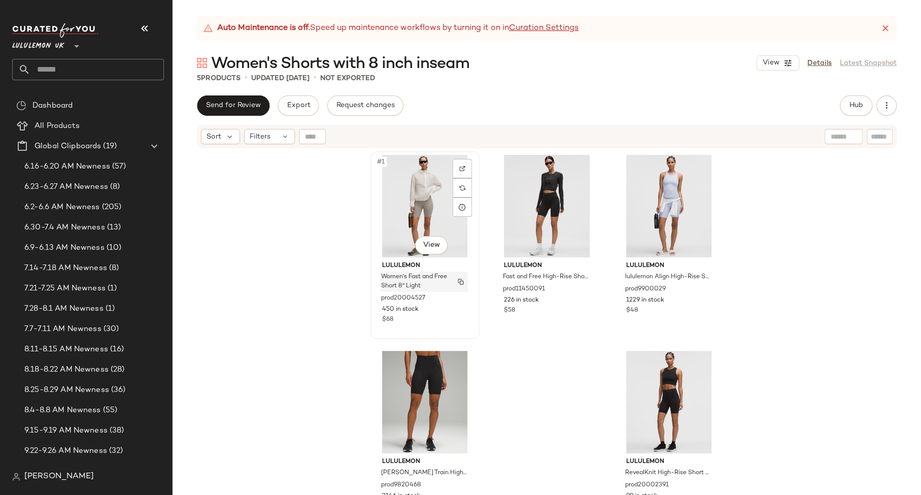
scroll to position [15, 0]
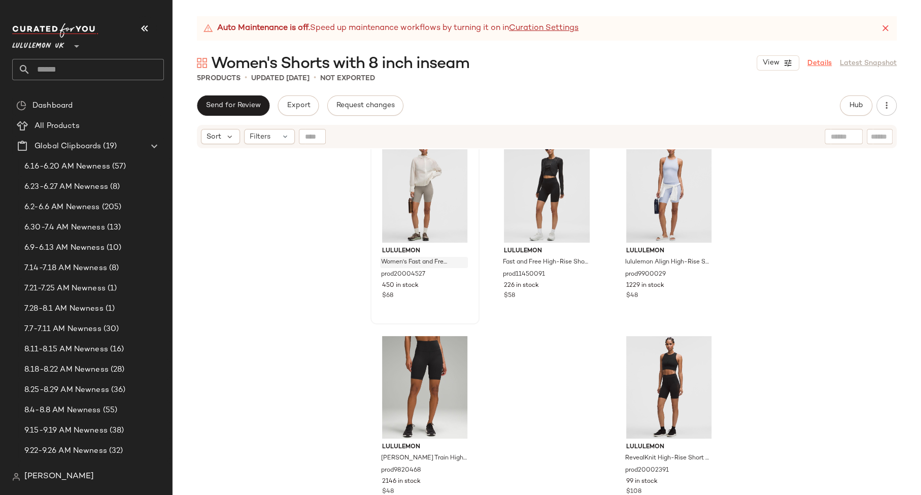
click at [821, 60] on link "Details" at bounding box center [819, 63] width 24 height 11
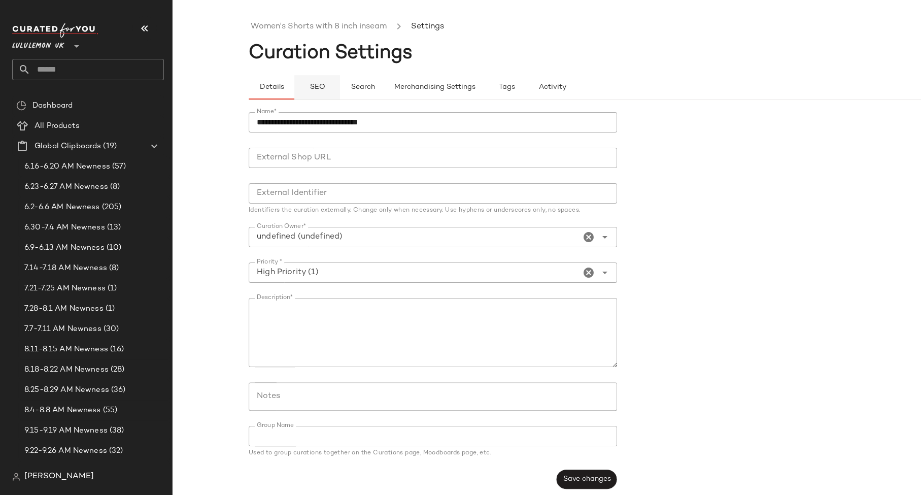
click at [319, 79] on button "SEO" at bounding box center [317, 87] width 46 height 24
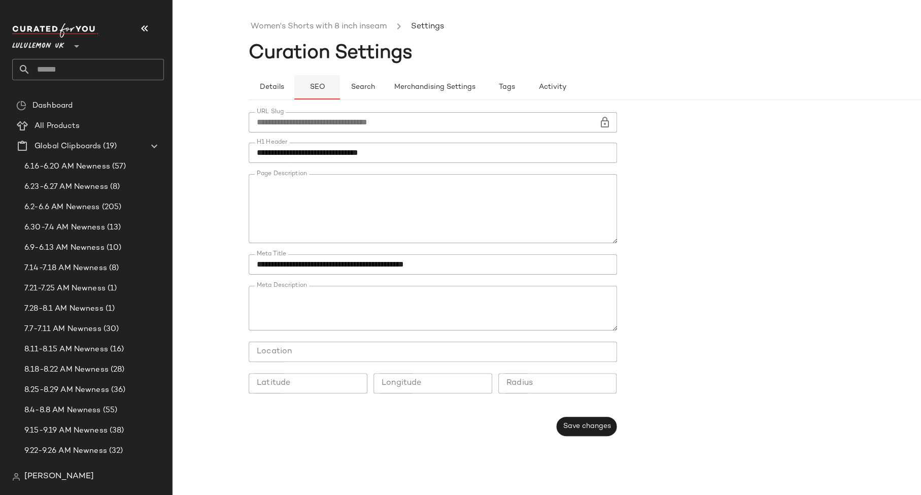
type button "seo"
click at [282, 26] on link "Women's Shorts with 8 inch inseam" at bounding box center [319, 26] width 136 height 13
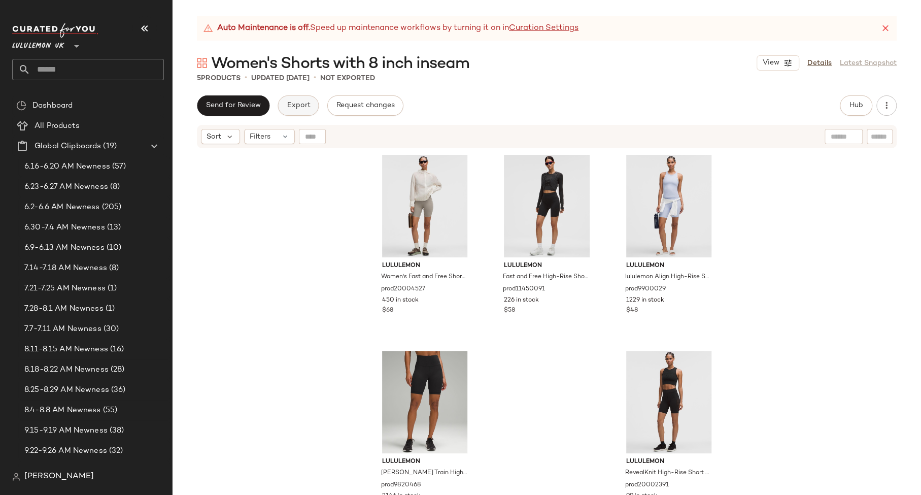
click at [287, 108] on span "Export" at bounding box center [298, 105] width 24 height 8
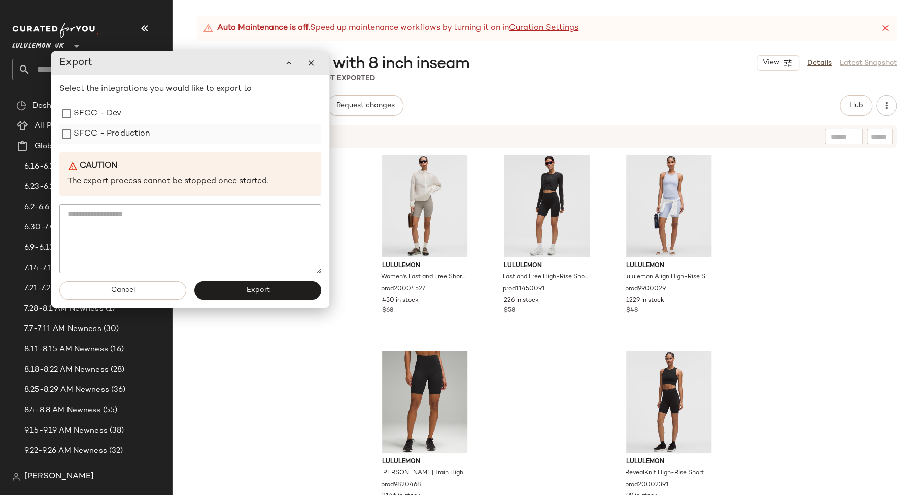
click at [160, 139] on div "SFCC - Production" at bounding box center [190, 134] width 262 height 20
click at [142, 135] on label "SFCC - Production" at bounding box center [112, 134] width 77 height 20
click at [217, 291] on button "Export" at bounding box center [257, 290] width 127 height 18
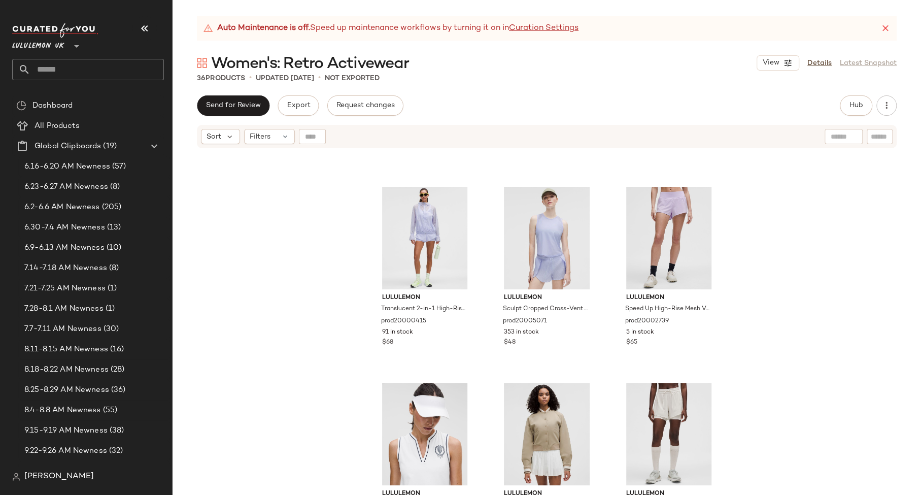
scroll to position [1981, 0]
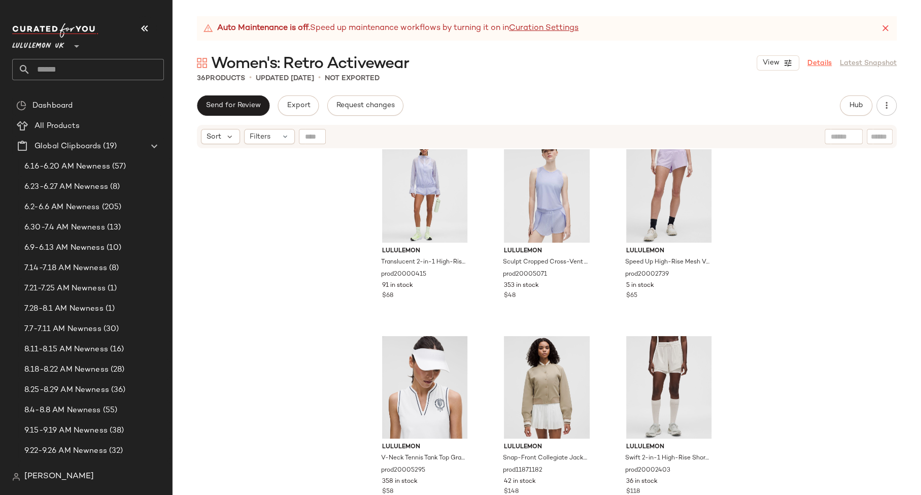
click at [815, 61] on link "Details" at bounding box center [819, 63] width 24 height 11
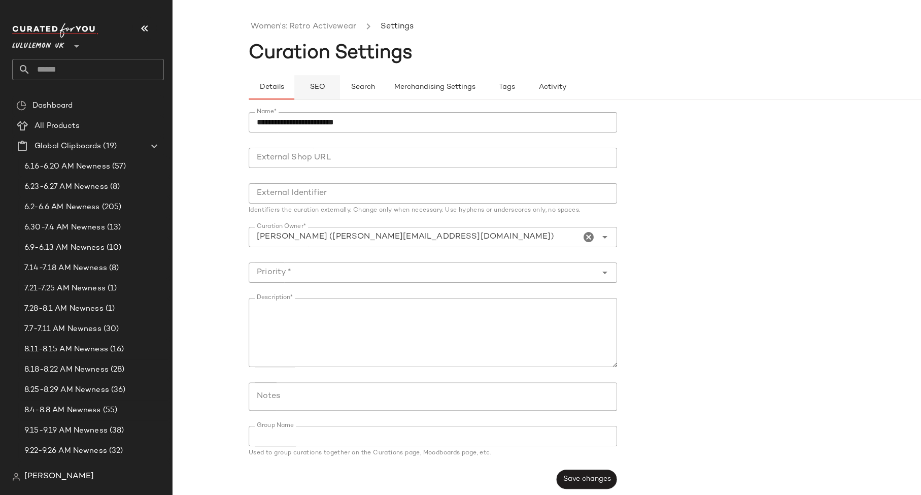
click at [324, 85] on span "SEO" at bounding box center [317, 87] width 16 height 8
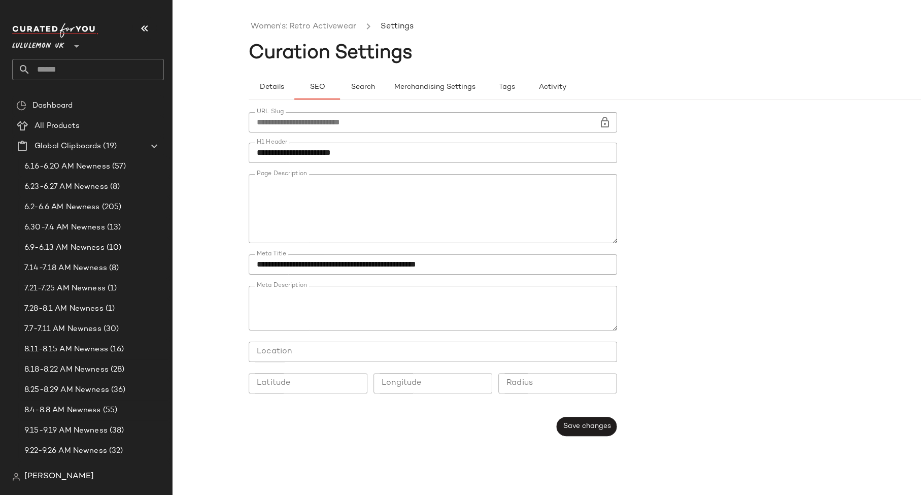
type button "seo"
click at [296, 23] on link "Women's: Retro Activewear" at bounding box center [304, 26] width 106 height 13
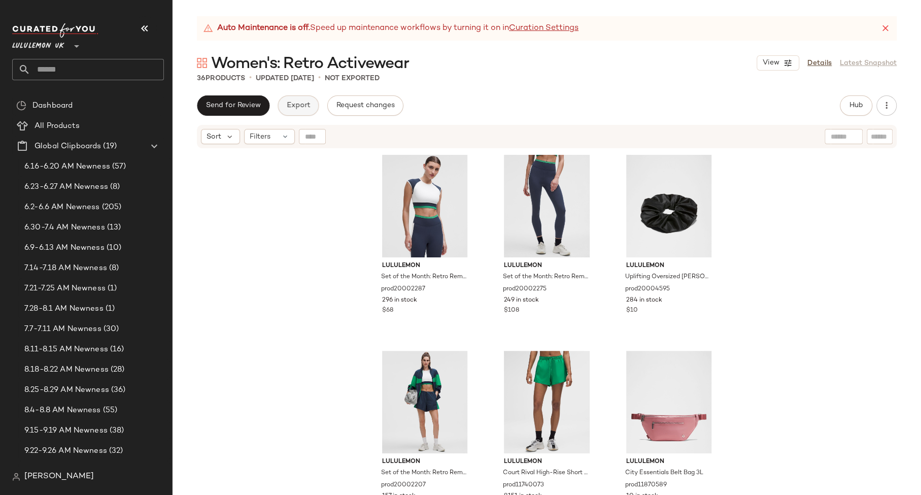
click at [306, 104] on span "Export" at bounding box center [298, 105] width 24 height 8
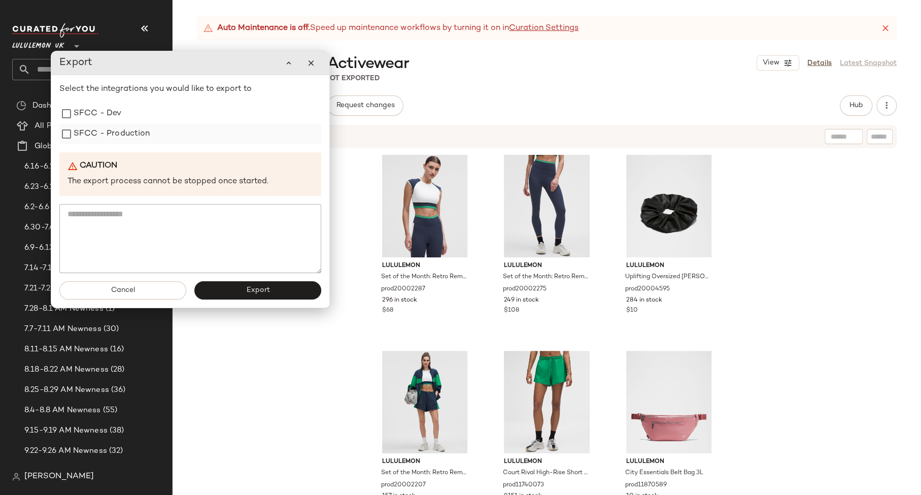
click at [125, 126] on label "SFCC - Production" at bounding box center [112, 134] width 77 height 20
click at [224, 281] on button "Export" at bounding box center [257, 290] width 127 height 18
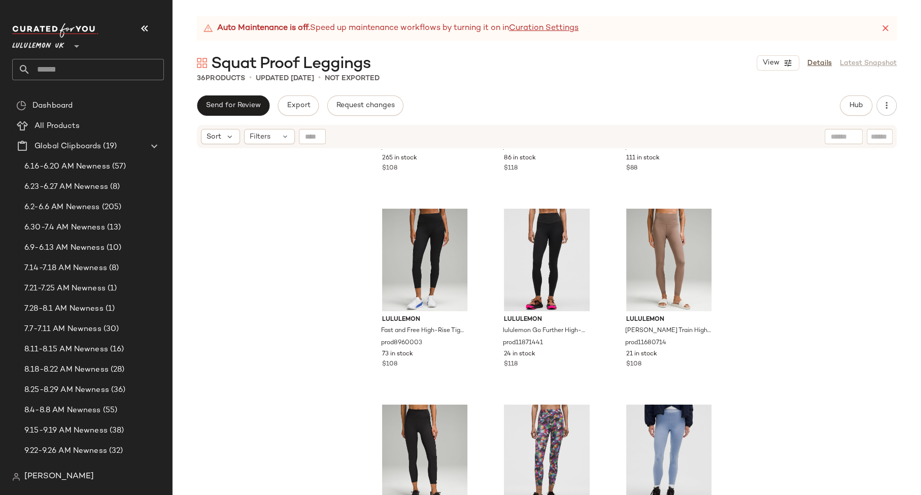
scroll to position [1981, 0]
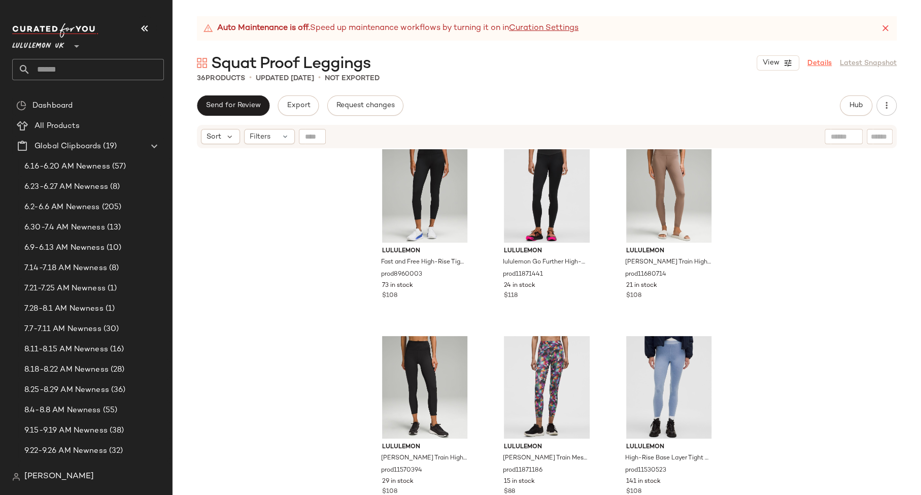
click at [824, 61] on link "Details" at bounding box center [819, 63] width 24 height 11
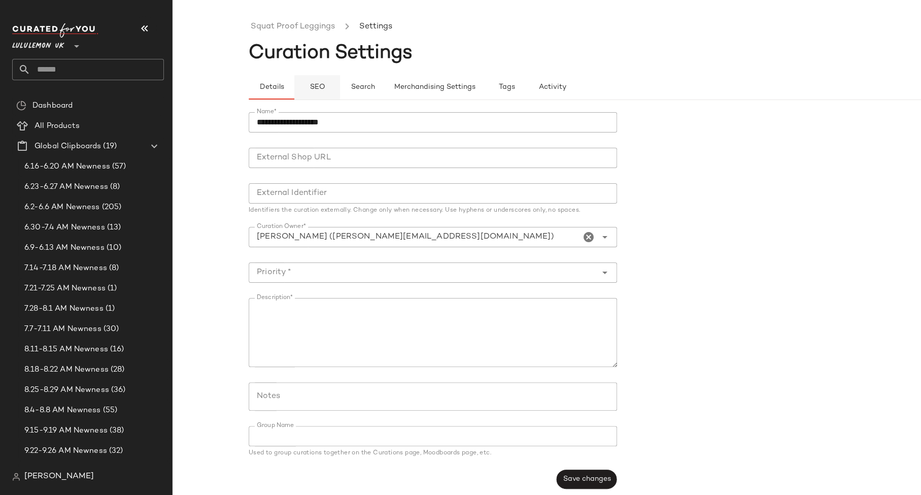
click at [332, 83] on button "SEO" at bounding box center [317, 87] width 46 height 24
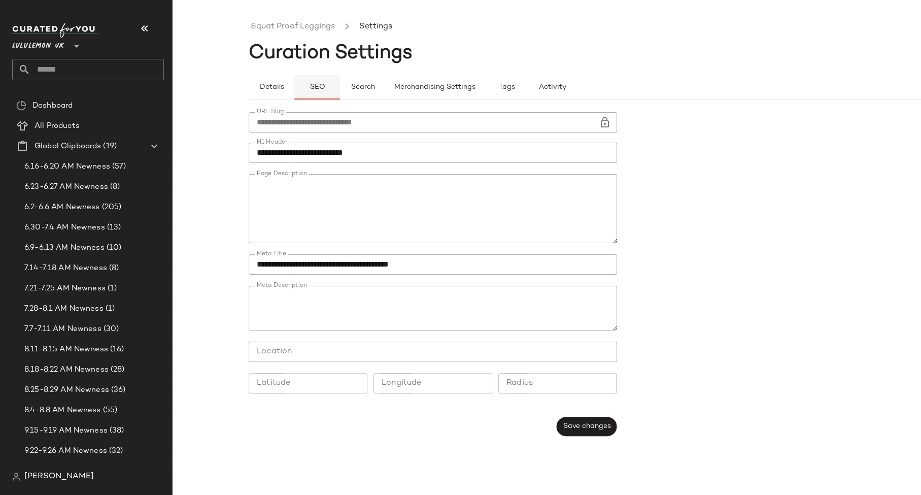
type button "seo"
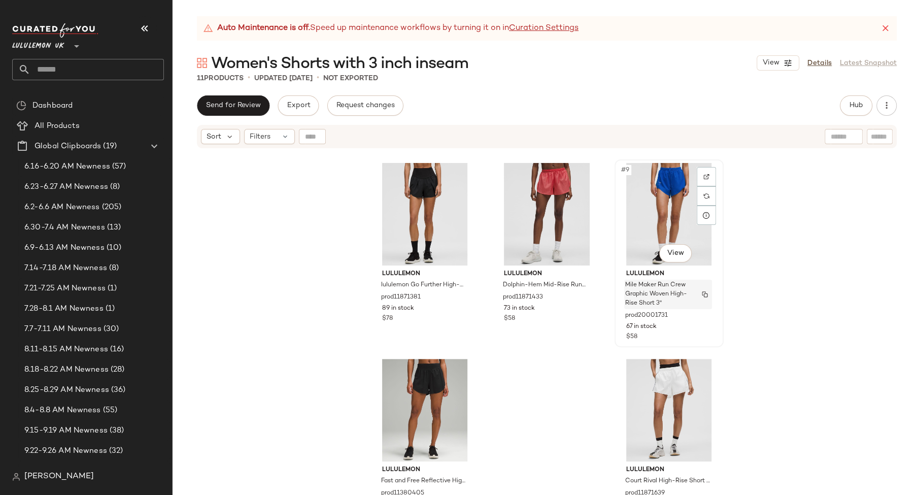
scroll to position [414, 0]
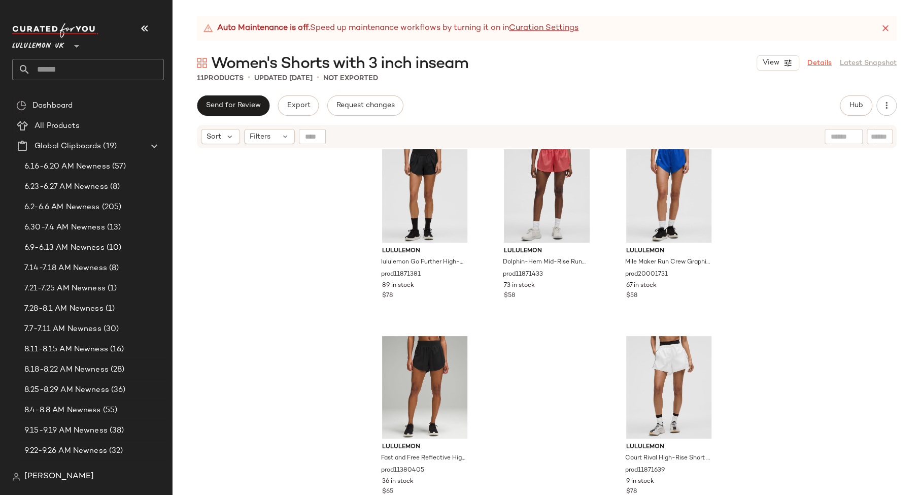
click at [807, 63] on link "Details" at bounding box center [819, 63] width 24 height 11
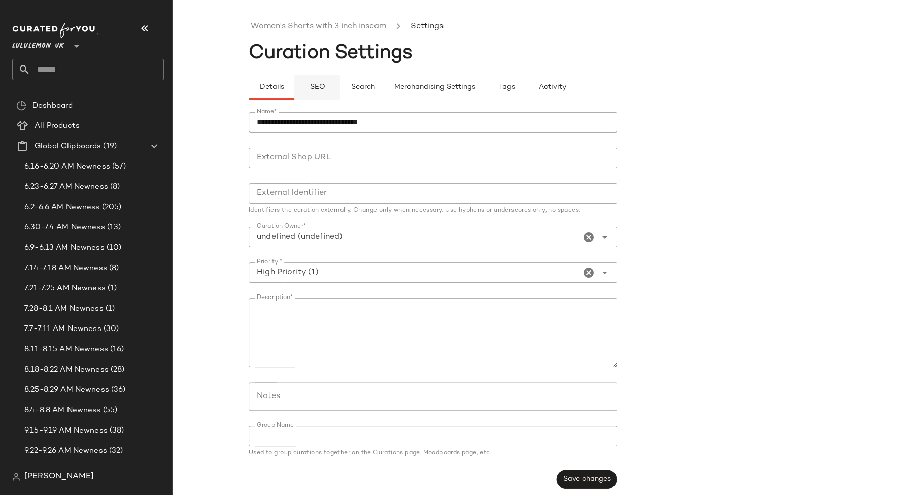
click at [321, 90] on span "SEO" at bounding box center [317, 87] width 16 height 8
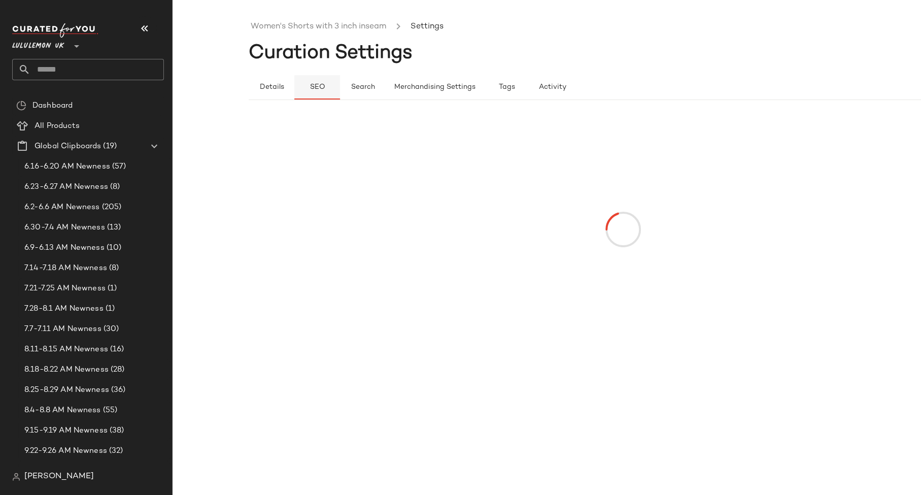
type button "seo"
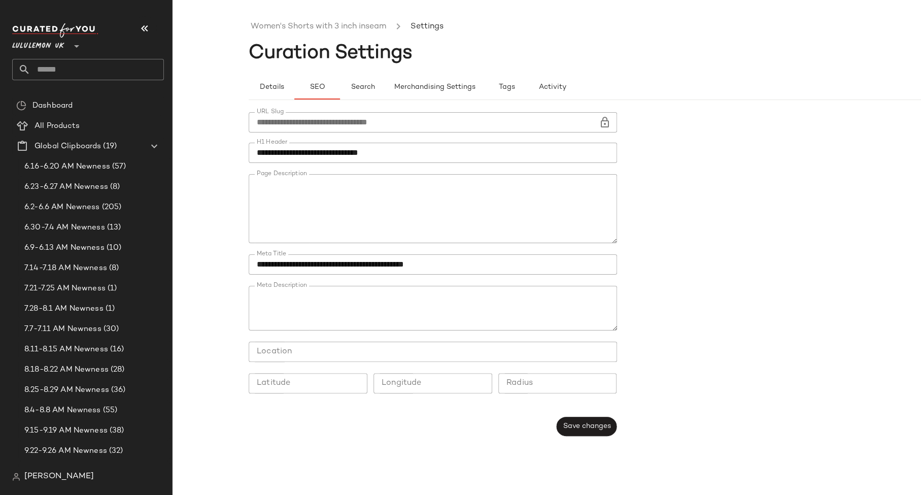
scroll to position [212, 0]
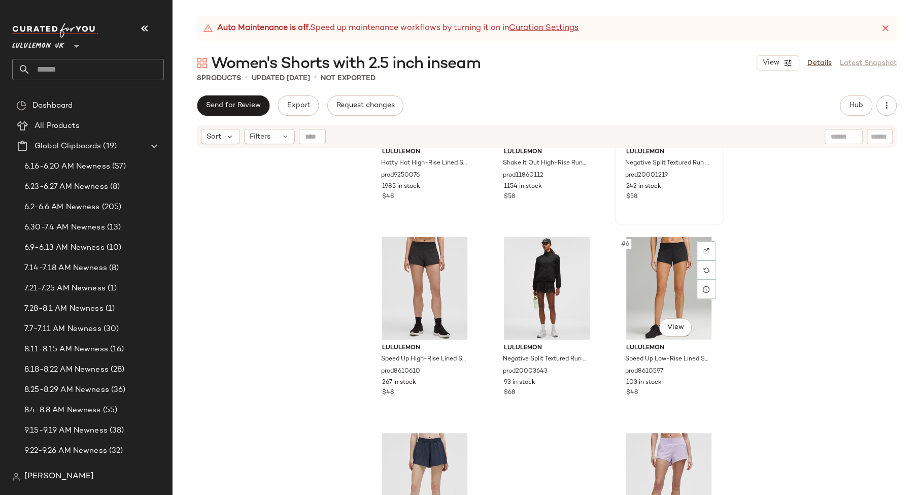
scroll to position [219, 0]
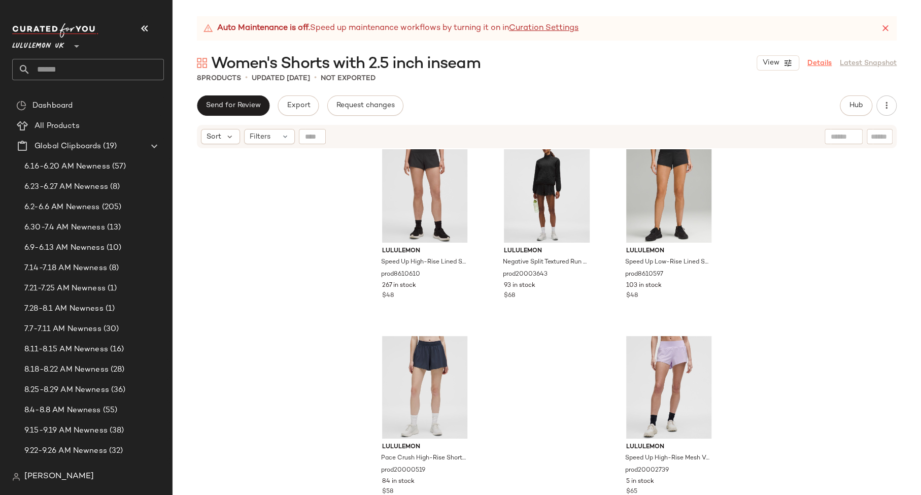
click at [823, 59] on link "Details" at bounding box center [819, 63] width 24 height 11
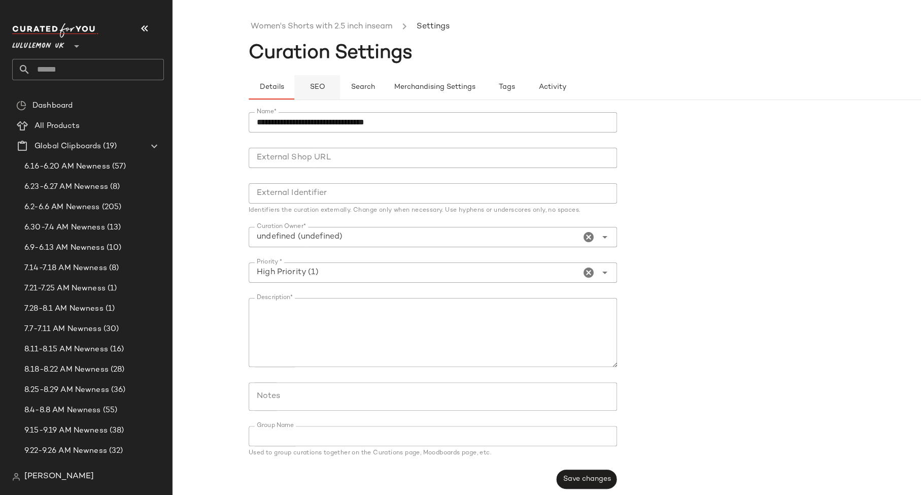
click at [313, 91] on button "SEO" at bounding box center [317, 87] width 46 height 24
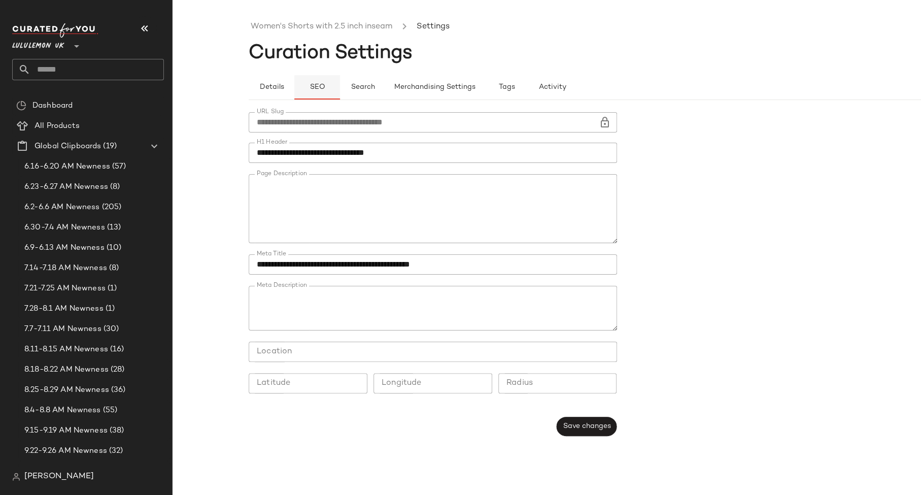
type button "seo"
drag, startPoint x: 270, startPoint y: 190, endPoint x: 298, endPoint y: 223, distance: 43.6
click at [298, 223] on textarea "Page Description" at bounding box center [433, 208] width 368 height 69
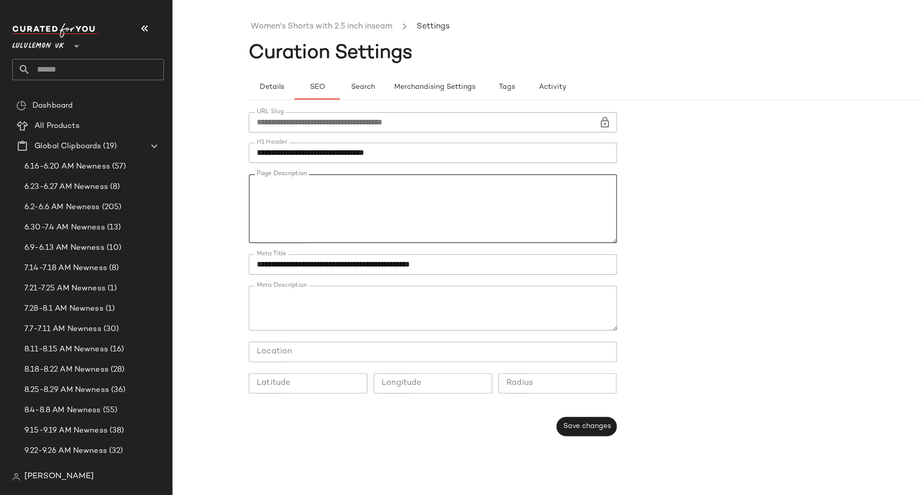
click at [298, 223] on textarea "Page Description" at bounding box center [433, 208] width 368 height 69
click at [295, 223] on textarea "Page Description" at bounding box center [433, 208] width 368 height 69
drag, startPoint x: 300, startPoint y: 225, endPoint x: 250, endPoint y: 185, distance: 64.6
click at [250, 185] on textarea "Page Description" at bounding box center [433, 208] width 368 height 69
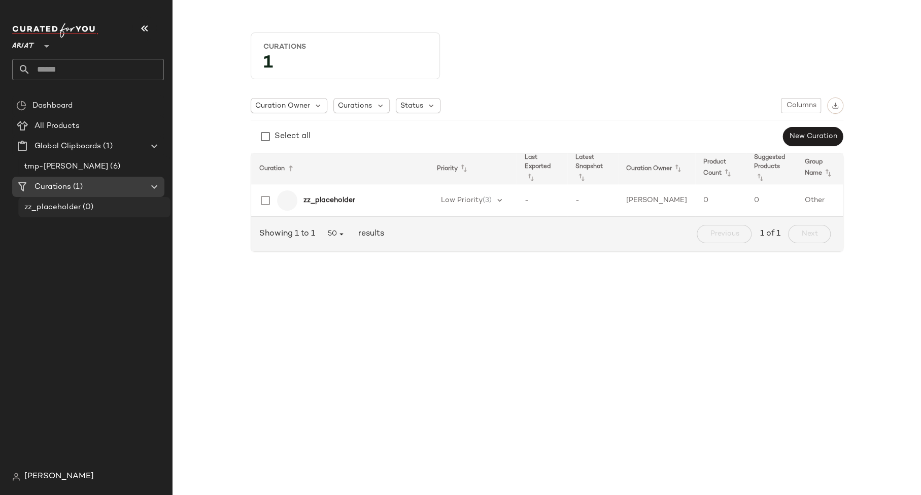
click at [116, 201] on div "zz_placeholder (0)" at bounding box center [93, 207] width 145 height 12
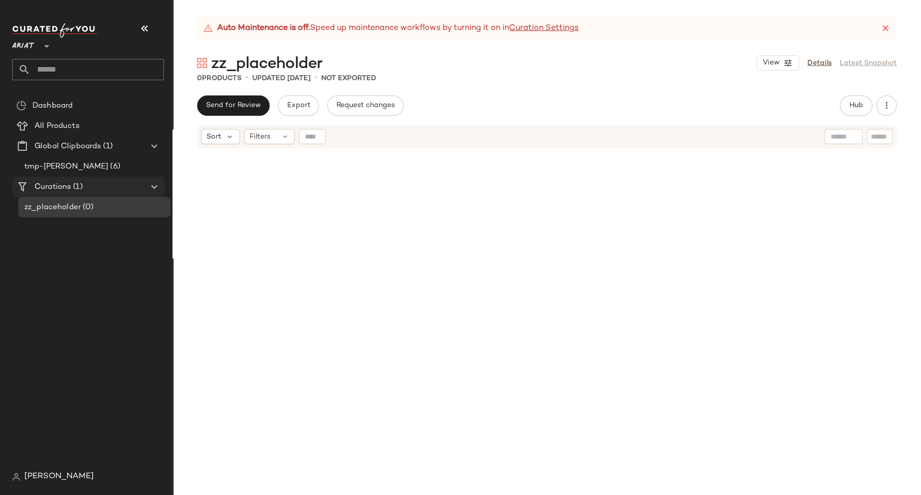
click at [111, 184] on div "Curations (1)" at bounding box center [88, 187] width 115 height 12
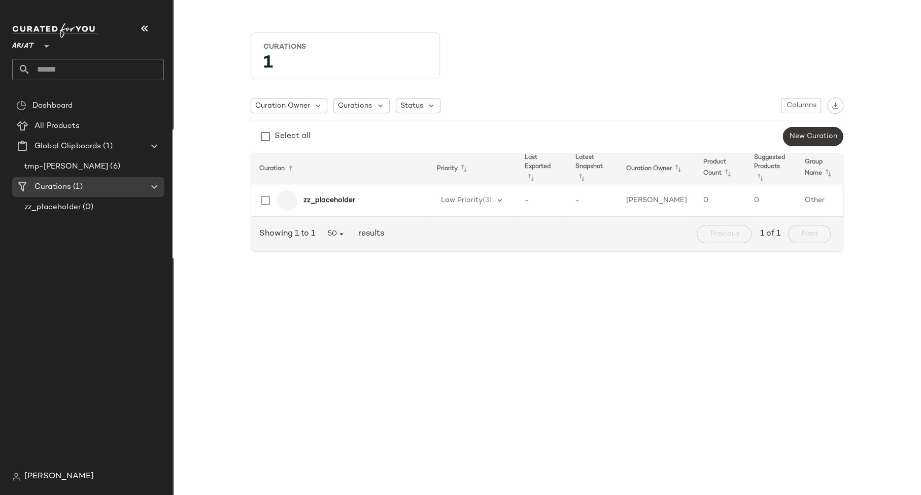
click at [801, 144] on button "New Curation" at bounding box center [812, 136] width 60 height 19
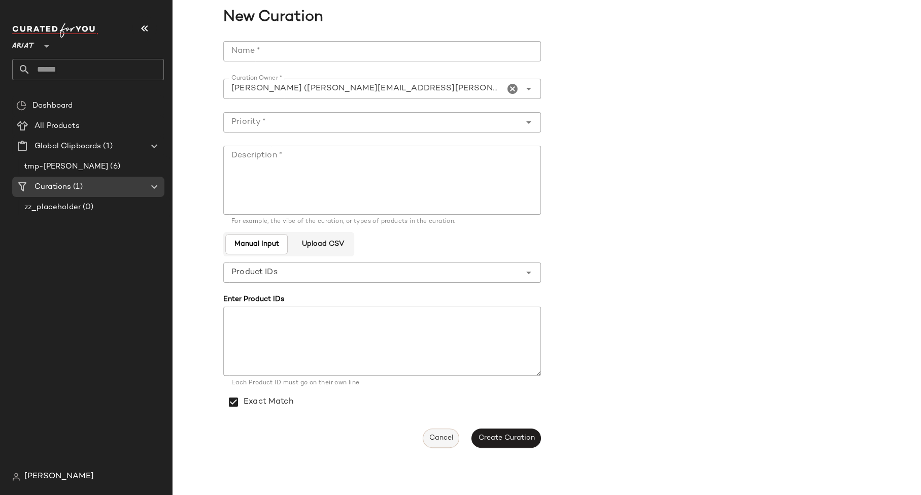
click at [440, 436] on span "Cancel" at bounding box center [441, 438] width 24 height 8
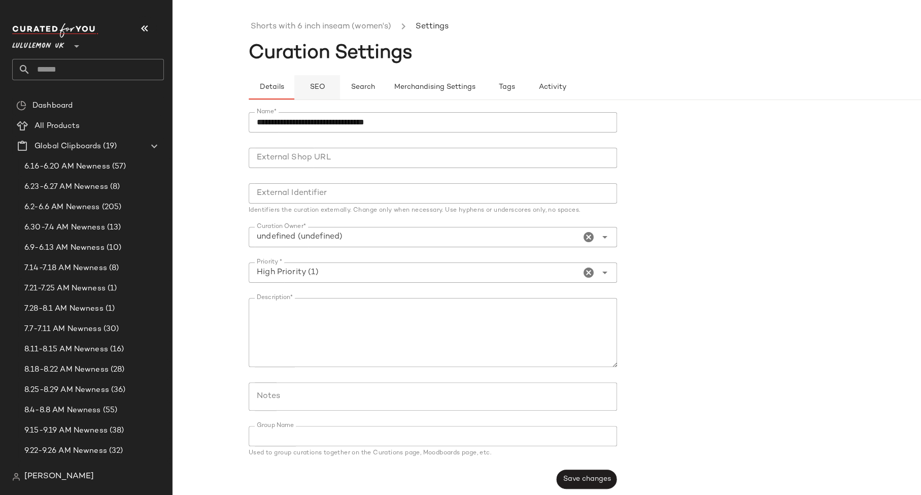
click at [314, 88] on span "SEO" at bounding box center [317, 87] width 16 height 8
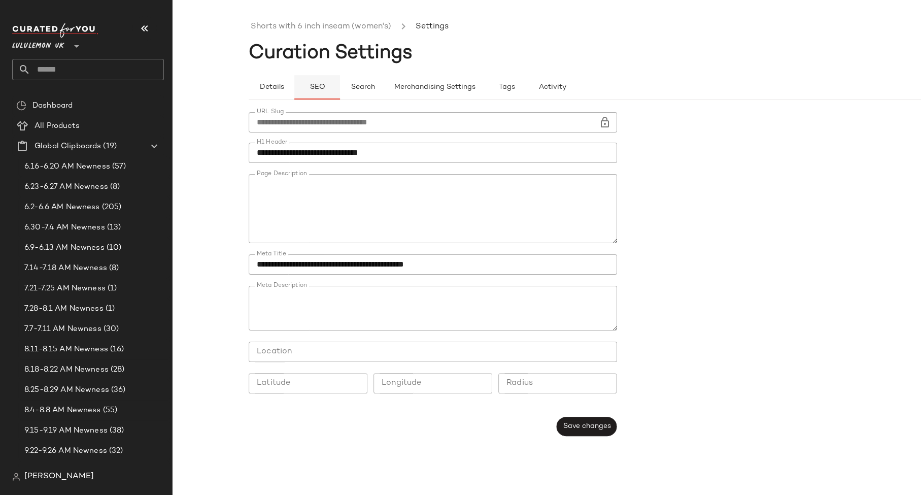
type button "seo"
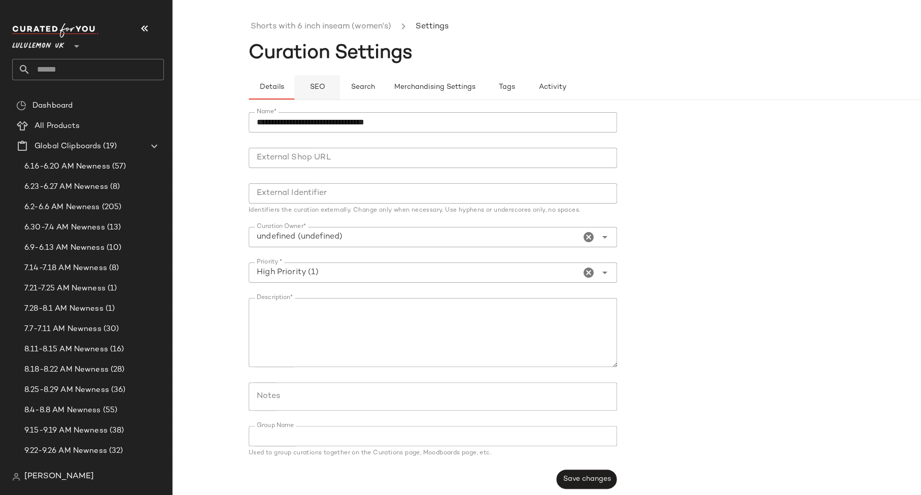
click at [324, 86] on span "SEO" at bounding box center [317, 87] width 16 height 8
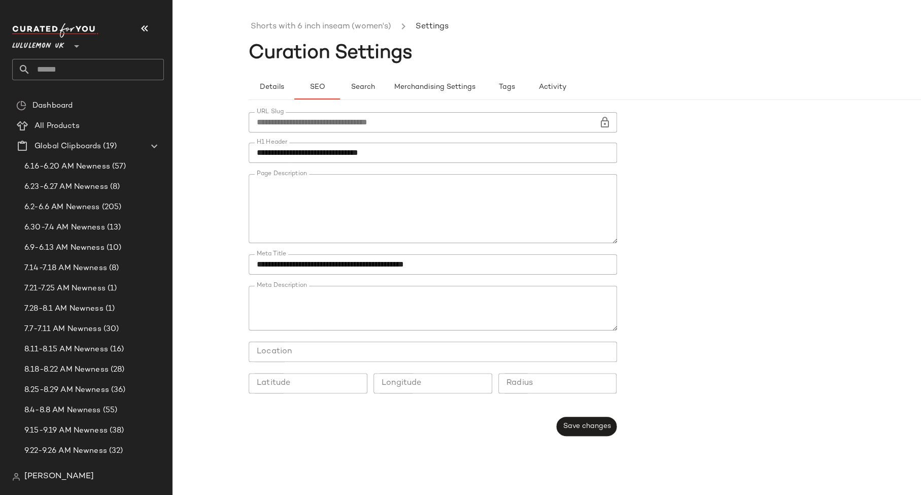
type button "seo"
click at [604, 195] on textarea "Page Description" at bounding box center [433, 208] width 368 height 69
click at [311, 31] on link "Shorts with 6 inch inseam (women's)" at bounding box center [321, 26] width 141 height 13
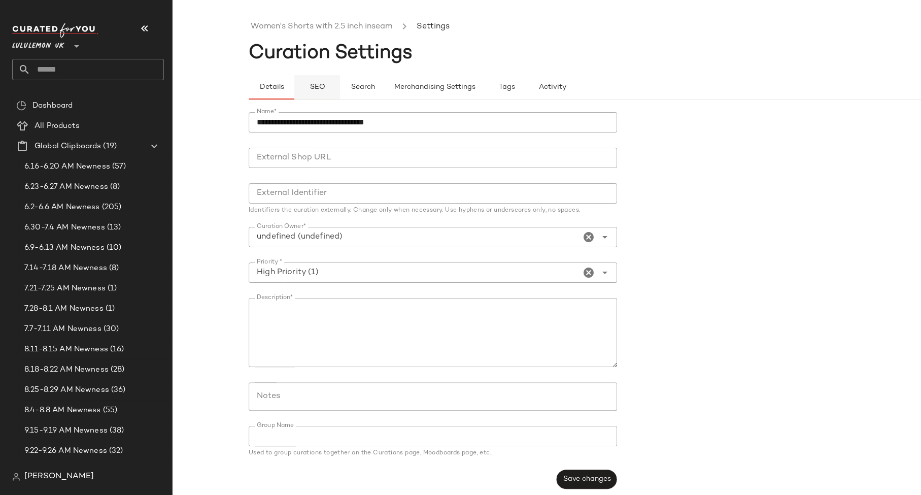
click at [327, 82] on button "SEO" at bounding box center [317, 87] width 46 height 24
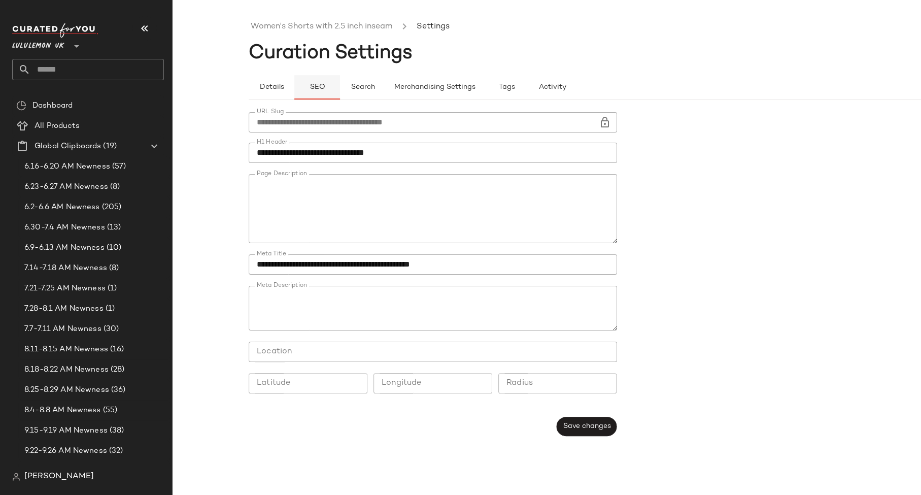
type button "seo"
click at [298, 32] on link "Women's Shorts with 2.5 inch inseam" at bounding box center [322, 26] width 142 height 13
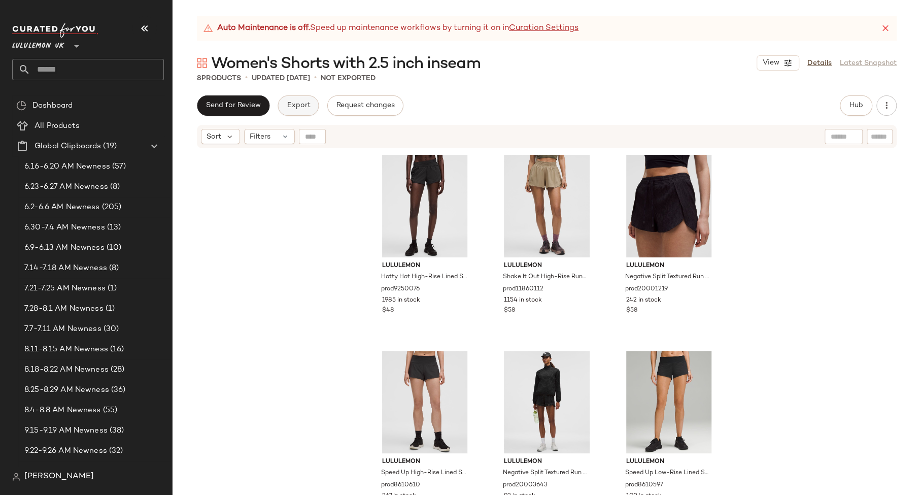
click at [308, 109] on span "Export" at bounding box center [298, 105] width 24 height 8
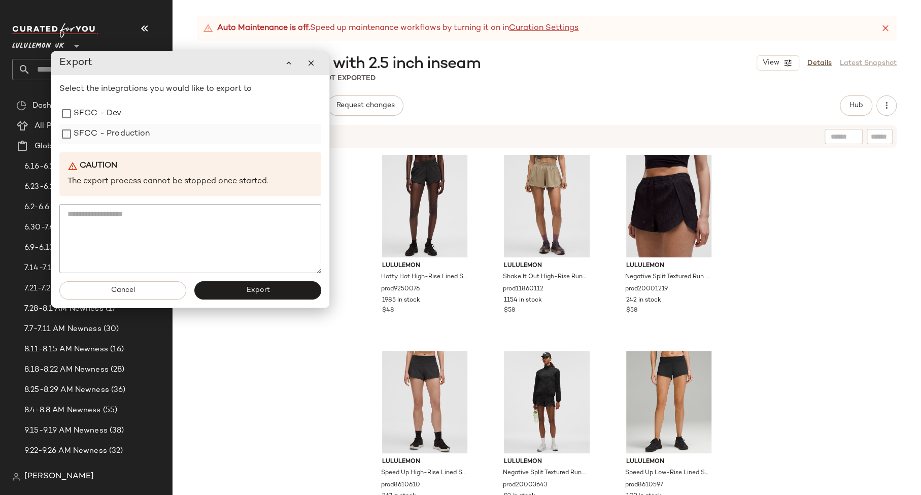
click at [142, 139] on label "SFCC - Production" at bounding box center [112, 134] width 77 height 20
click at [226, 289] on button "Export" at bounding box center [257, 290] width 127 height 18
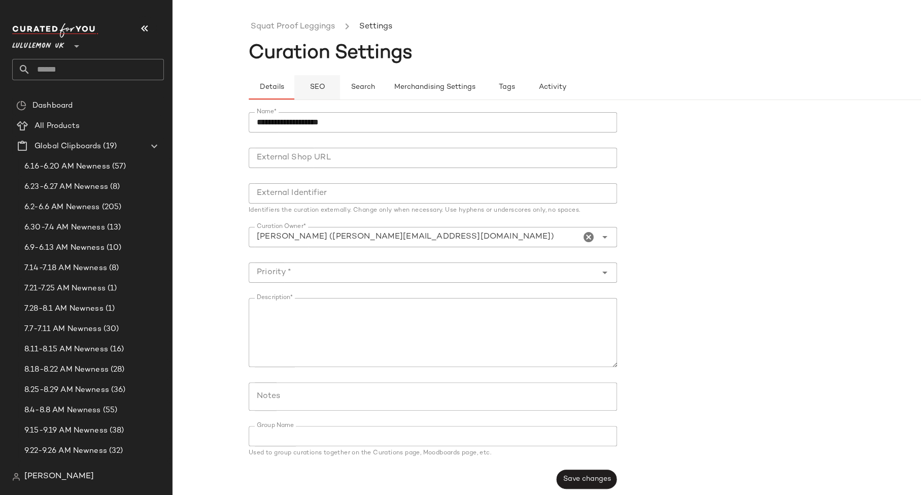
click at [308, 88] on button "SEO" at bounding box center [317, 87] width 46 height 24
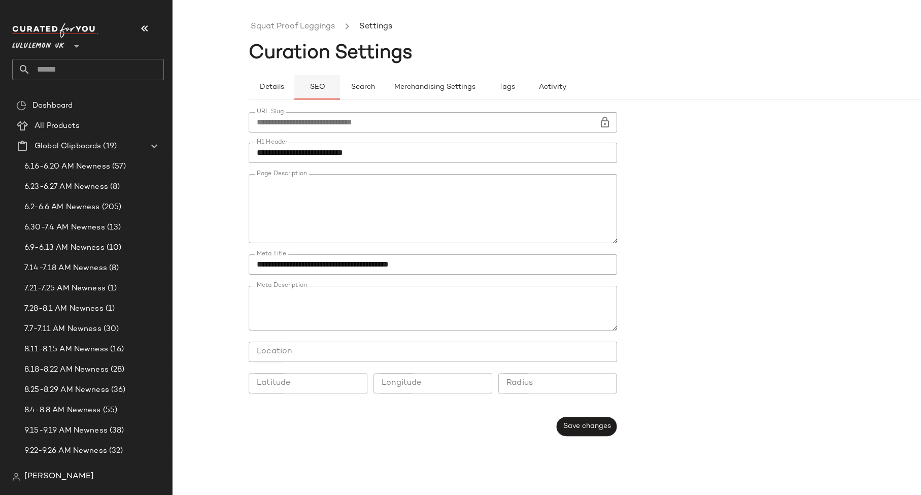
type button "seo"
click at [324, 24] on link "Squat Proof Leggings" at bounding box center [293, 26] width 84 height 13
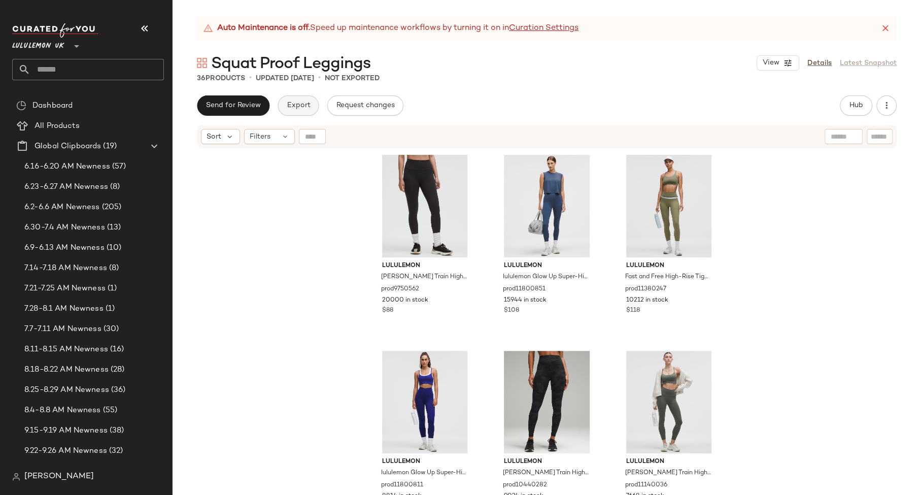
click at [295, 103] on span "Export" at bounding box center [298, 105] width 24 height 8
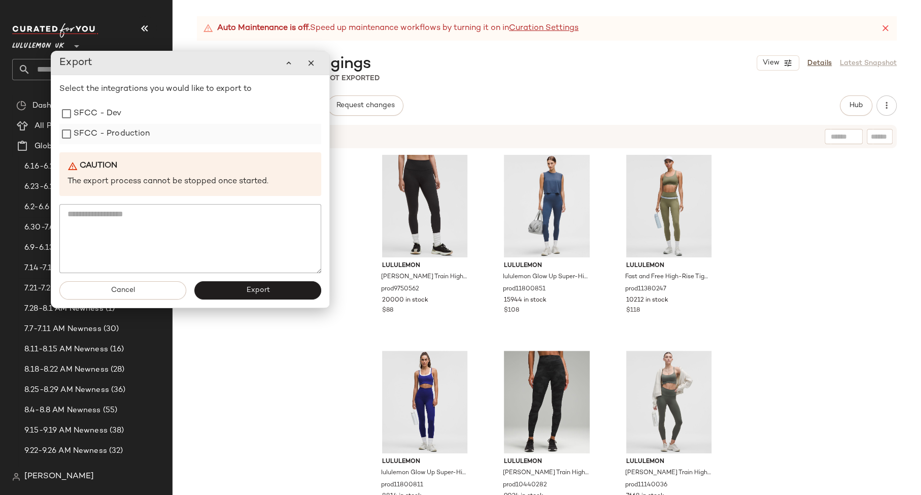
click at [159, 141] on div "SFCC - Production" at bounding box center [190, 134] width 262 height 20
click at [156, 146] on div "Select the integrations you would like to export to SFCC - Dev SFCC - Productio…" at bounding box center [190, 178] width 262 height 190
click at [147, 132] on label "SFCC - Production" at bounding box center [112, 134] width 77 height 20
click at [252, 285] on button "Export" at bounding box center [257, 290] width 127 height 18
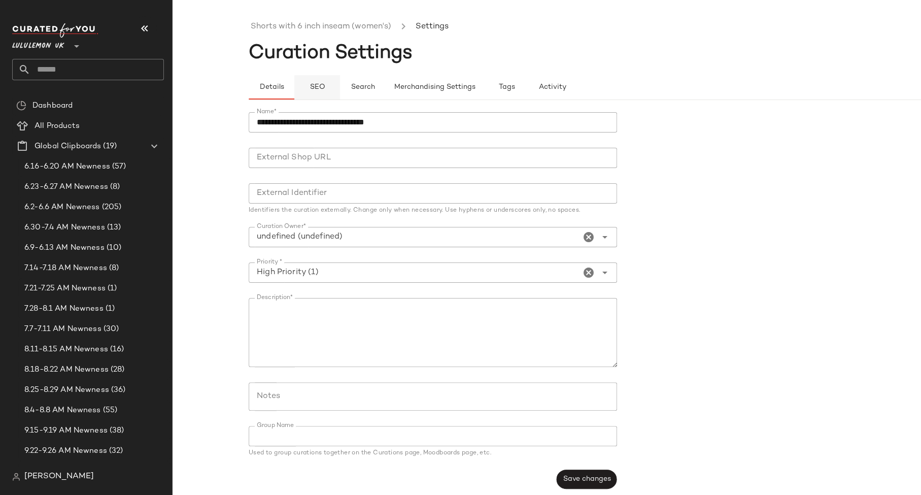
click at [318, 91] on button "SEO" at bounding box center [317, 87] width 46 height 24
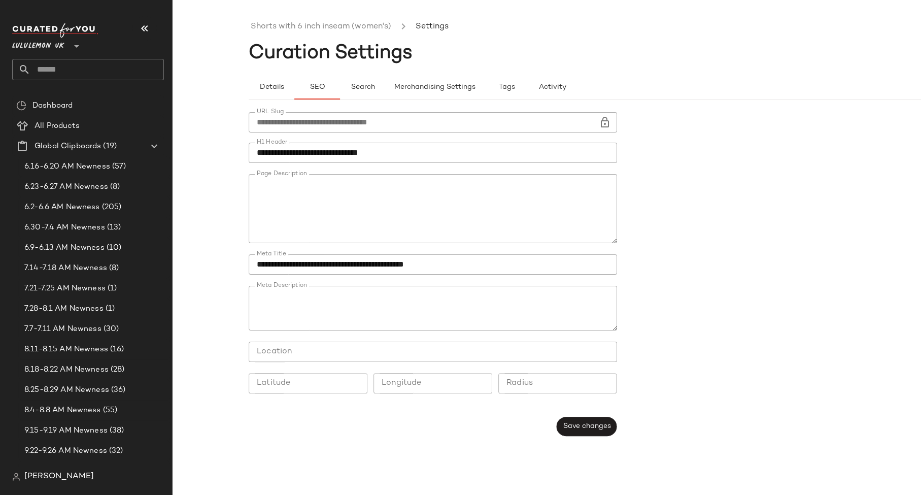
scroll to position [130, 0]
type button "seo"
click at [316, 211] on textarea "Page Description" at bounding box center [433, 208] width 368 height 69
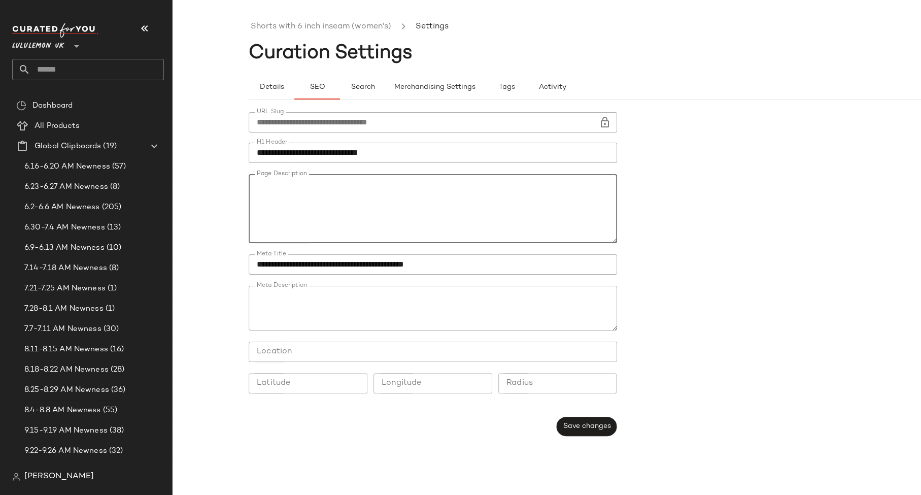
click at [316, 211] on textarea "Page Description" at bounding box center [433, 208] width 368 height 69
drag, startPoint x: 258, startPoint y: 193, endPoint x: 541, endPoint y: 232, distance: 285.7
click at [541, 232] on textarea "Page Description" at bounding box center [433, 208] width 368 height 69
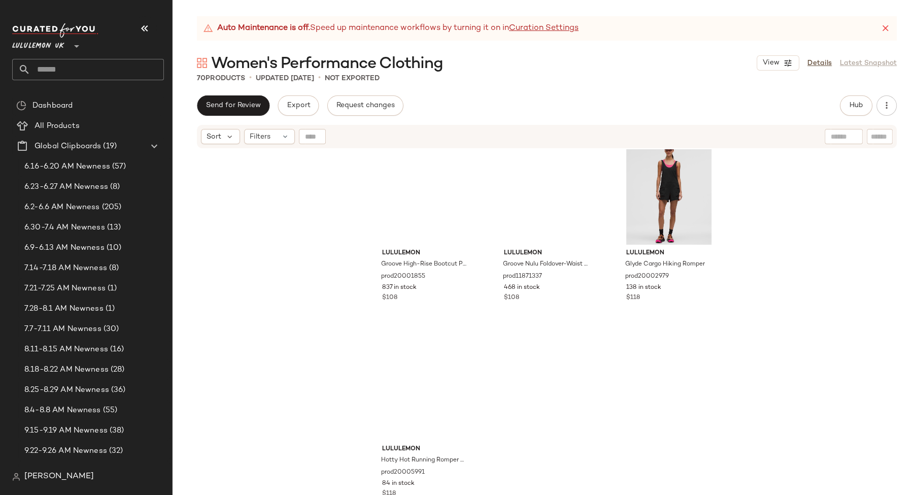
scroll to position [4330, 0]
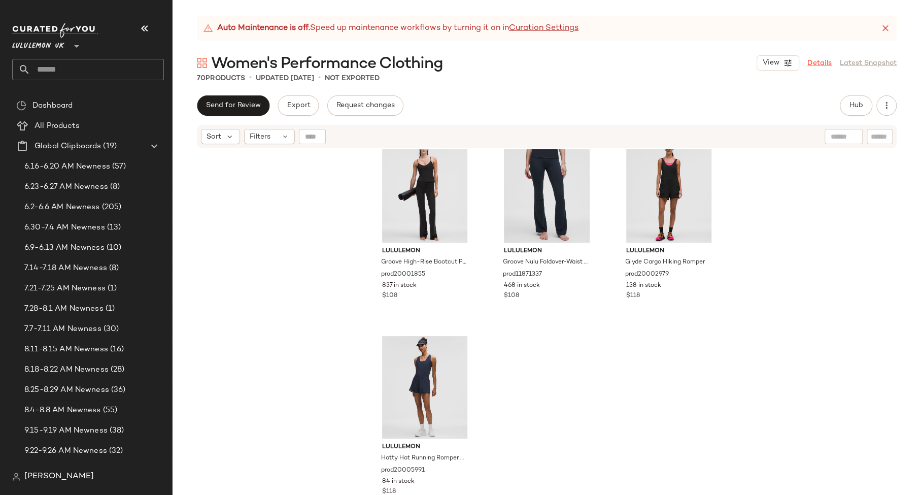
click at [823, 62] on link "Details" at bounding box center [819, 63] width 24 height 11
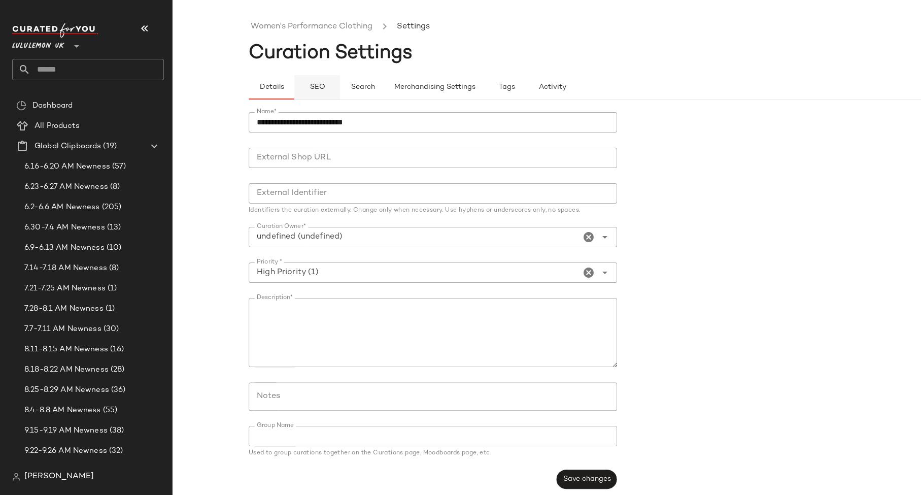
click at [317, 87] on span "SEO" at bounding box center [317, 87] width 16 height 8
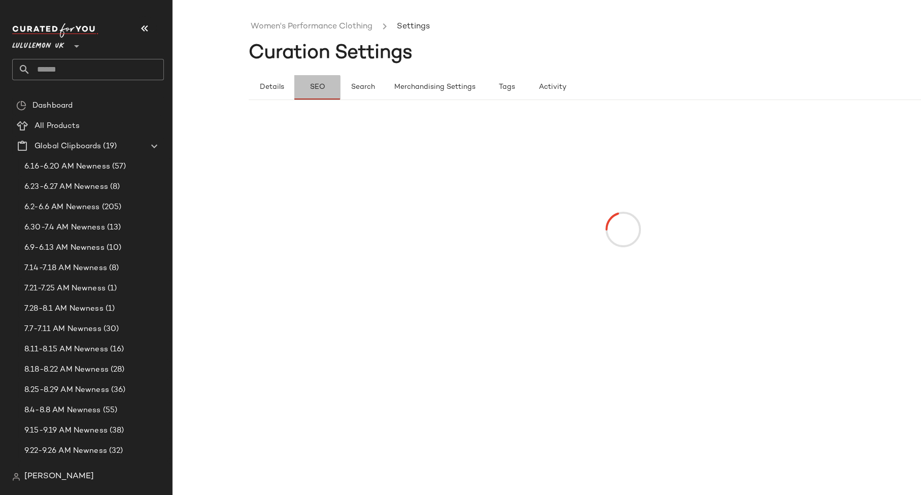
type button "seo"
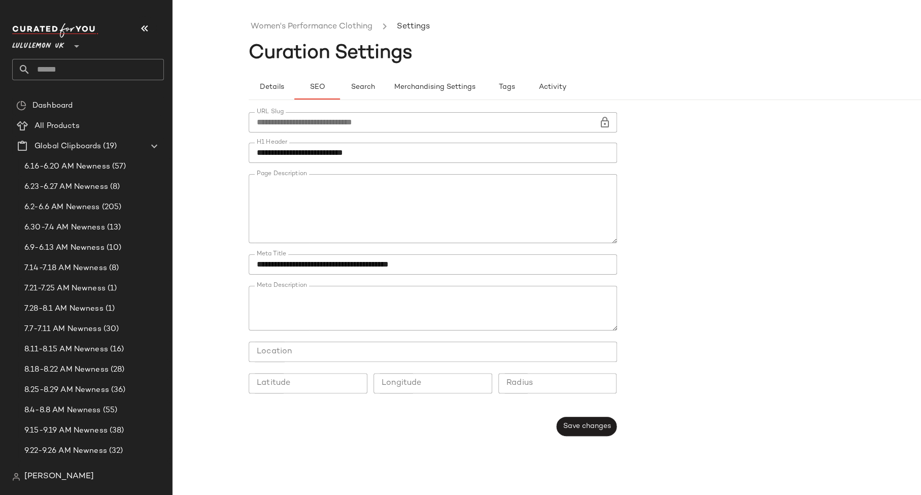
scroll to position [402, 0]
click at [317, 26] on link "Women's Performance Clothing" at bounding box center [312, 26] width 122 height 13
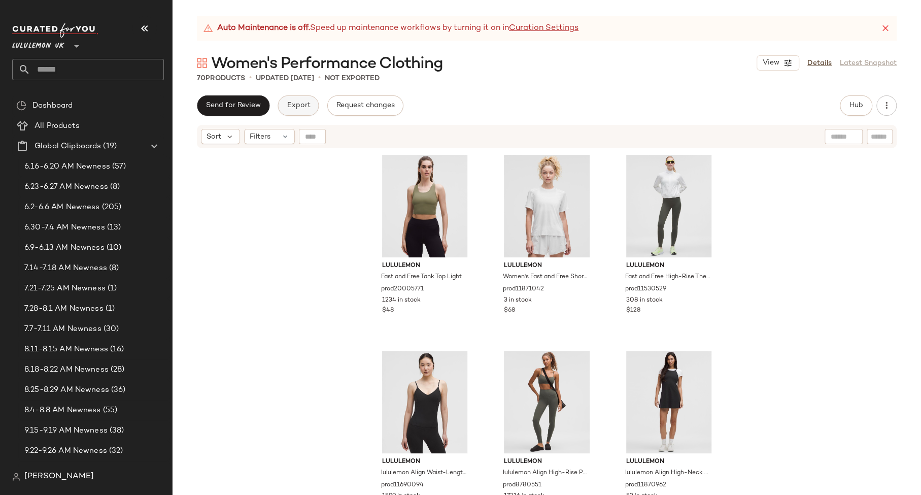
click at [281, 104] on button "Export" at bounding box center [297, 105] width 41 height 20
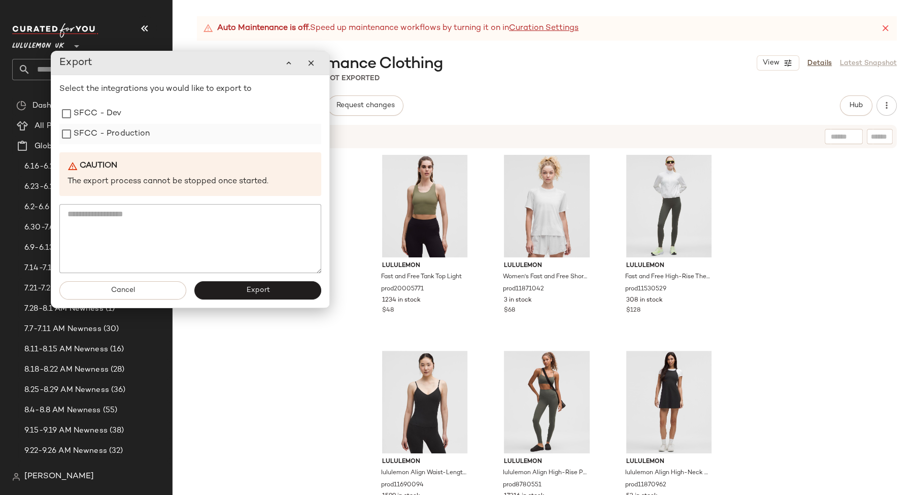
click at [166, 138] on div "SFCC - Production" at bounding box center [190, 134] width 262 height 20
click at [140, 131] on label "SFCC - Production" at bounding box center [112, 134] width 77 height 20
click at [219, 299] on div "Cancel Export" at bounding box center [190, 290] width 278 height 34
click at [225, 289] on button "Export" at bounding box center [257, 290] width 127 height 18
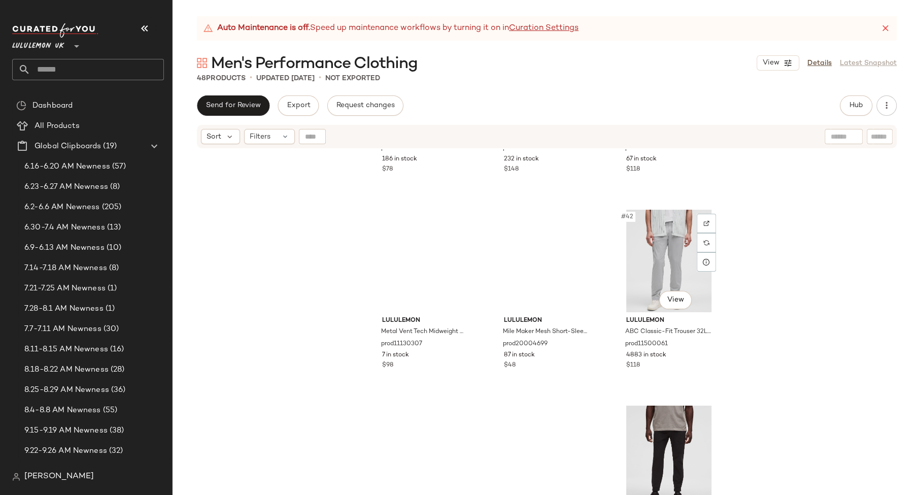
scroll to position [2764, 0]
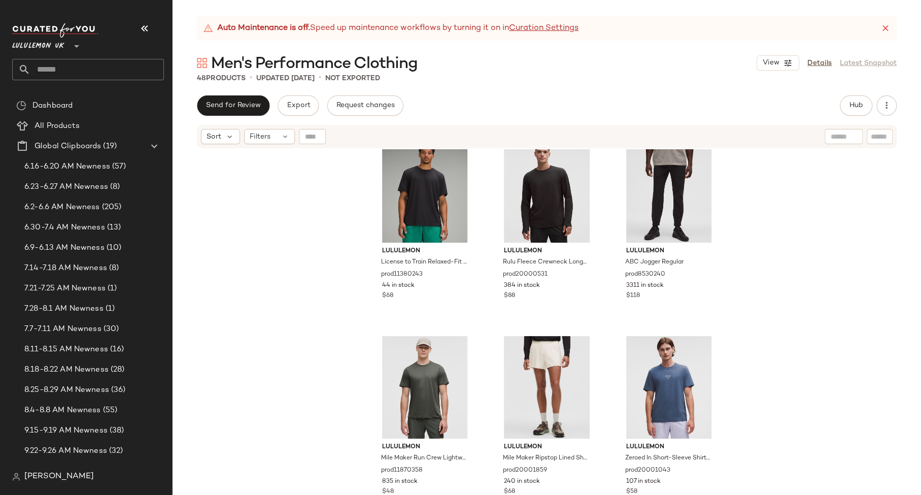
click at [818, 57] on div "View Details Latest Snapshot" at bounding box center [826, 62] width 140 height 15
click at [818, 58] on link "Details" at bounding box center [819, 63] width 24 height 11
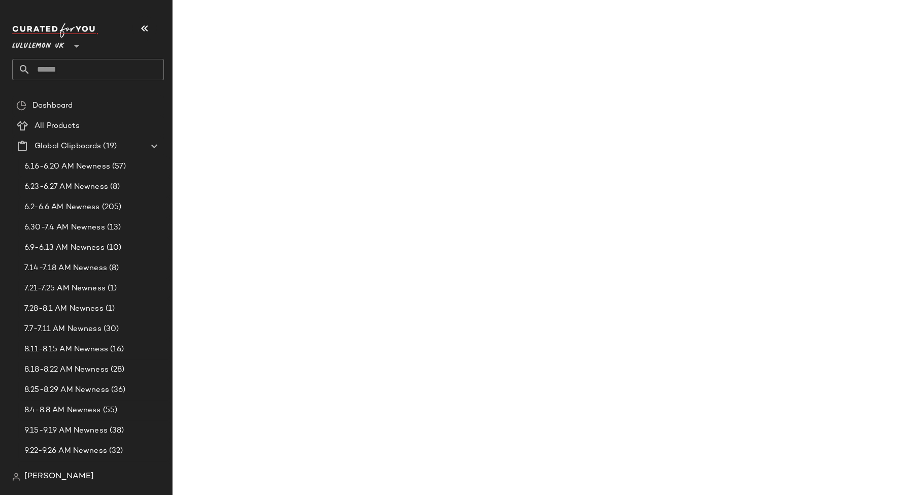
click at [818, 58] on main "Auto Maintenance is off. Speed up maintenance workflows by turning it on in Cur…" at bounding box center [460, 247] width 921 height 495
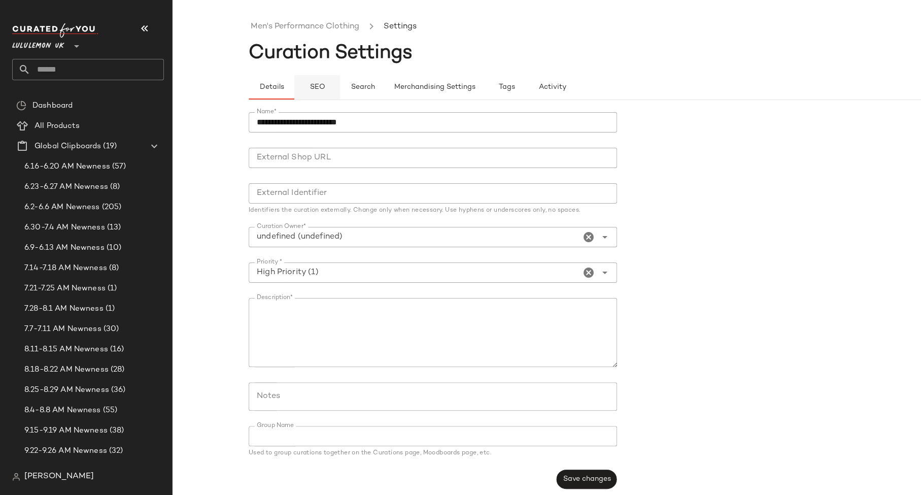
click at [303, 87] on button "SEO" at bounding box center [317, 87] width 46 height 24
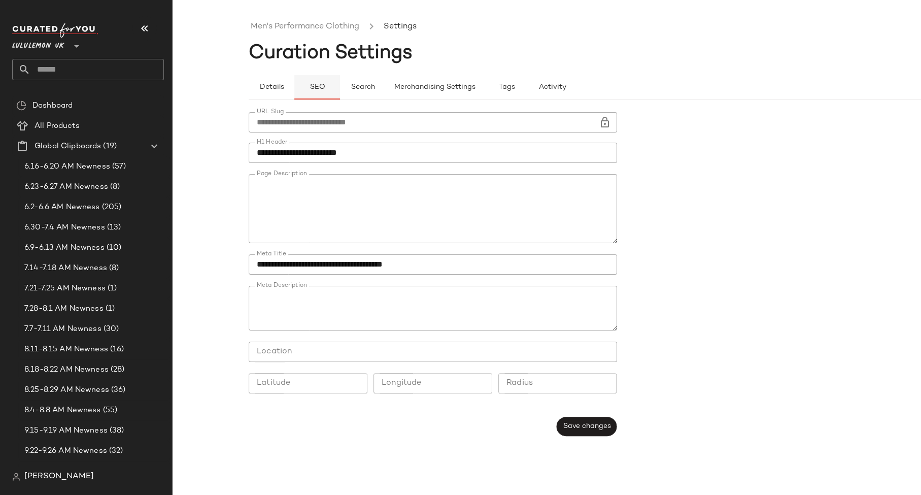
type button "seo"
click at [317, 24] on link "Men's Performance Clothing" at bounding box center [305, 26] width 109 height 13
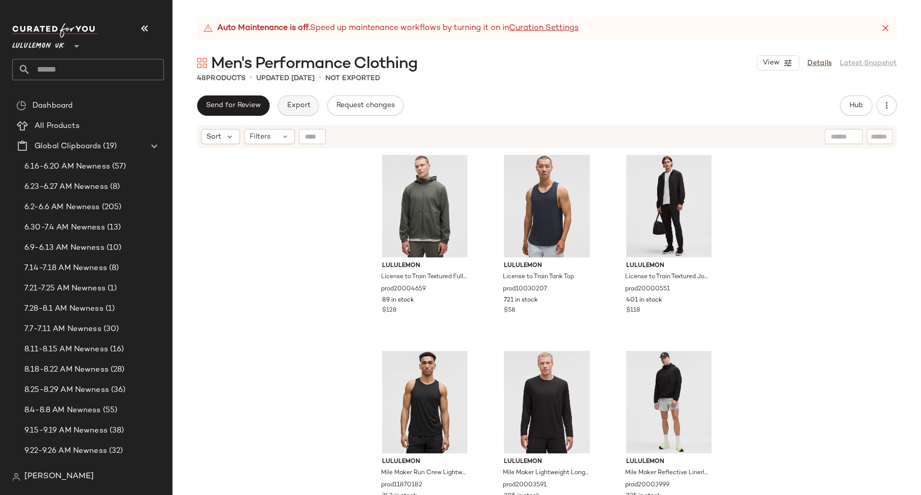
click at [291, 106] on span "Export" at bounding box center [298, 105] width 24 height 8
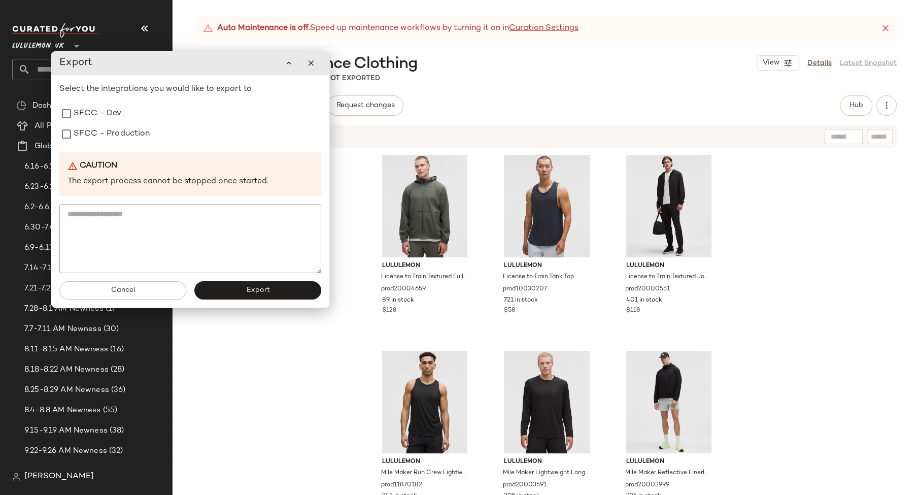
click at [155, 147] on div "Select the integrations you would like to export to SFCC - Dev SFCC - Productio…" at bounding box center [190, 178] width 262 height 190
click at [158, 130] on div "SFCC - Production" at bounding box center [190, 134] width 262 height 20
click at [126, 135] on label "SFCC - Production" at bounding box center [112, 134] width 77 height 20
click at [220, 290] on button "Export" at bounding box center [257, 290] width 127 height 18
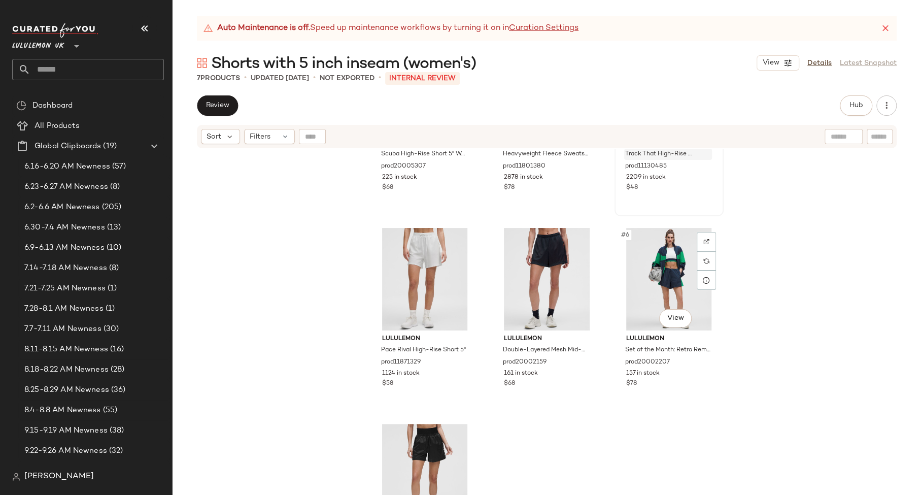
scroll to position [219, 0]
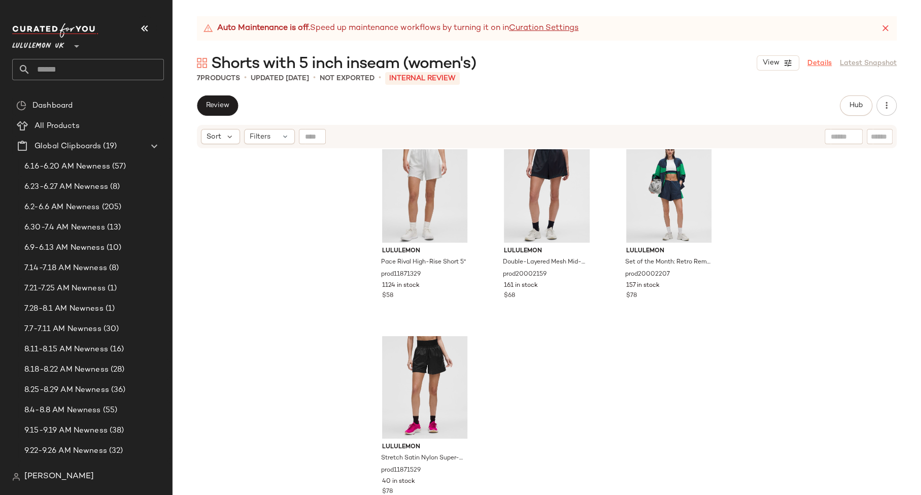
click at [822, 61] on link "Details" at bounding box center [819, 63] width 24 height 11
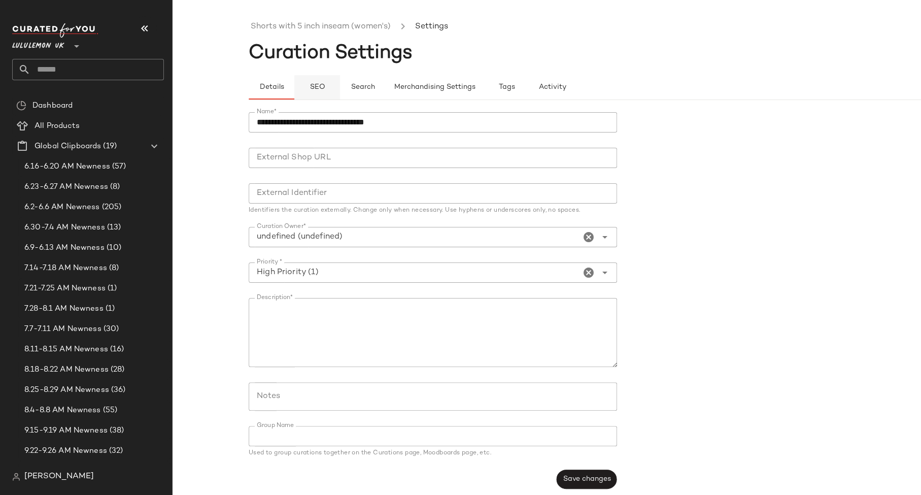
click at [314, 87] on span "SEO" at bounding box center [317, 87] width 16 height 8
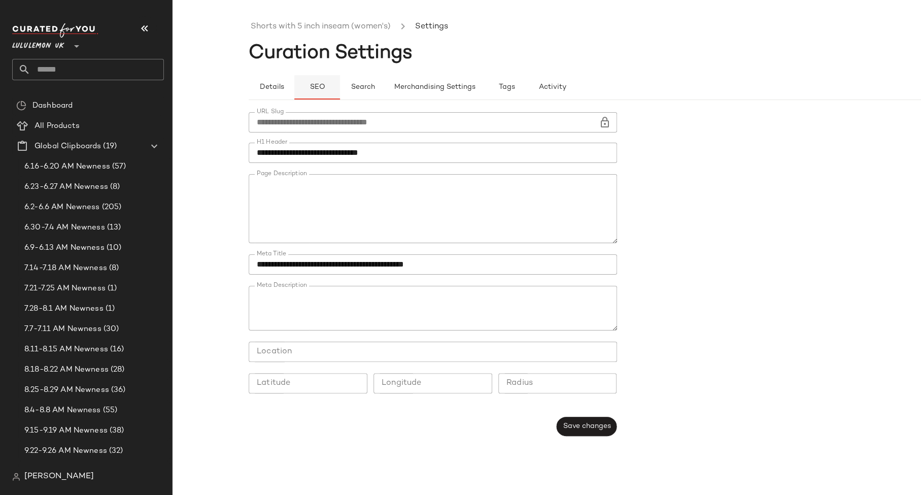
type button "seo"
click at [319, 28] on link "Shorts with 5 inch inseam (women's)" at bounding box center [321, 26] width 140 height 13
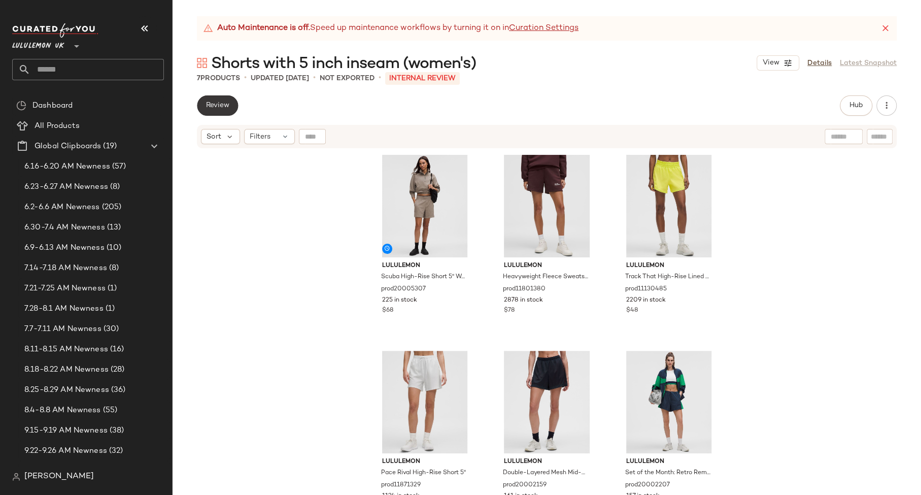
click at [225, 108] on span "Review" at bounding box center [217, 105] width 24 height 8
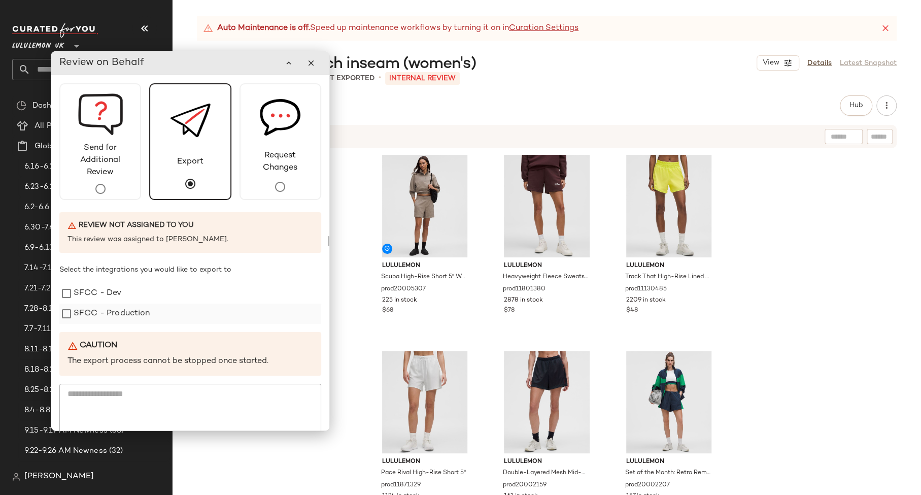
click at [138, 320] on label "SFCC - Production" at bounding box center [112, 313] width 77 height 20
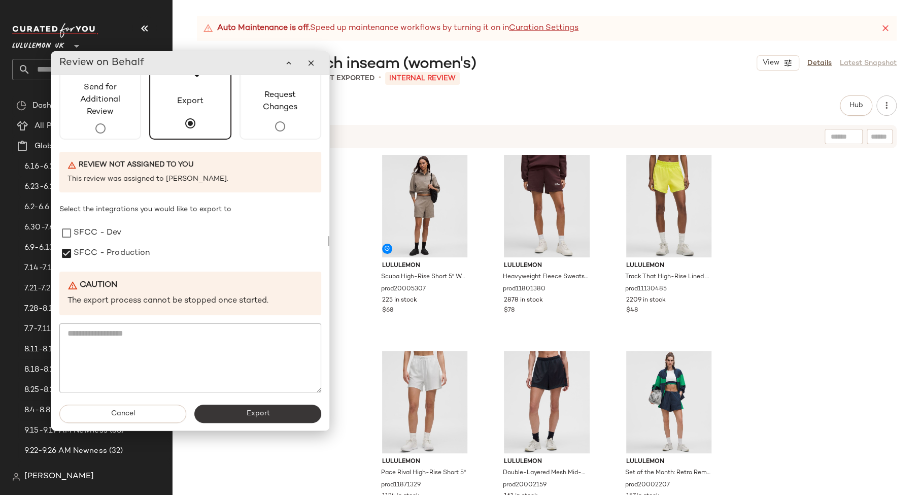
click at [240, 411] on button "Export" at bounding box center [257, 413] width 127 height 18
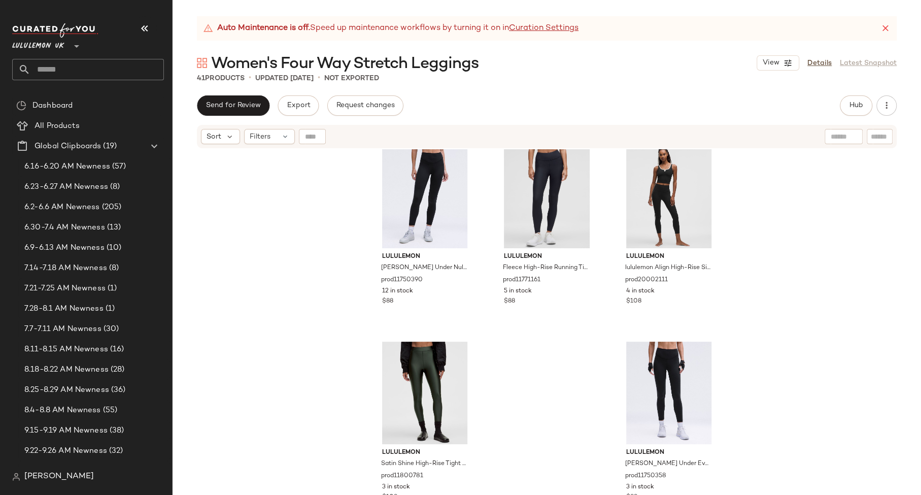
scroll to position [2372, 0]
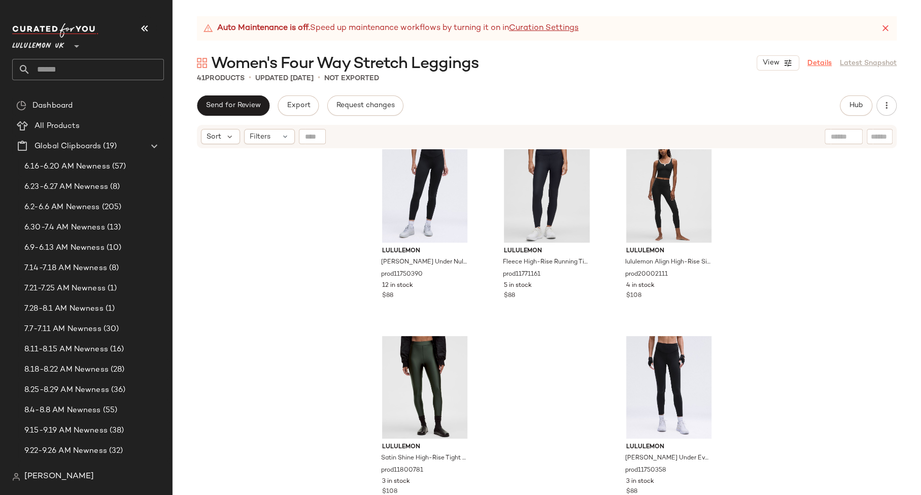
click at [816, 62] on link "Details" at bounding box center [819, 63] width 24 height 11
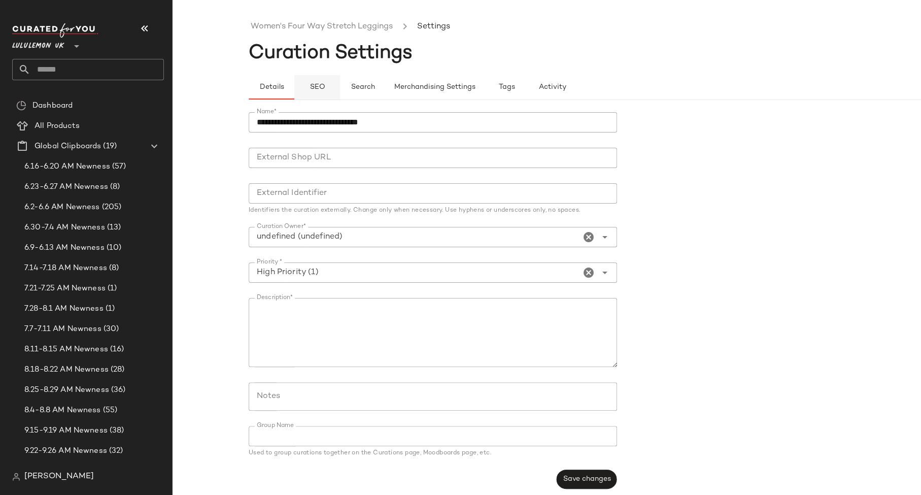
click at [329, 90] on button "SEO" at bounding box center [317, 87] width 46 height 24
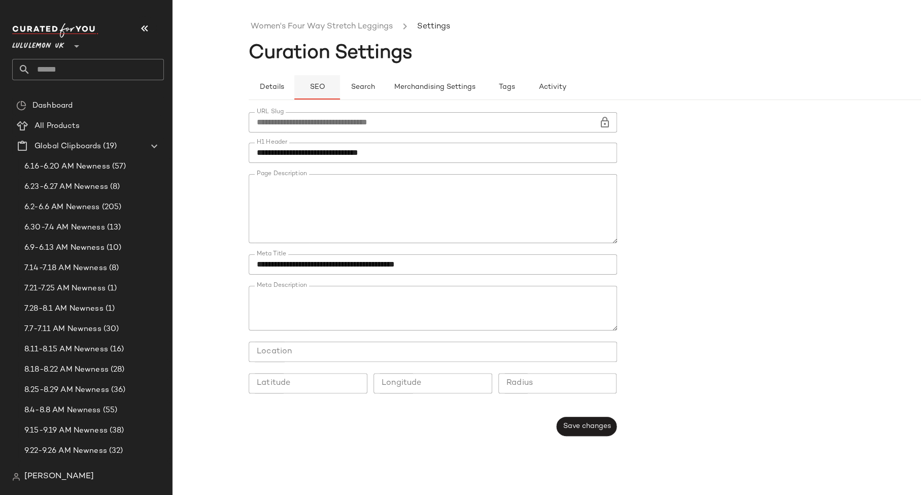
type button "seo"
click at [348, 25] on link "Women's Four Way Stretch Leggings" at bounding box center [322, 26] width 142 height 13
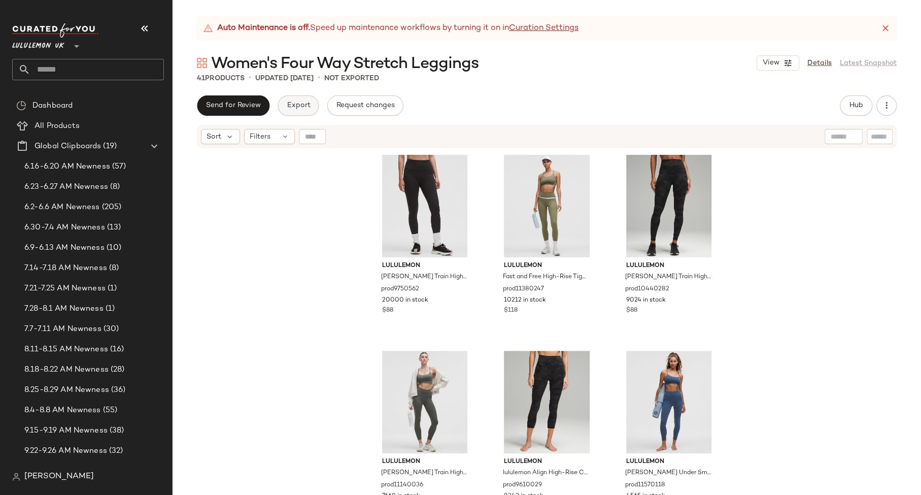
click at [286, 102] on span "Export" at bounding box center [298, 105] width 24 height 8
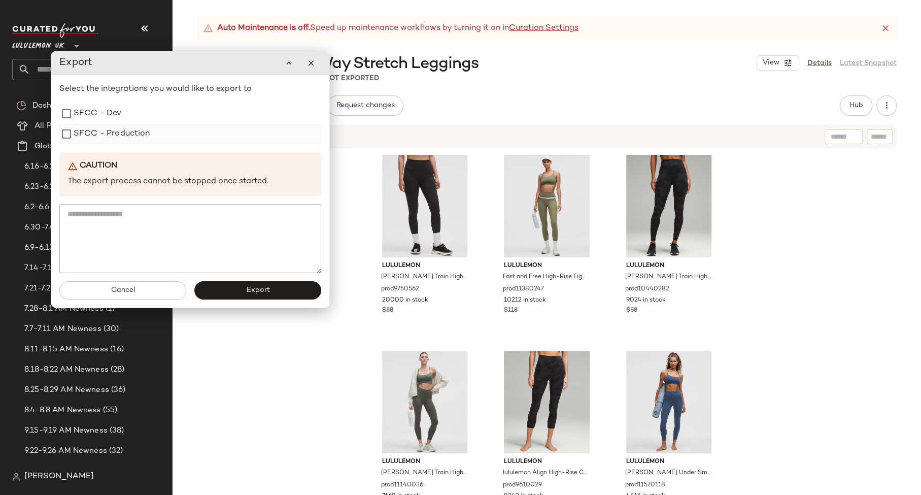
click at [153, 143] on div "SFCC - Production" at bounding box center [190, 134] width 262 height 20
click at [143, 137] on label "SFCC - Production" at bounding box center [112, 134] width 77 height 20
click at [247, 298] on button "Export" at bounding box center [257, 290] width 127 height 18
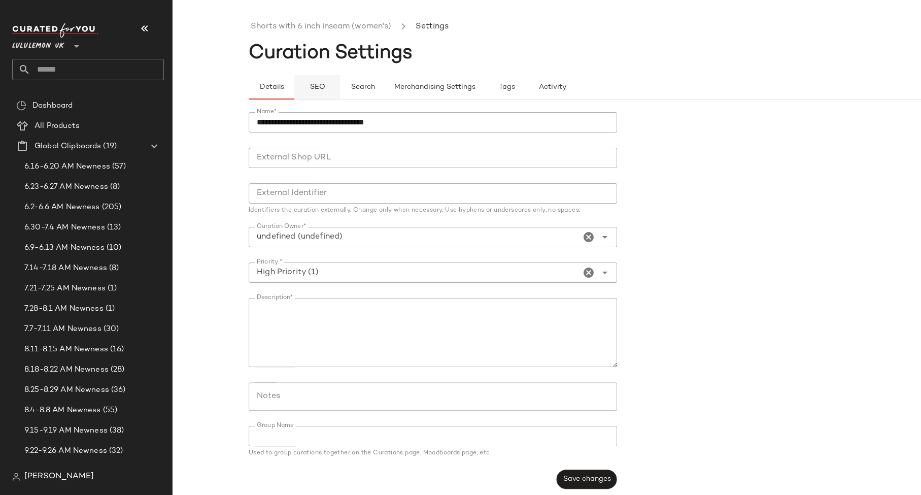
click at [323, 91] on span "SEO" at bounding box center [317, 87] width 16 height 8
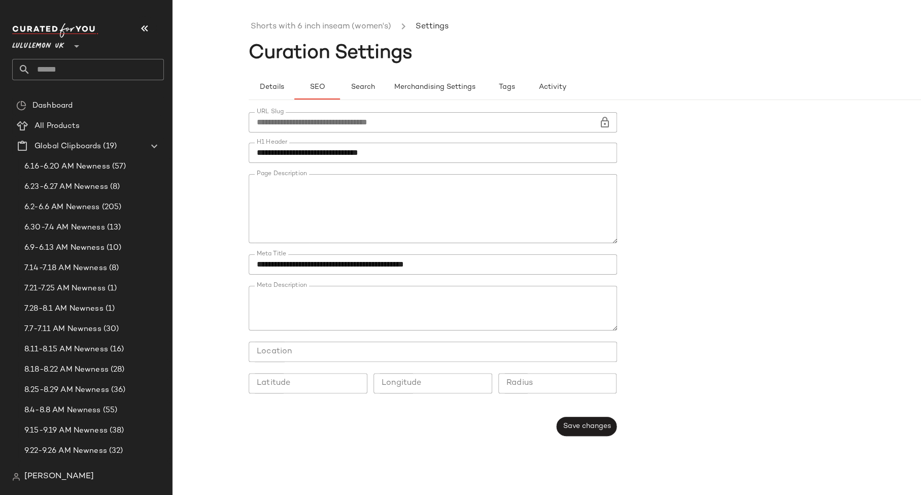
type button "seo"
click at [292, 24] on link "Shorts with 6 inch inseam (women's)" at bounding box center [321, 26] width 141 height 13
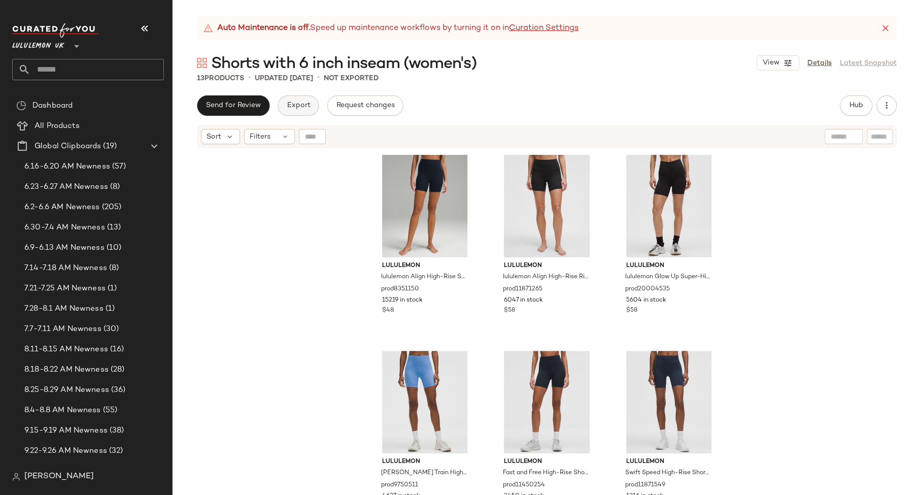
click at [295, 107] on span "Export" at bounding box center [298, 105] width 24 height 8
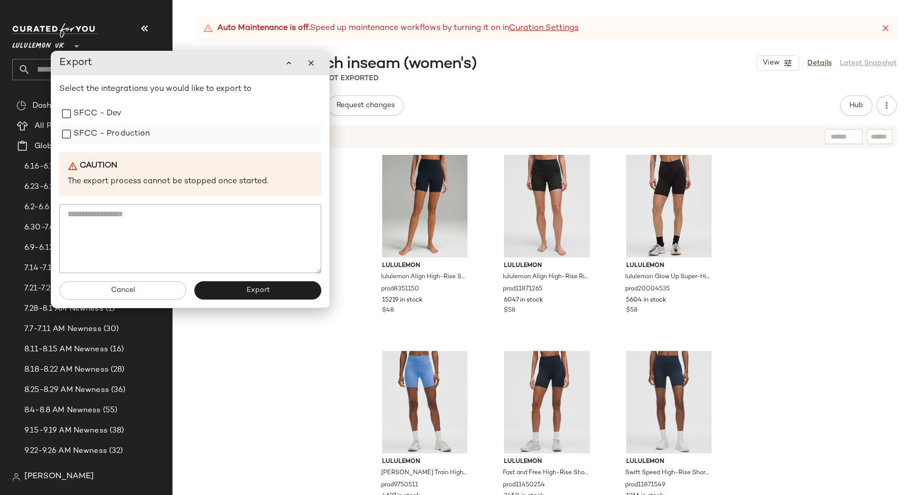
click at [168, 141] on div "SFCC - Production" at bounding box center [190, 134] width 262 height 20
click at [189, 130] on div "SFCC - Production" at bounding box center [190, 134] width 262 height 20
click at [202, 134] on div "SFCC - Production" at bounding box center [190, 134] width 262 height 20
click at [142, 130] on label "SFCC - Production" at bounding box center [112, 134] width 77 height 20
click at [233, 283] on button "Export" at bounding box center [257, 290] width 127 height 18
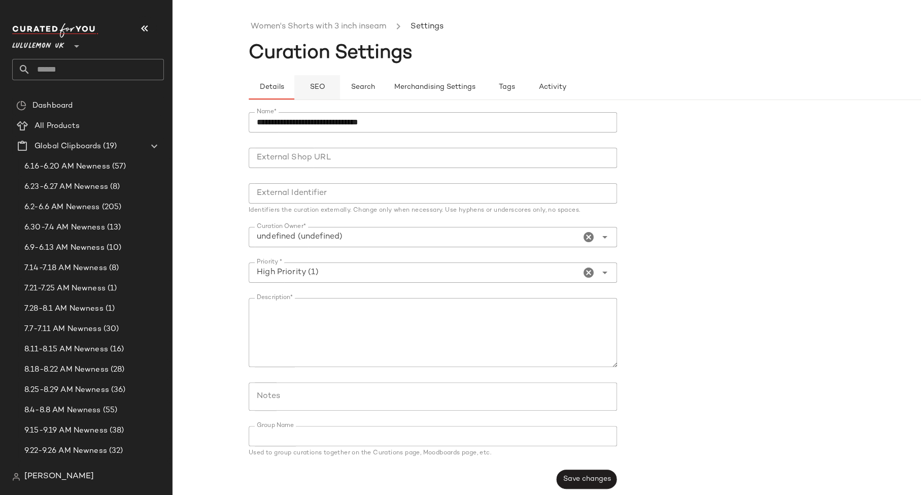
click at [322, 82] on button "SEO" at bounding box center [317, 87] width 46 height 24
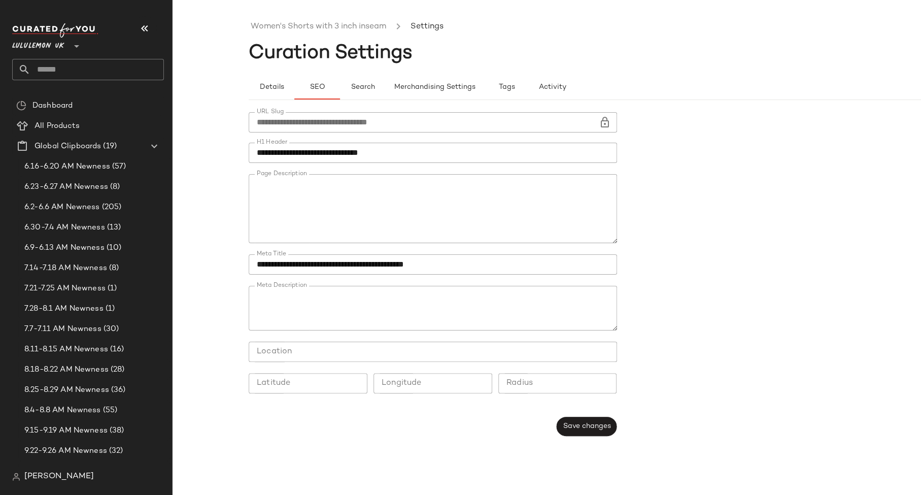
type button "seo"
click at [315, 30] on link "Women's Shorts with 3 inch inseam" at bounding box center [318, 26] width 135 height 13
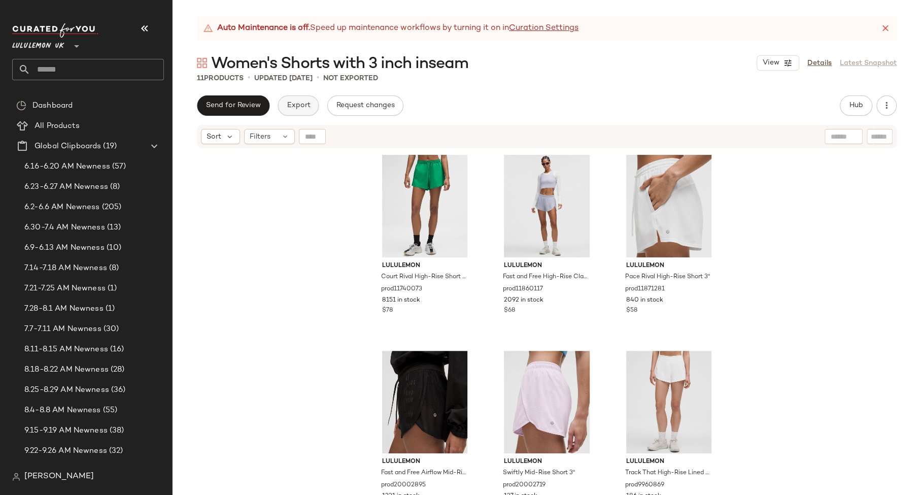
click at [285, 112] on button "Export" at bounding box center [297, 105] width 41 height 20
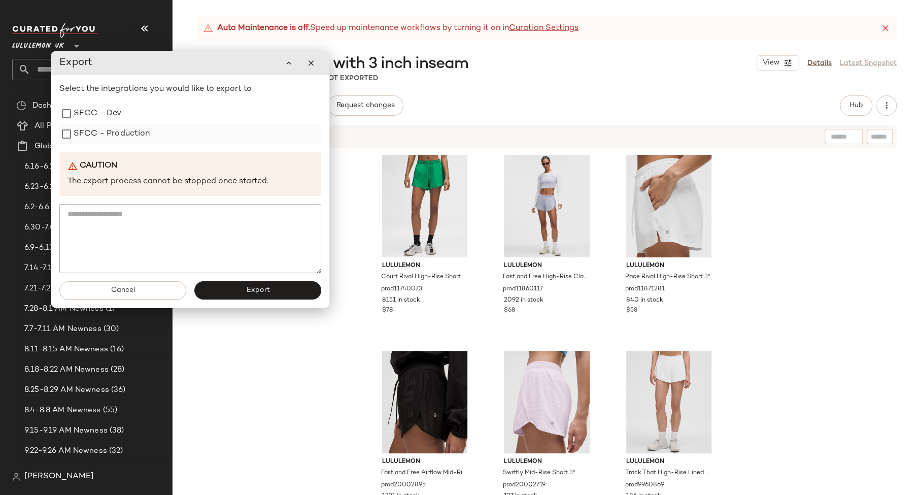
click at [148, 127] on label "SFCC - Production" at bounding box center [112, 134] width 77 height 20
click at [261, 293] on span "Export" at bounding box center [258, 290] width 24 height 8
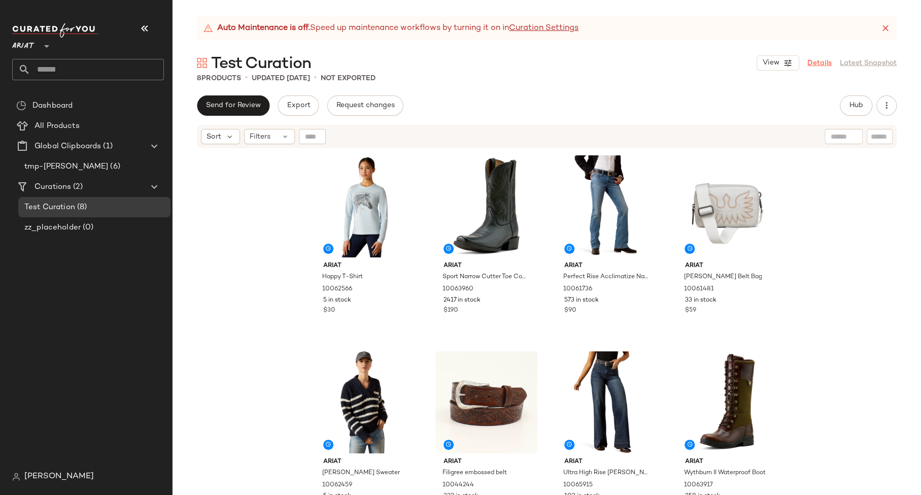
click at [821, 64] on link "Details" at bounding box center [819, 63] width 24 height 11
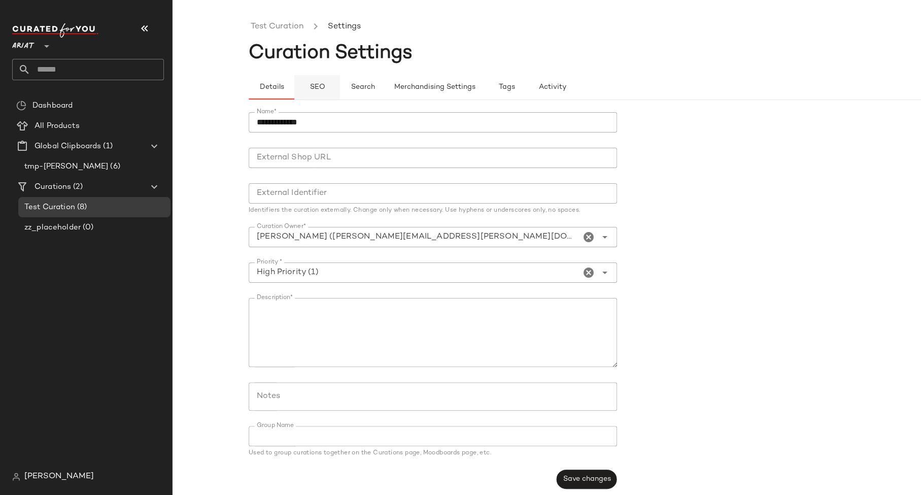
click at [324, 85] on span "SEO" at bounding box center [317, 87] width 16 height 8
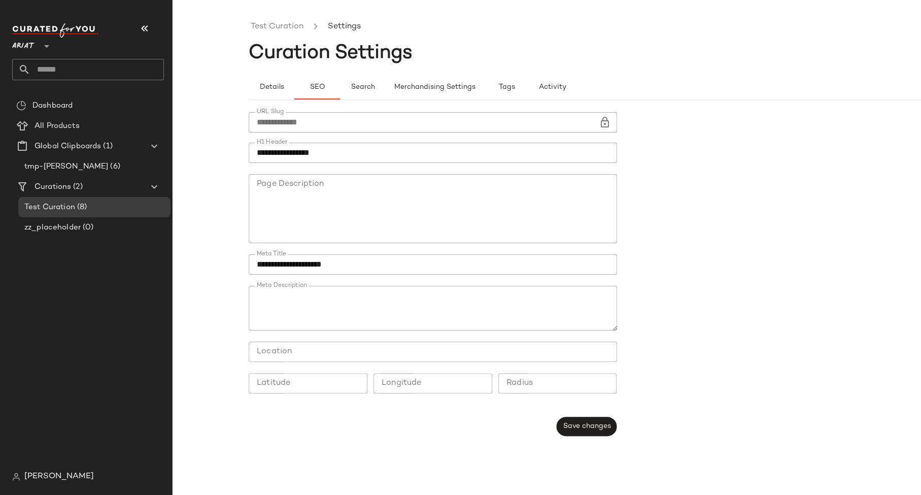
type button "seo"
click at [291, 26] on link "Test Curation" at bounding box center [277, 26] width 53 height 13
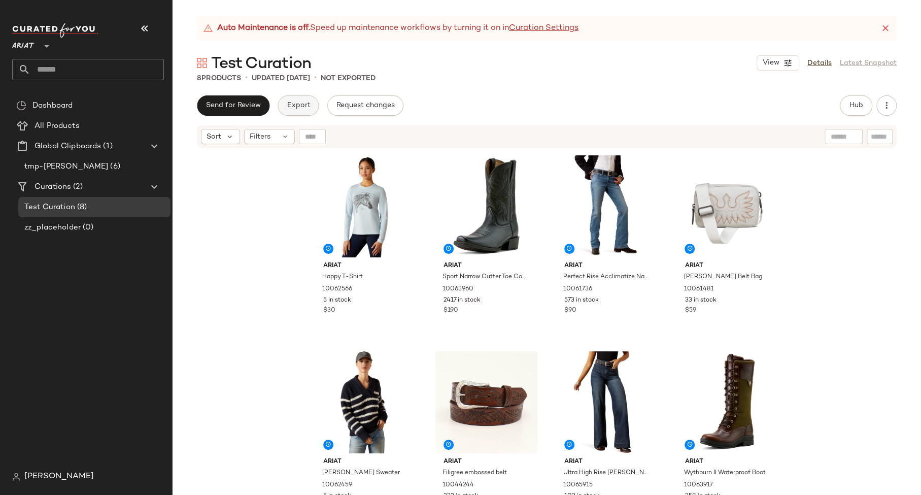
click at [297, 108] on span "Export" at bounding box center [298, 105] width 24 height 8
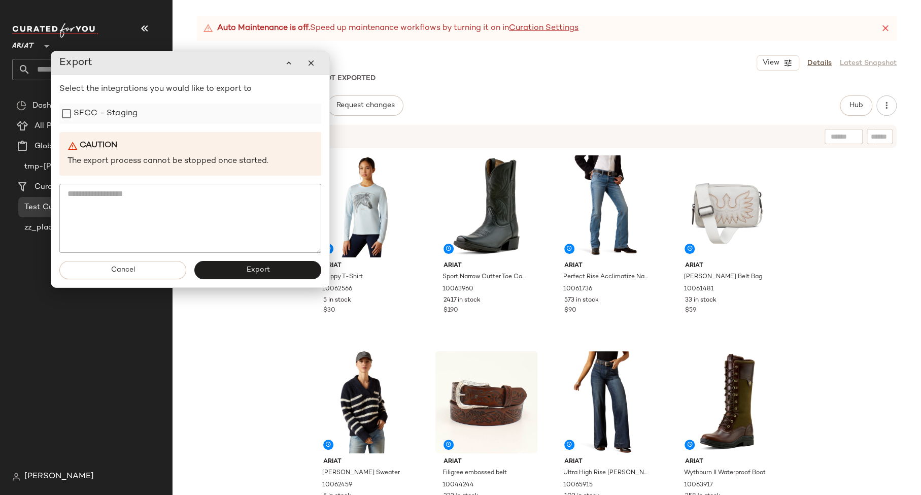
click at [216, 114] on div "SFCC - Staging" at bounding box center [190, 113] width 262 height 20
click at [218, 120] on div "SFCC - Staging" at bounding box center [190, 113] width 262 height 20
click at [189, 117] on div "SFCC - Staging" at bounding box center [190, 113] width 262 height 20
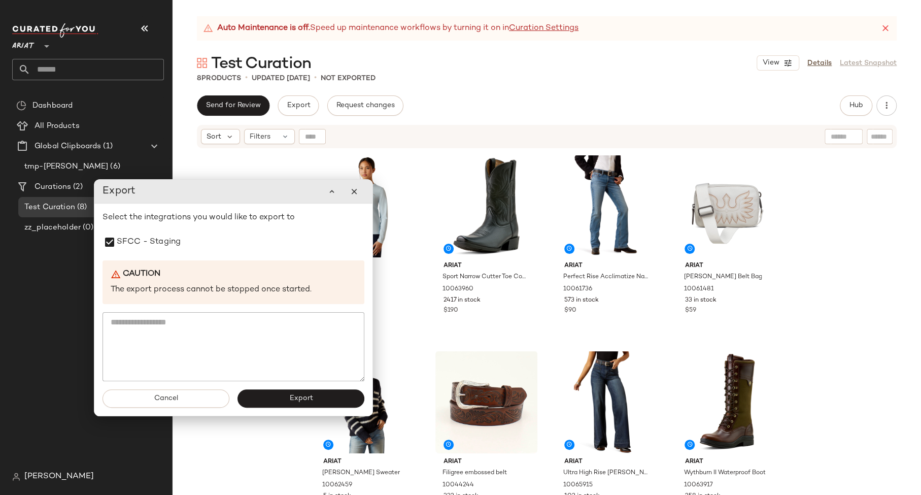
drag, startPoint x: 185, startPoint y: 64, endPoint x: 228, endPoint y: 192, distance: 135.4
click at [228, 192] on div "Export" at bounding box center [233, 191] width 262 height 20
click at [307, 399] on span "Export" at bounding box center [301, 398] width 24 height 8
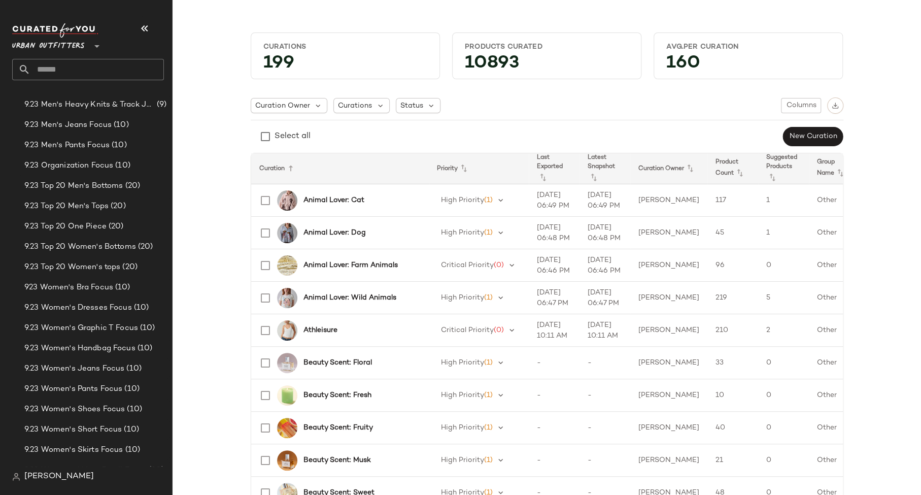
scroll to position [1065, 0]
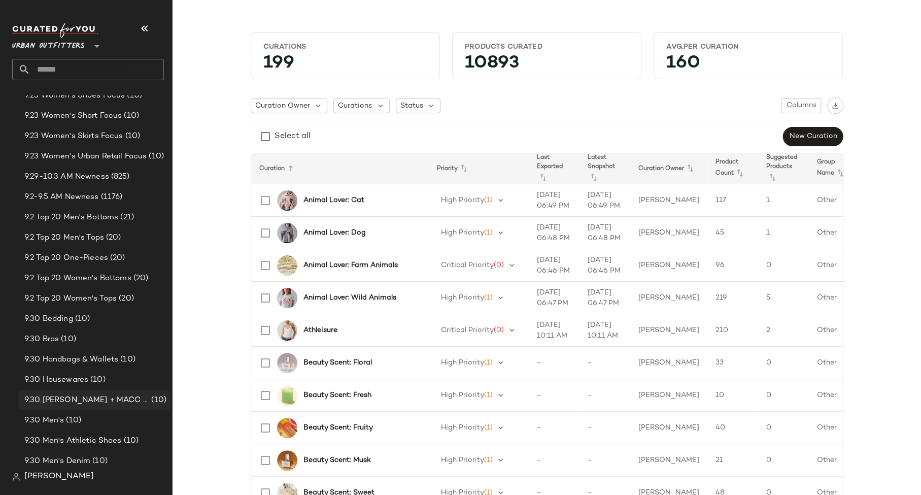
click at [76, 405] on span "9.30 MAPP + MACC + M Shoes" at bounding box center [86, 400] width 125 height 12
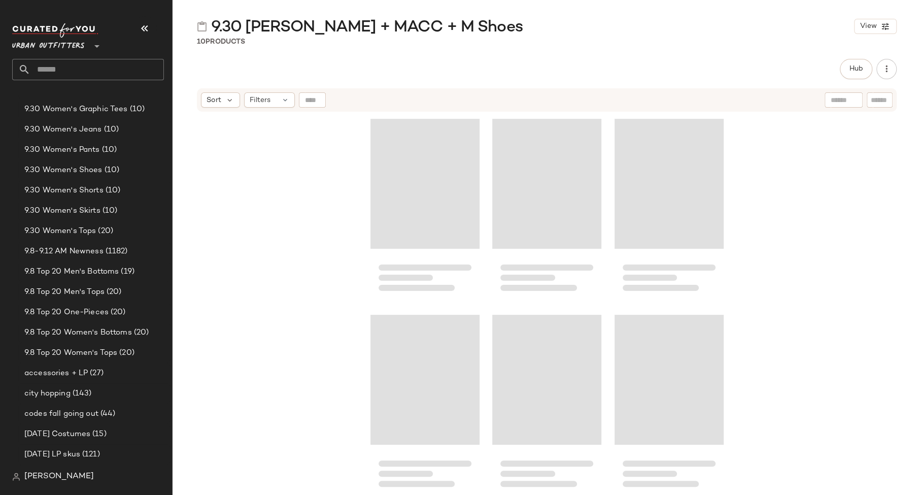
scroll to position [1869, 0]
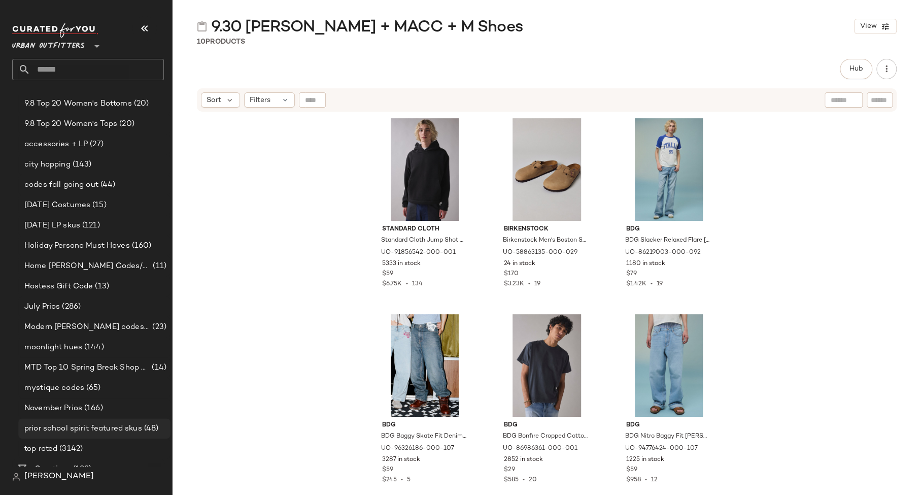
click at [71, 420] on div "prior school spirit featured skus (48)" at bounding box center [94, 428] width 152 height 20
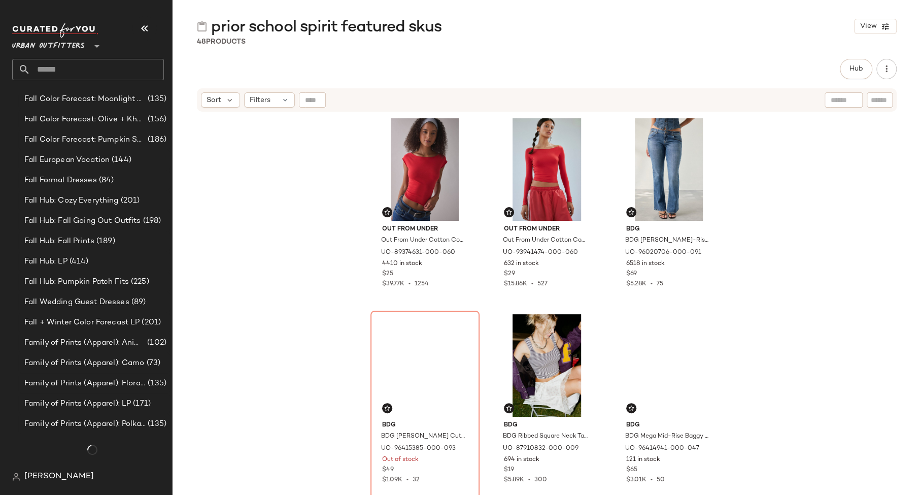
scroll to position [2928, 0]
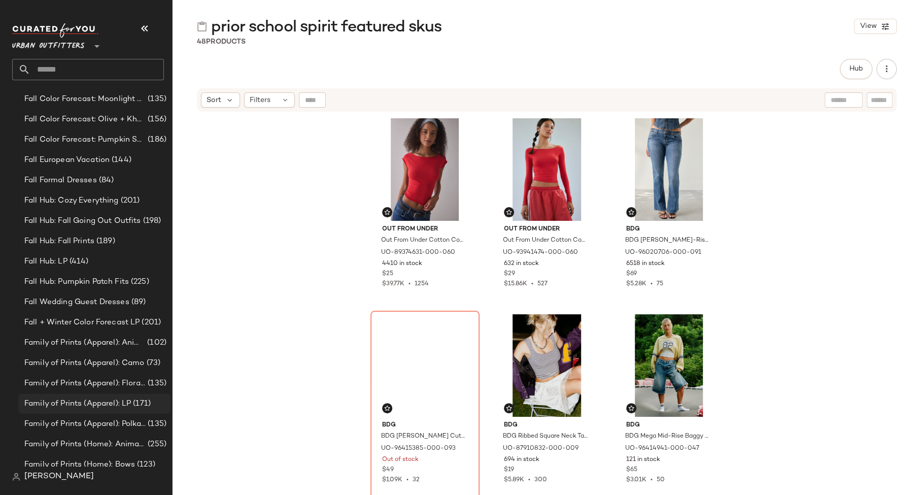
click at [85, 405] on span "Family of Prints (Apparel): LP" at bounding box center [77, 404] width 107 height 12
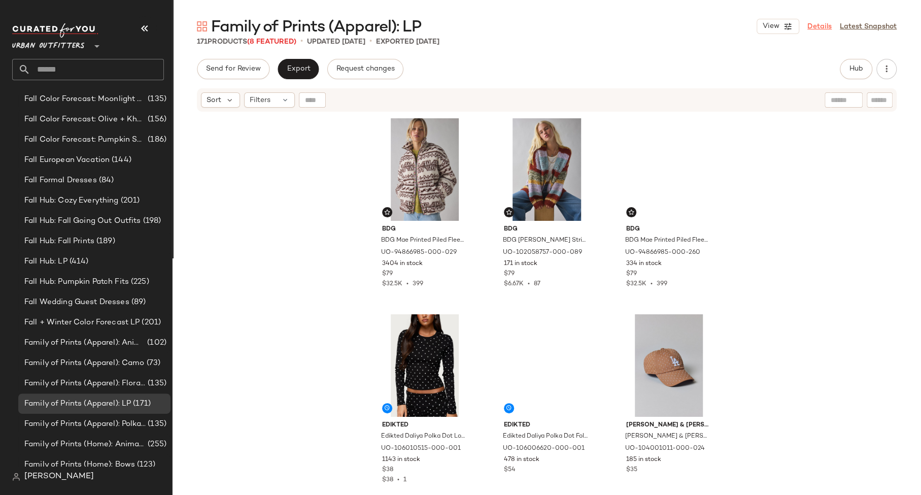
click at [816, 27] on link "Details" at bounding box center [819, 26] width 24 height 11
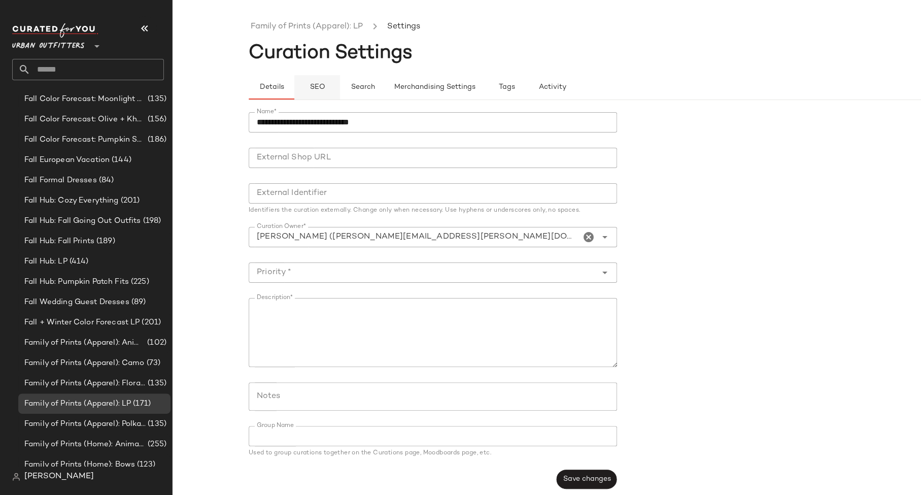
click at [309, 91] on button "SEO" at bounding box center [317, 87] width 46 height 24
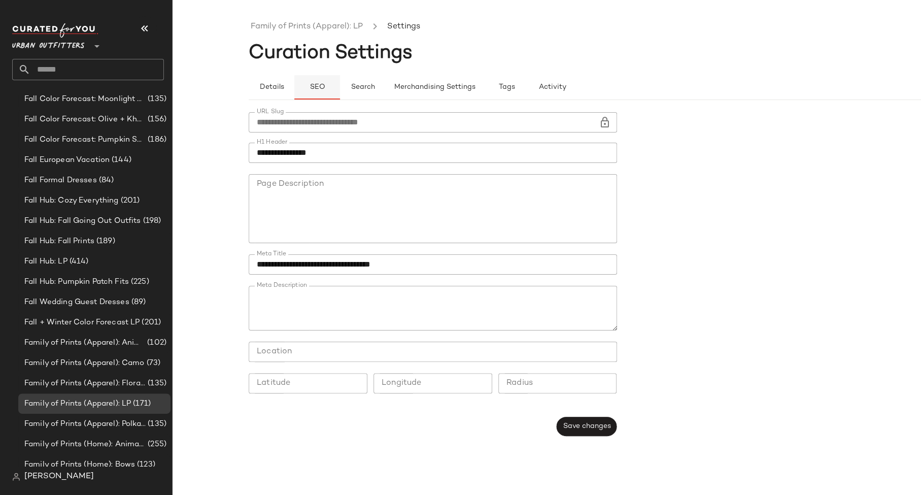
type button "seo"
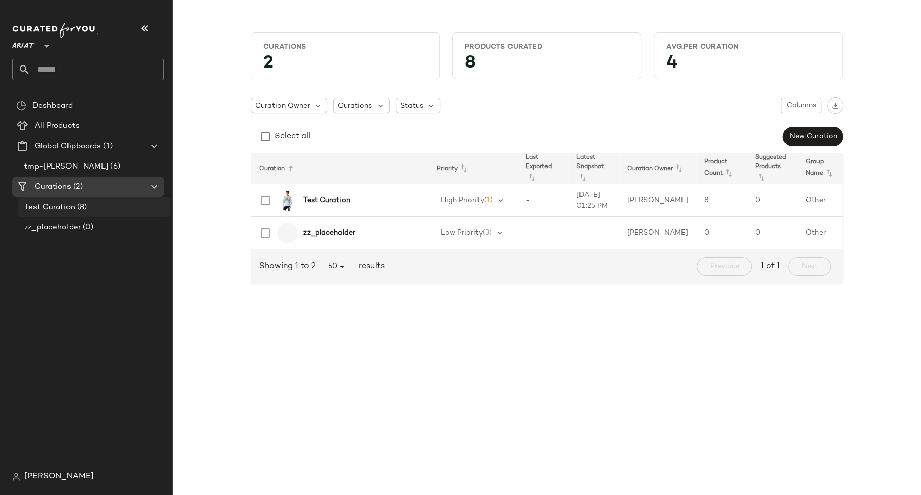
click at [89, 205] on div "Test Curation (8)" at bounding box center [93, 207] width 145 height 12
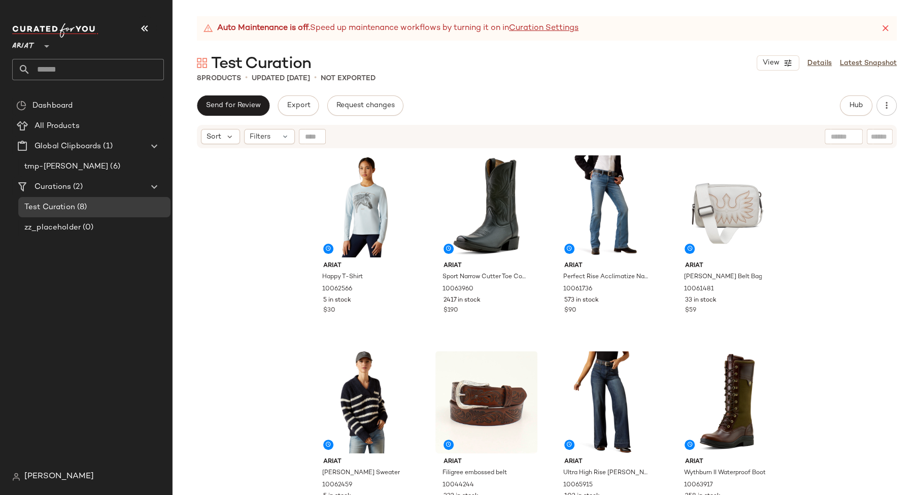
click at [821, 57] on div "View Details Latest Snapshot" at bounding box center [826, 62] width 140 height 15
click at [821, 61] on link "Details" at bounding box center [819, 63] width 24 height 11
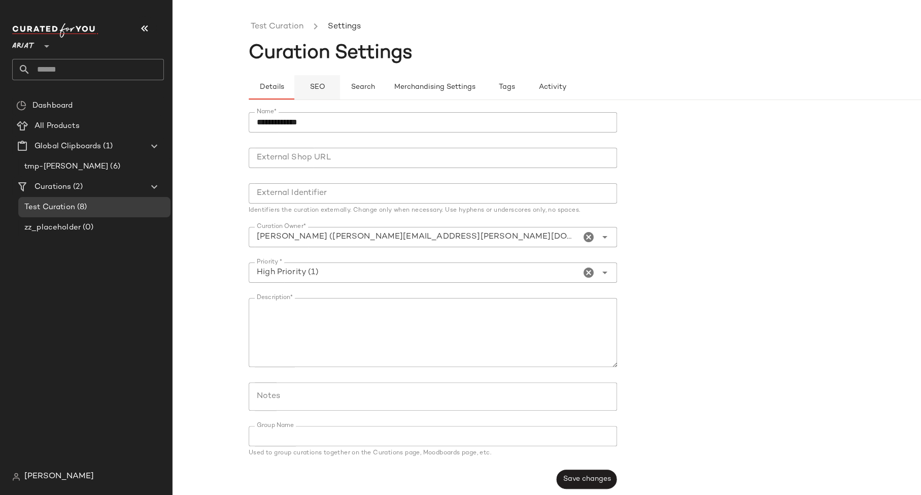
click at [323, 81] on button "SEO" at bounding box center [317, 87] width 46 height 24
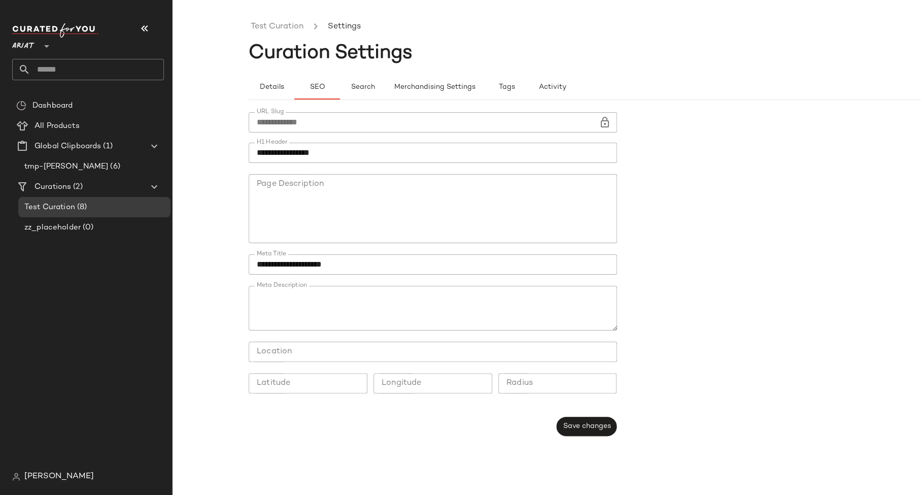
click at [314, 113] on input "**********" at bounding box center [424, 122] width 350 height 20
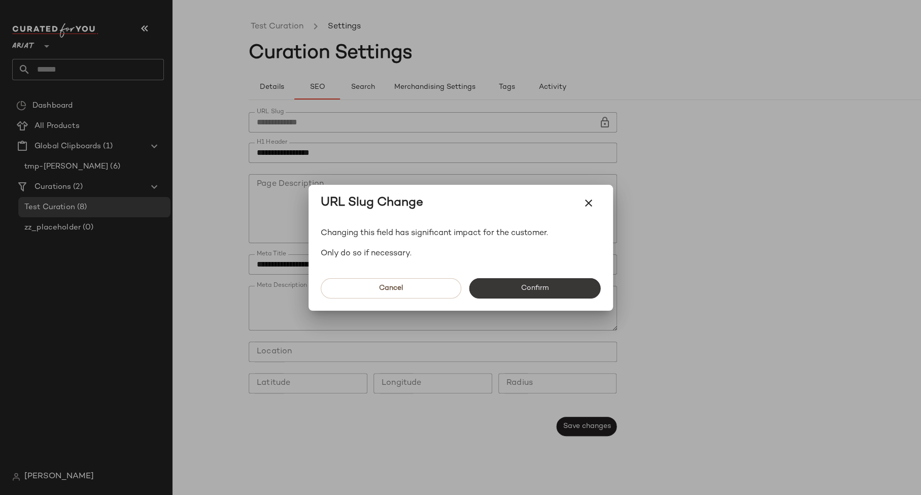
click at [499, 290] on button "Confirm" at bounding box center [534, 288] width 131 height 20
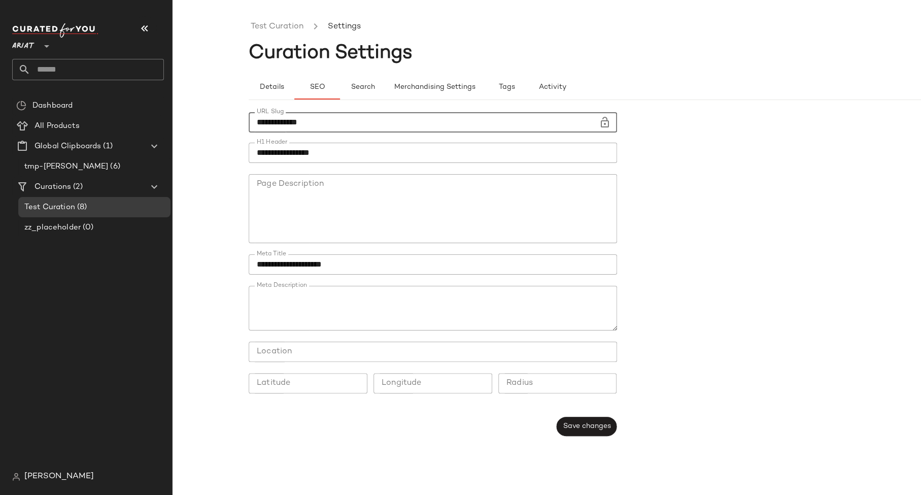
paste input "****"
type input "**********"
click at [589, 424] on span "Save changes" at bounding box center [586, 426] width 48 height 8
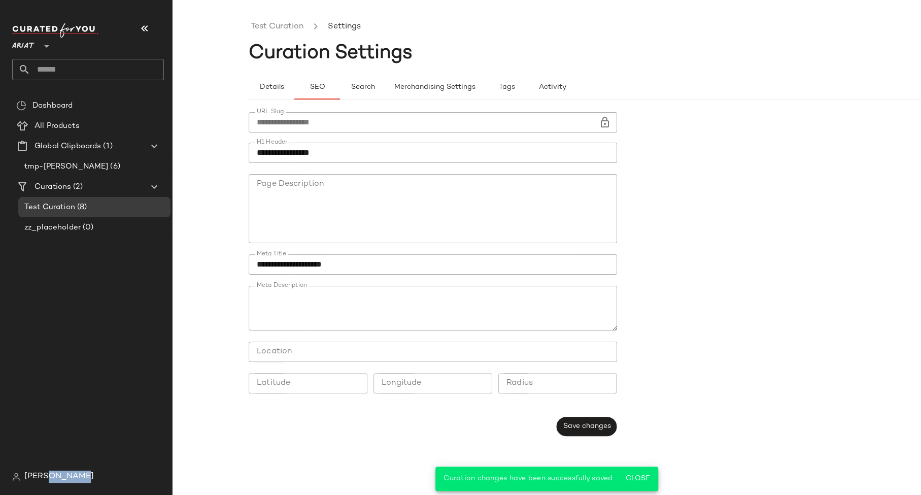
click at [70, 473] on span "[PERSON_NAME]" at bounding box center [58, 476] width 69 height 12
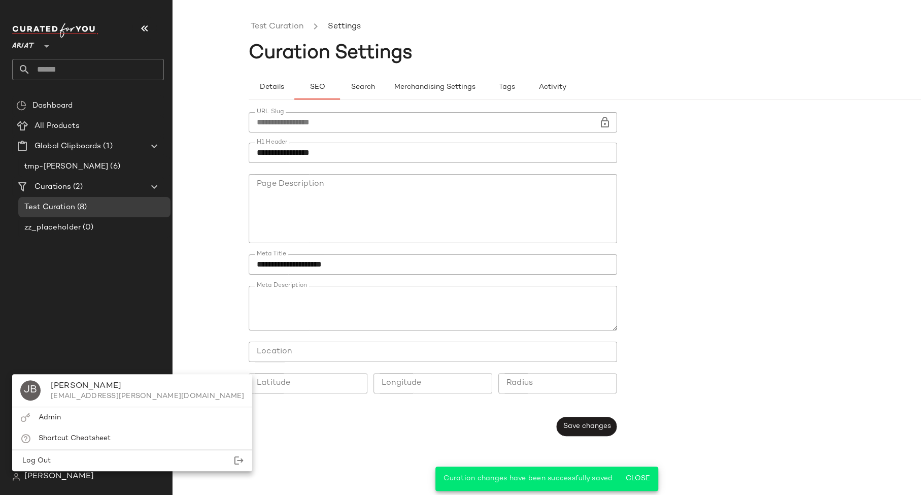
click at [257, 64] on div "Details SEO Search Merchandising Settings Tags Activity" at bounding box center [623, 81] width 748 height 37
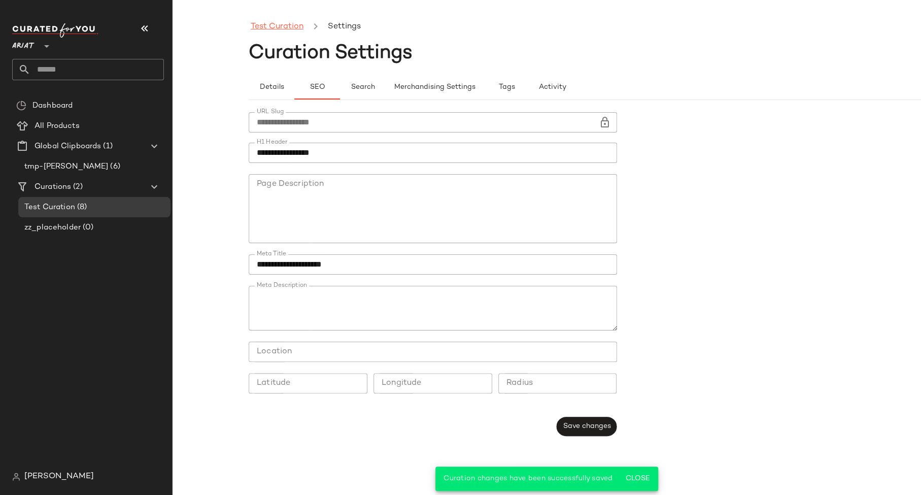
click at [277, 22] on link "Test Curation" at bounding box center [277, 26] width 53 height 13
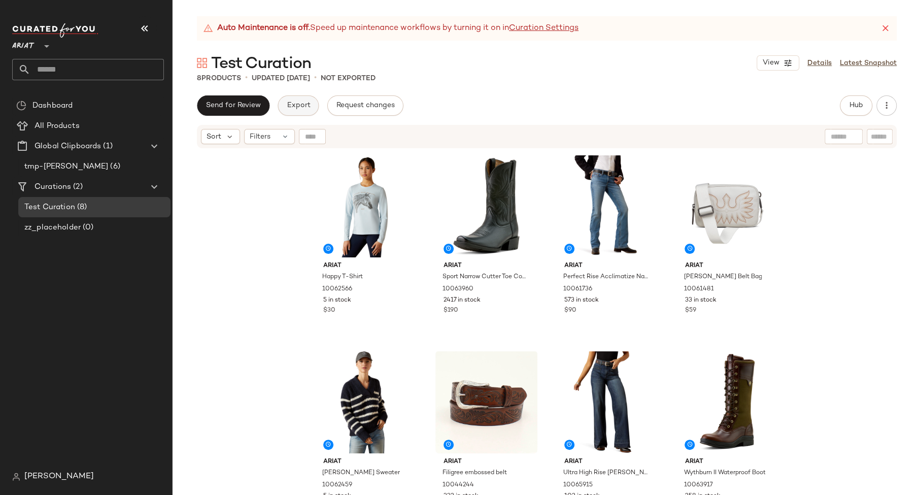
click at [282, 112] on button "Export" at bounding box center [297, 105] width 41 height 20
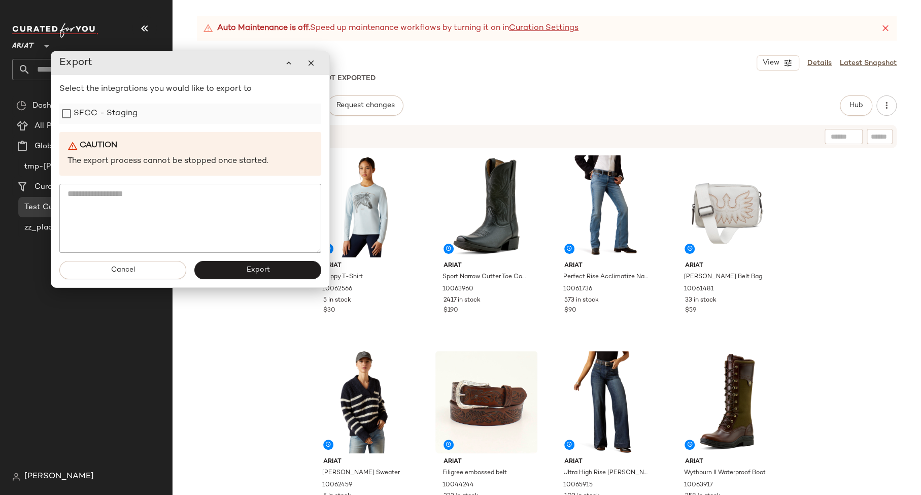
click at [139, 115] on div "SFCC - Staging" at bounding box center [190, 113] width 262 height 20
click at [125, 116] on label "SFCC - Staging" at bounding box center [106, 113] width 64 height 20
click at [234, 270] on button "Export" at bounding box center [257, 270] width 127 height 18
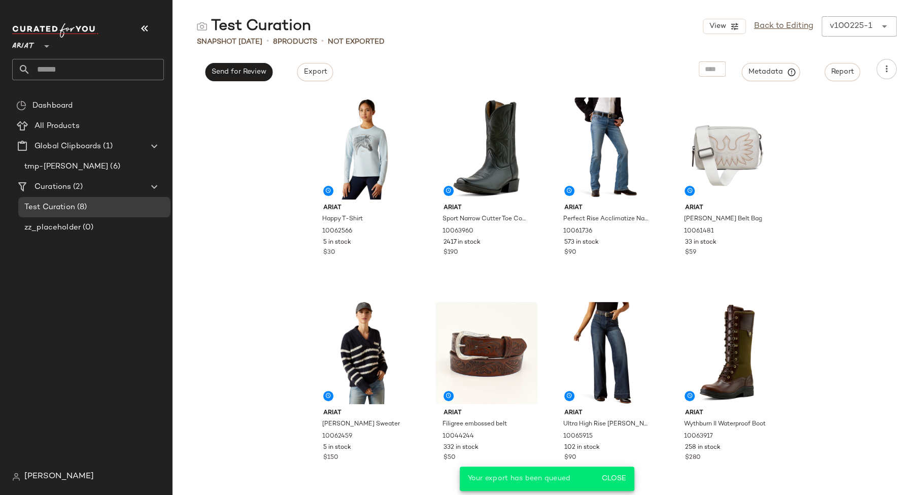
click at [47, 475] on span "[PERSON_NAME]" at bounding box center [58, 476] width 69 height 12
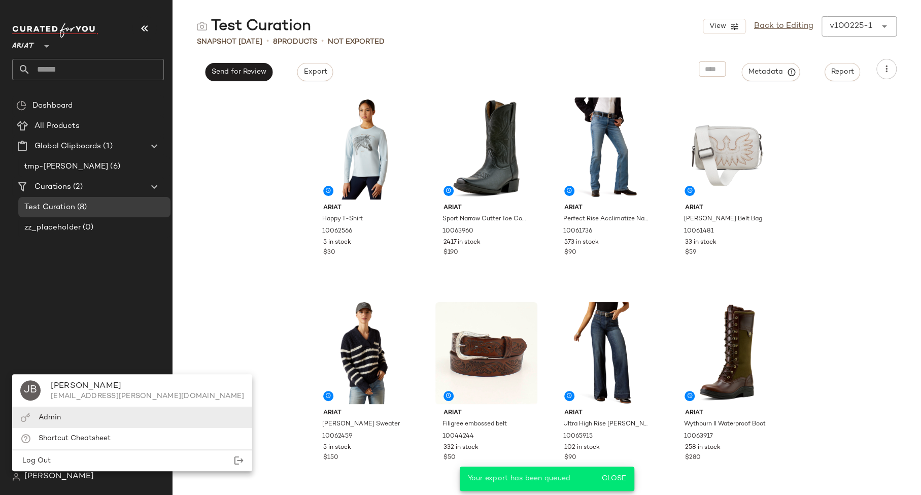
click at [70, 423] on div "Admin" at bounding box center [132, 417] width 240 height 21
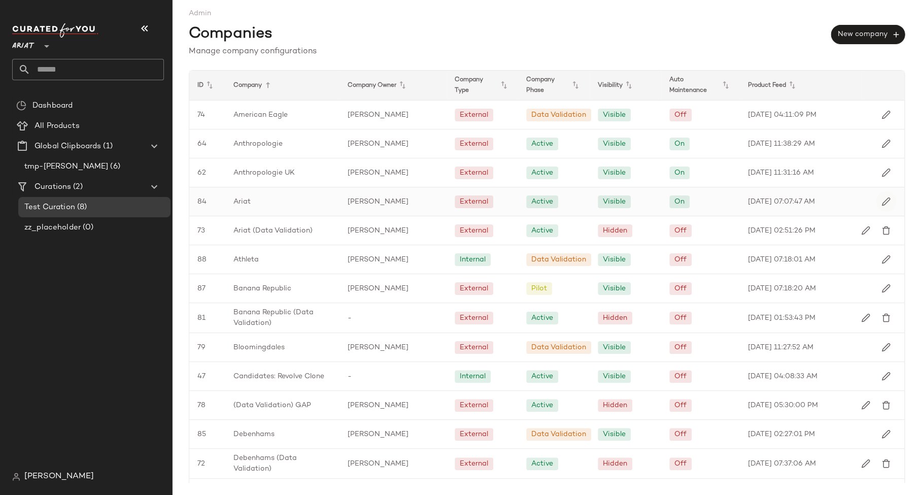
click at [881, 199] on img "button" at bounding box center [885, 201] width 9 height 9
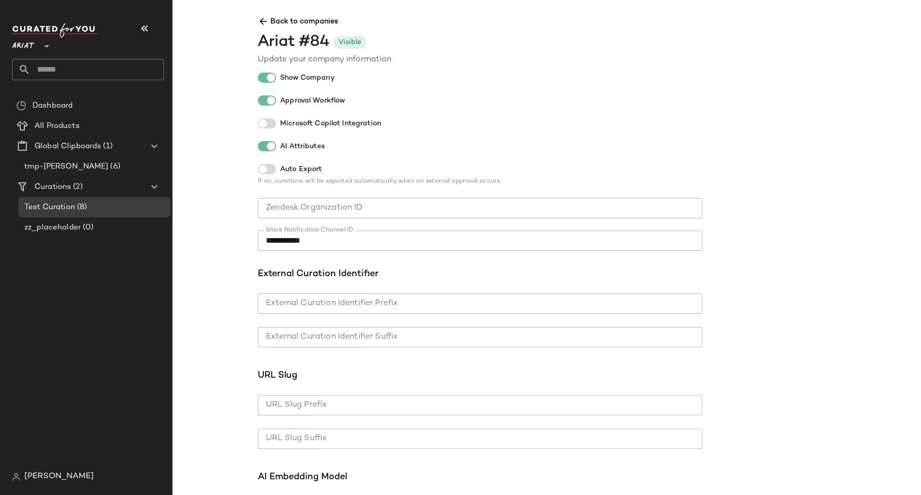
scroll to position [252, 0]
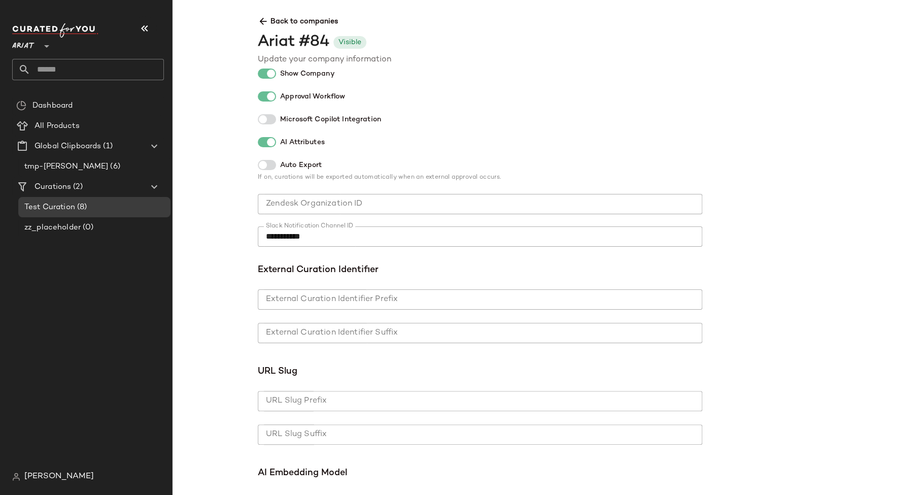
click at [428, 297] on input "External Curation Identifier Prefix" at bounding box center [480, 299] width 444 height 20
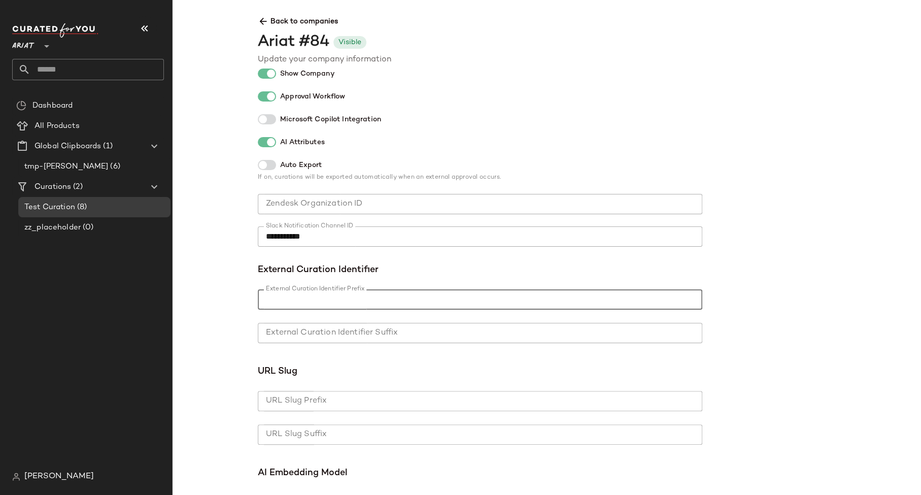
paste input "****"
type input "****"
click at [377, 279] on div "**********" at bounding box center [480, 187] width 444 height 672
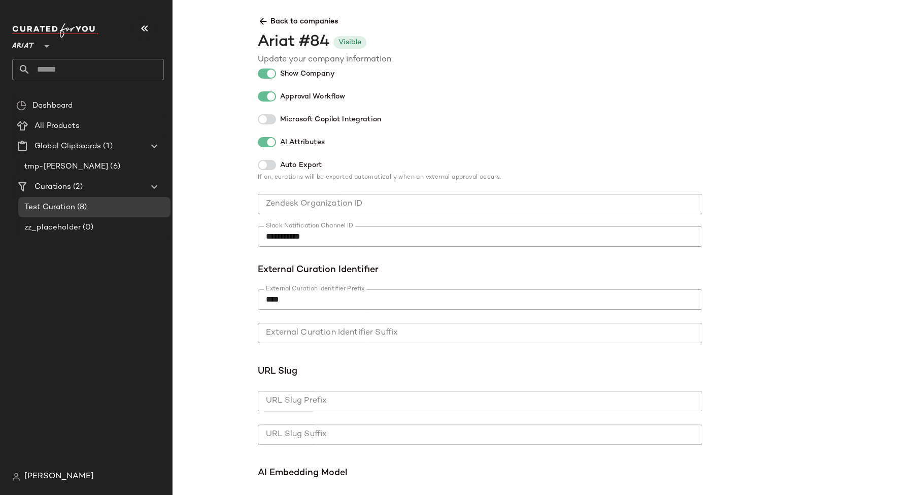
click at [656, 113] on div "**********" at bounding box center [480, 187] width 444 height 672
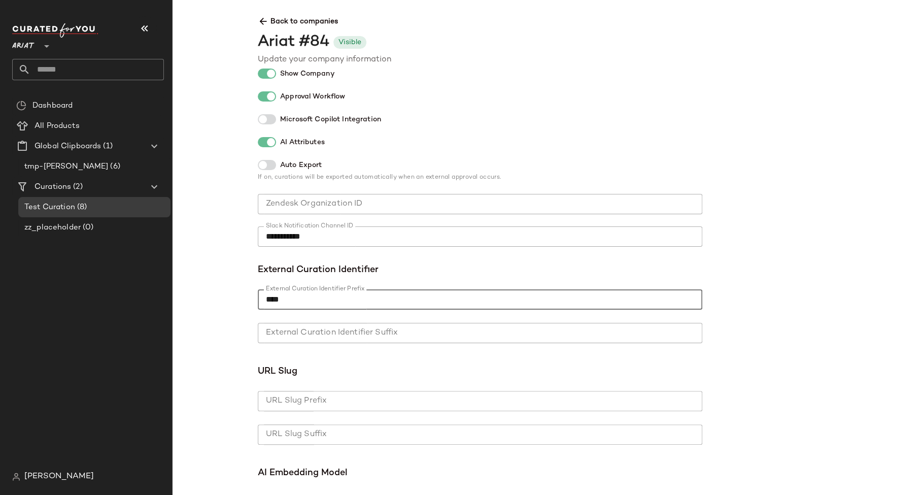
click at [409, 291] on input "****" at bounding box center [480, 299] width 444 height 20
click at [366, 398] on input "URL Slug Prefix" at bounding box center [480, 401] width 444 height 20
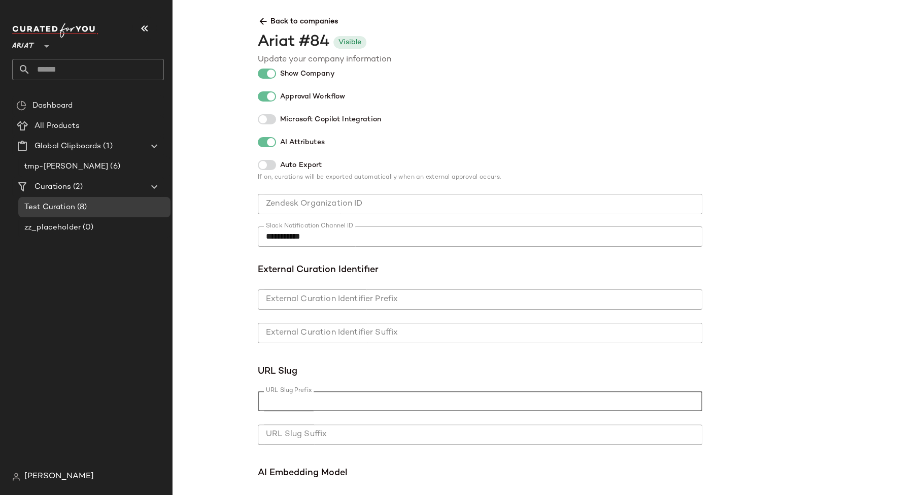
paste input "****"
type input "****"
click at [366, 357] on div "**********" at bounding box center [480, 187] width 444 height 672
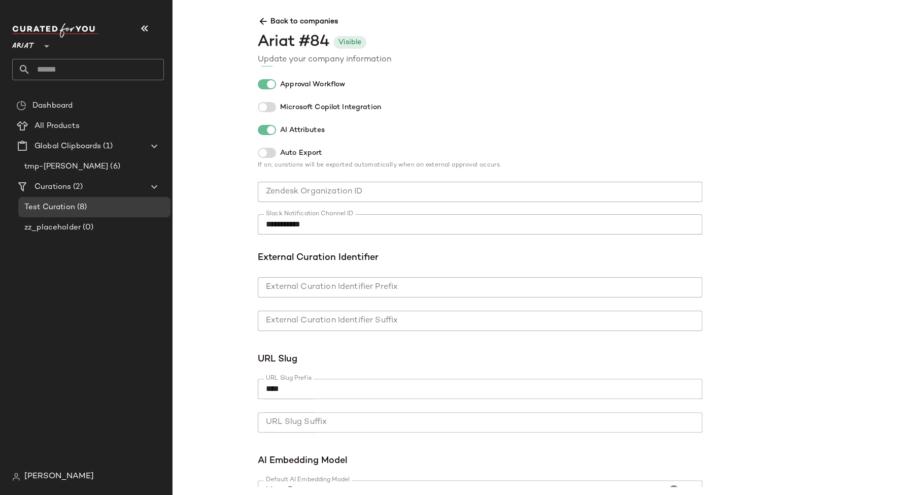
click at [547, 391] on input "****" at bounding box center [480, 388] width 444 height 20
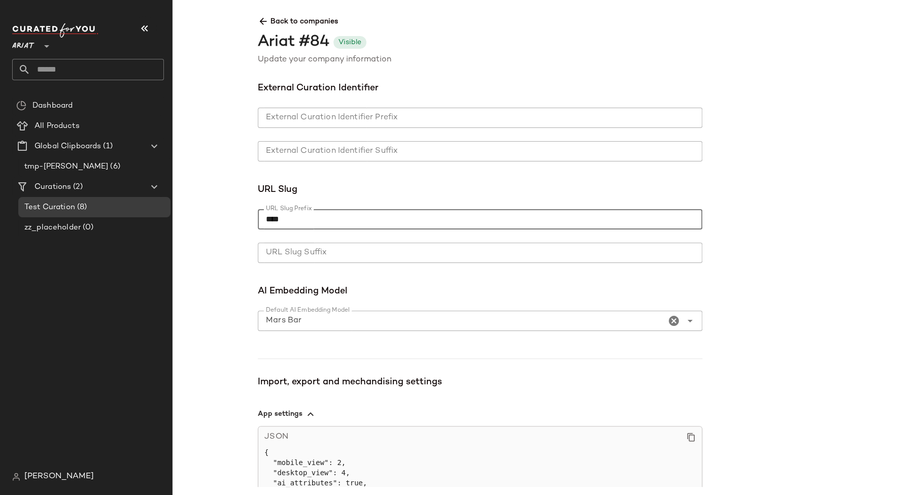
scroll to position [668, 0]
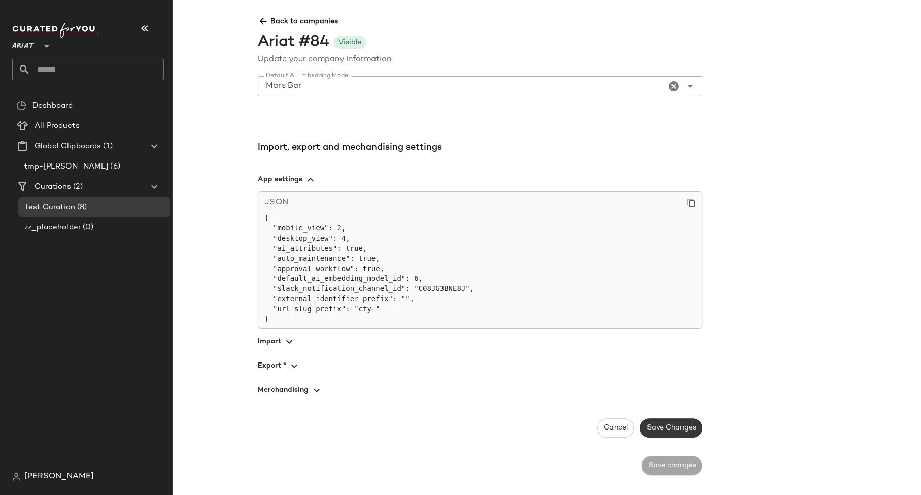
click at [659, 424] on span "Save Changes" at bounding box center [671, 428] width 50 height 8
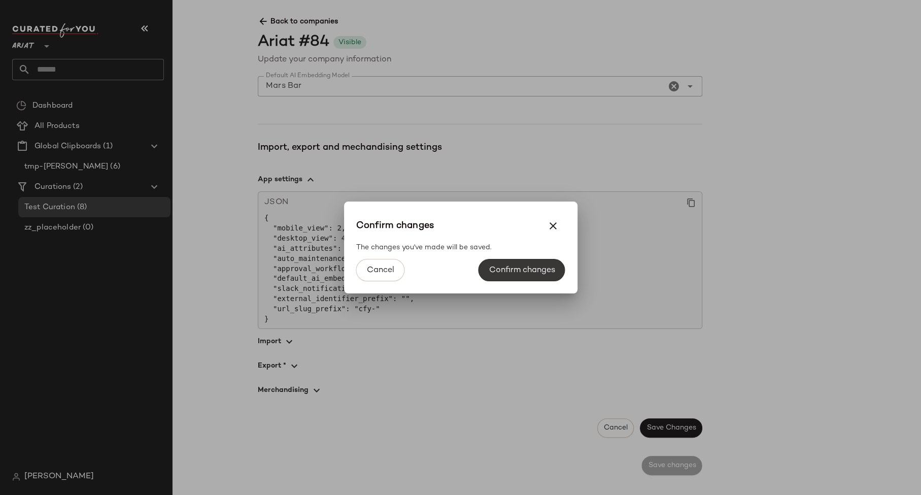
click at [513, 266] on span "Confirm changes" at bounding box center [521, 270] width 66 height 10
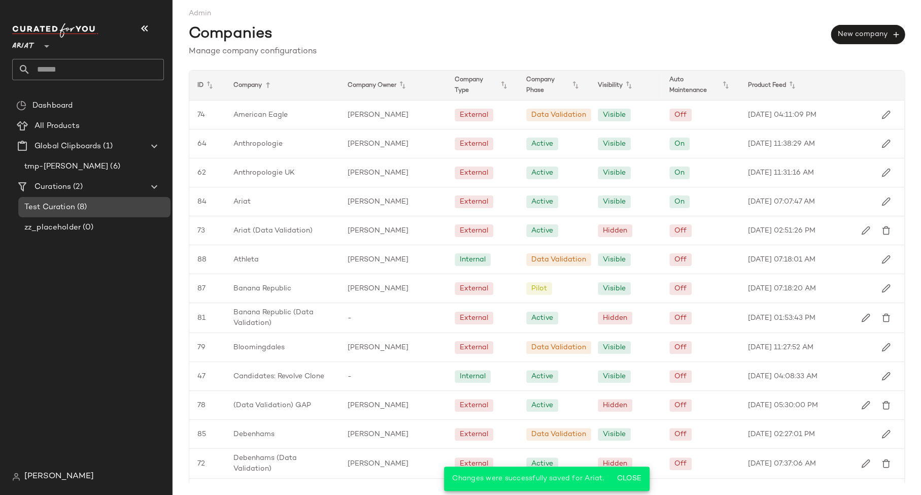
click at [75, 206] on span "(8)" at bounding box center [81, 207] width 12 height 12
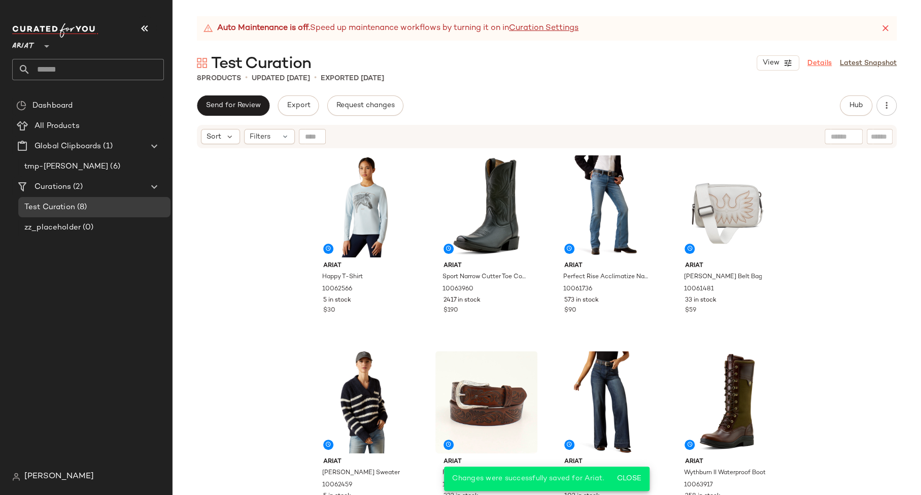
click at [825, 62] on link "Details" at bounding box center [819, 63] width 24 height 11
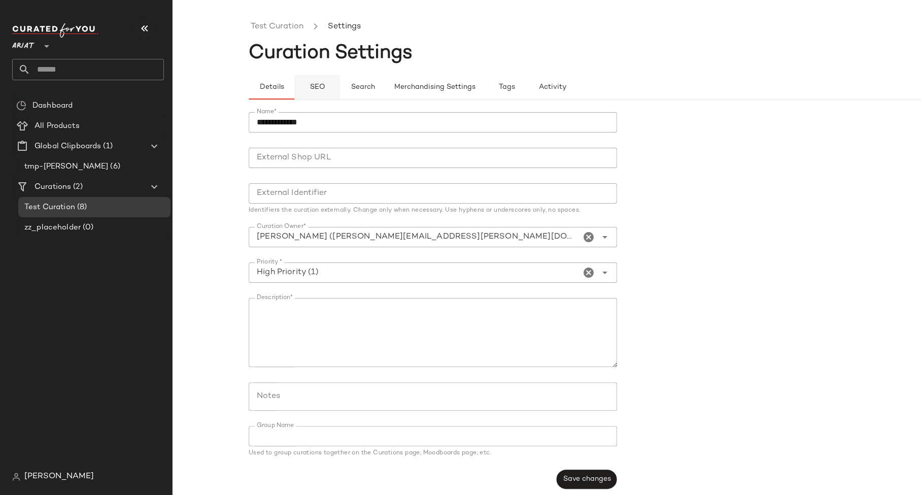
click at [315, 87] on span "SEO" at bounding box center [317, 87] width 16 height 8
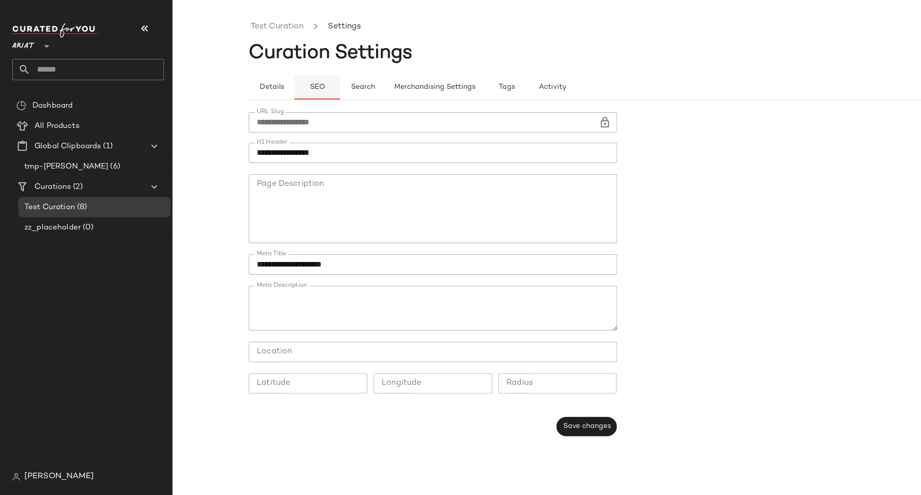
type button "seo"
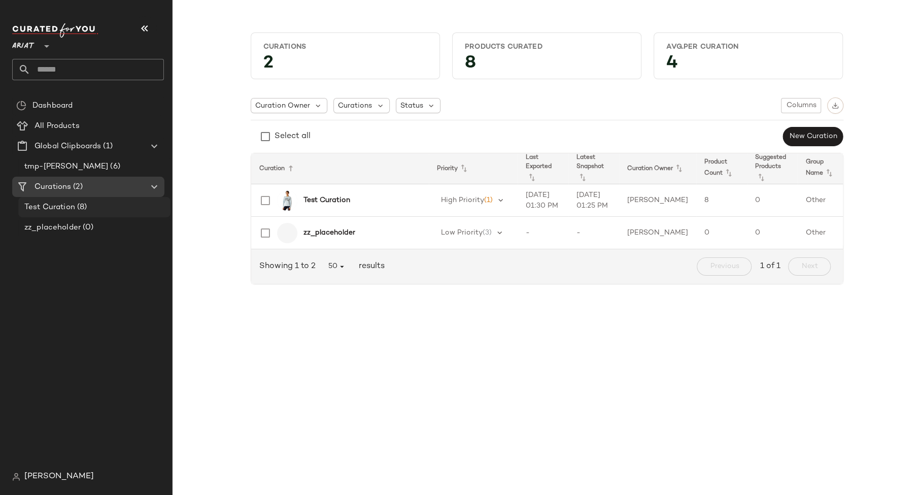
click at [72, 207] on span "Test Curation" at bounding box center [49, 207] width 51 height 12
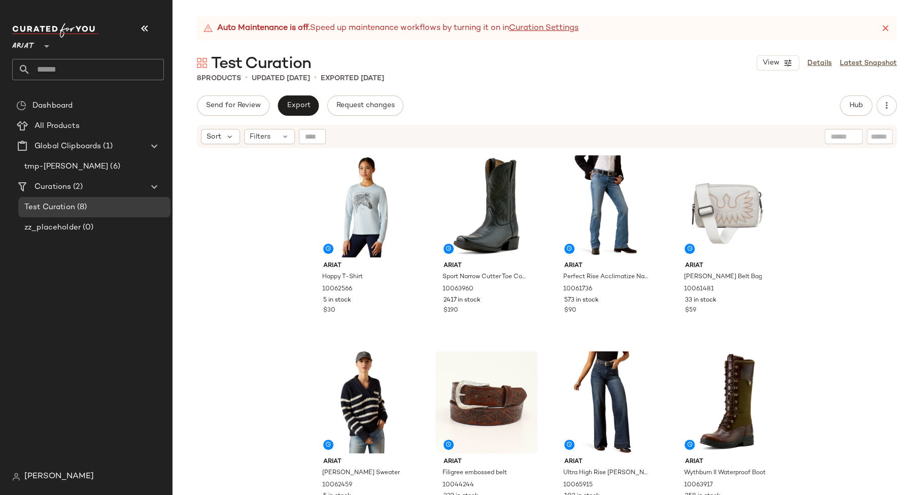
click at [262, 68] on span "Test Curation" at bounding box center [261, 64] width 100 height 20
copy div "Test Curation View"
